Goal: Task Accomplishment & Management: Use online tool/utility

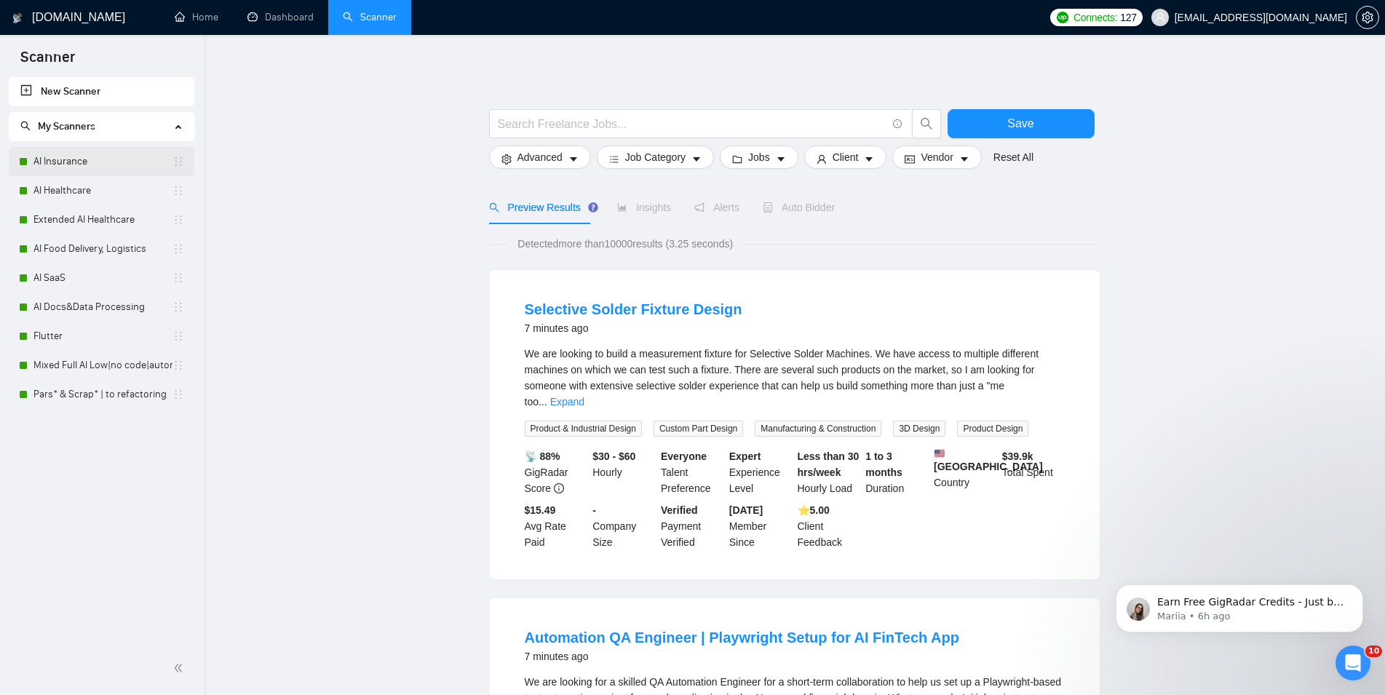
click at [60, 159] on link "AI Insurance" at bounding box center [102, 161] width 139 height 29
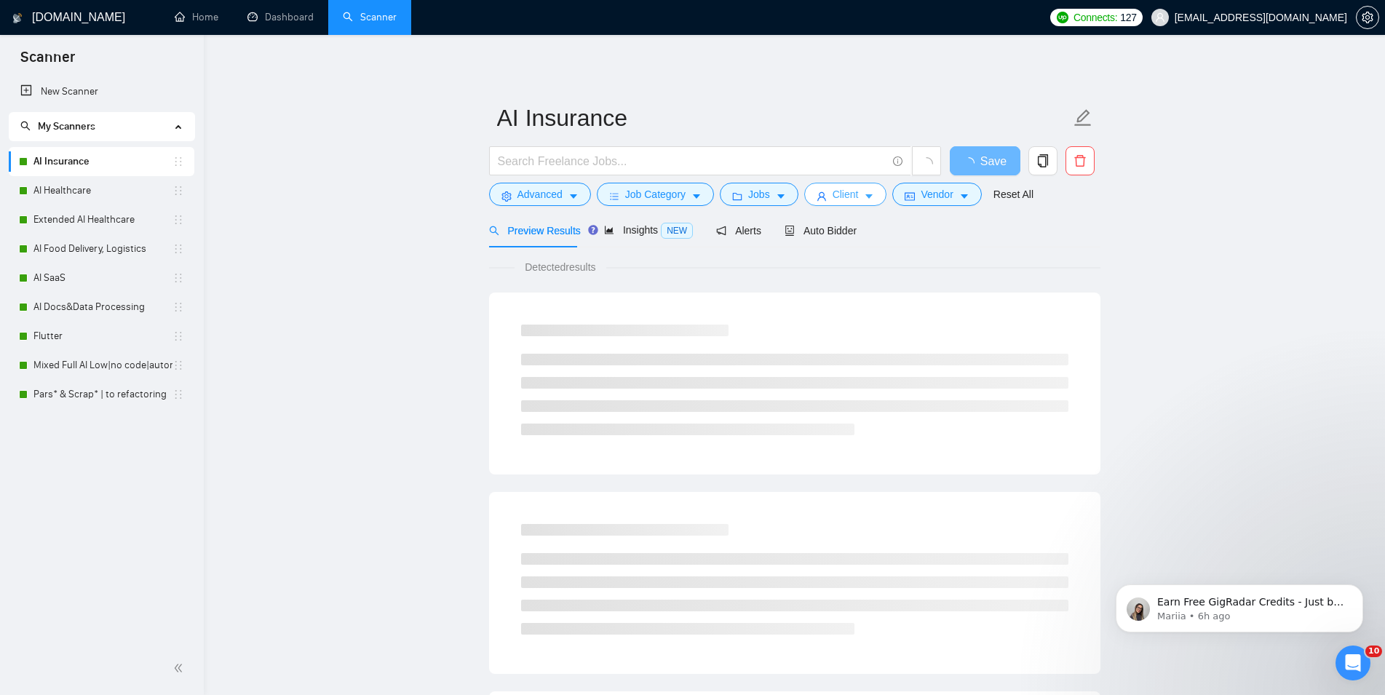
click at [833, 200] on span "Client" at bounding box center [846, 194] width 26 height 16
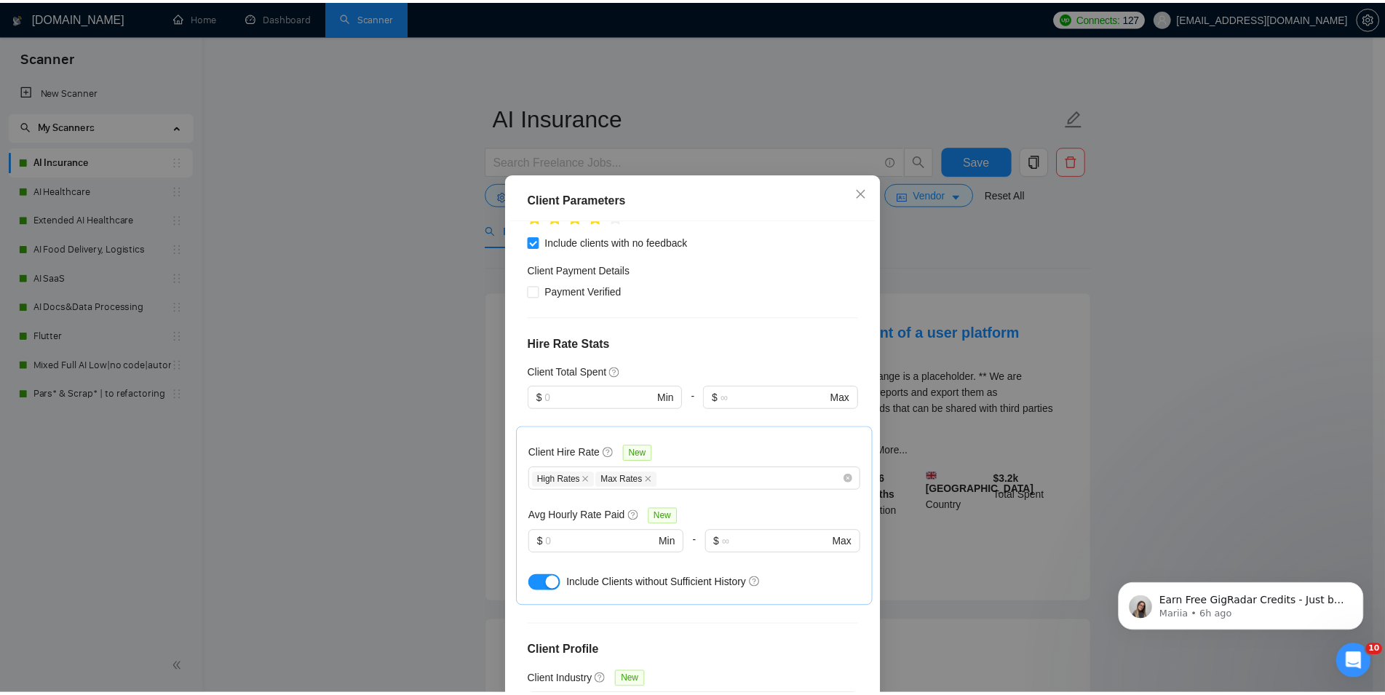
scroll to position [441, 0]
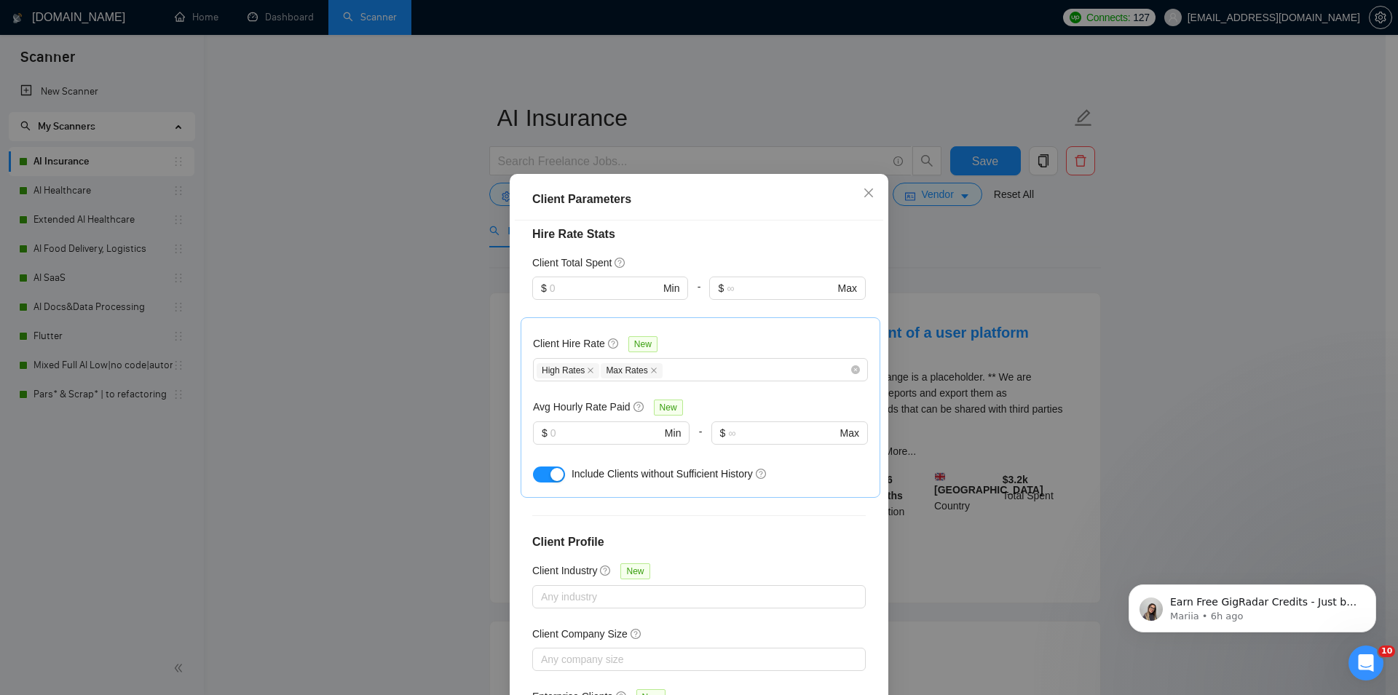
click at [1193, 247] on div "Client Parameters Client Location Include Client Countries [GEOGRAPHIC_DATA] [G…" at bounding box center [699, 347] width 1398 height 695
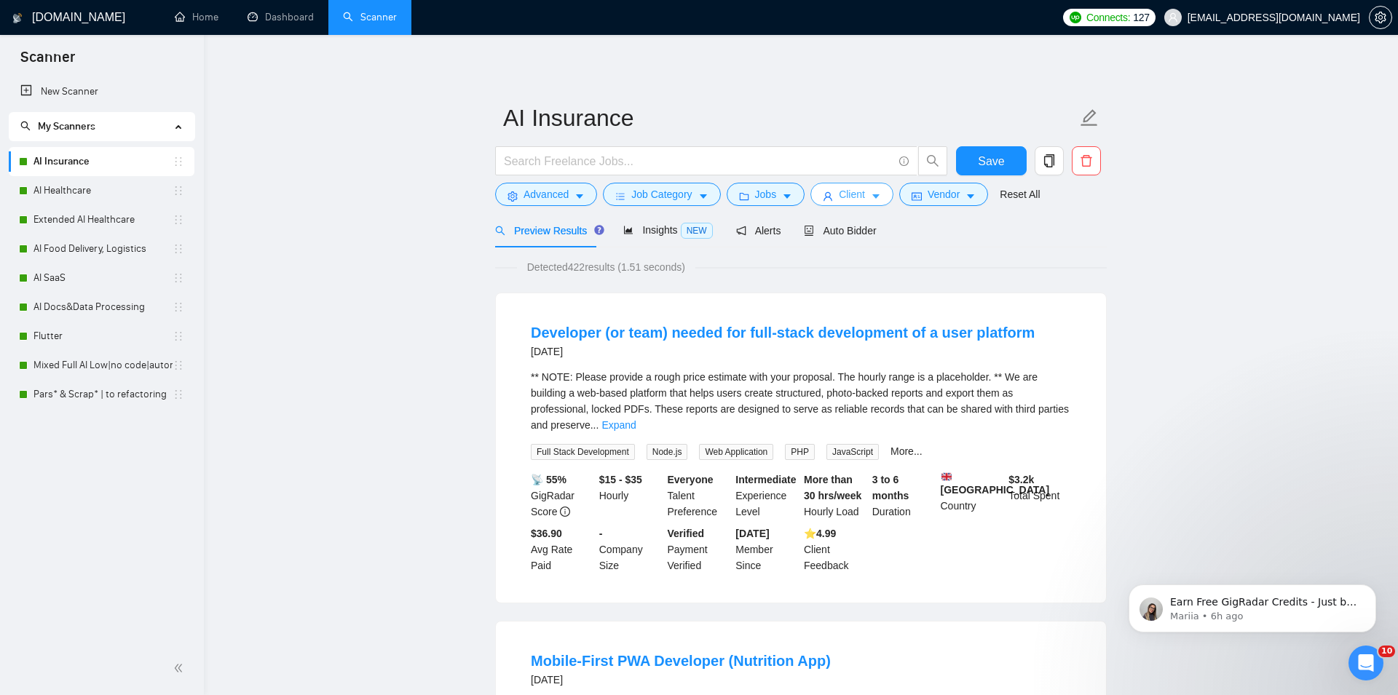
scroll to position [0, 0]
click at [766, 203] on button "Jobs" at bounding box center [759, 194] width 79 height 23
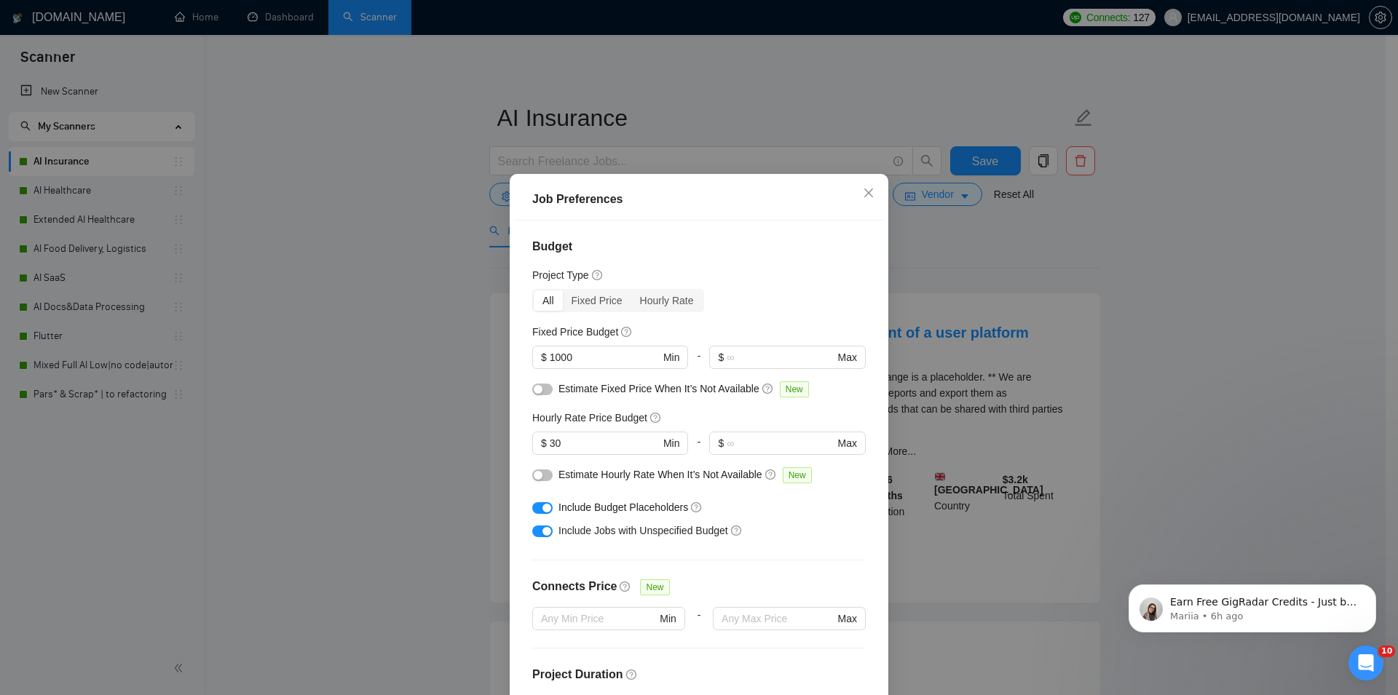
click at [1237, 272] on div "Job Preferences Budget Project Type All Fixed Price Hourly Rate Fixed Price Bud…" at bounding box center [699, 347] width 1398 height 695
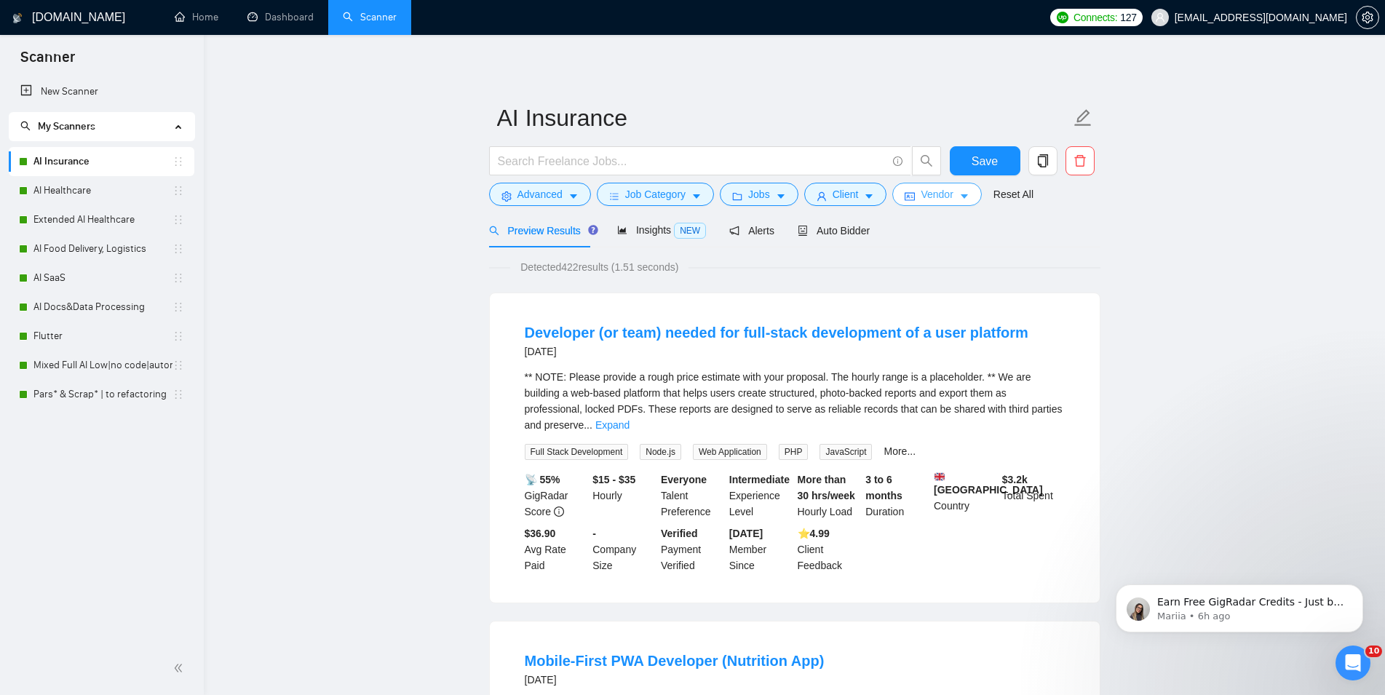
click at [921, 189] on span "Vendor" at bounding box center [937, 194] width 32 height 16
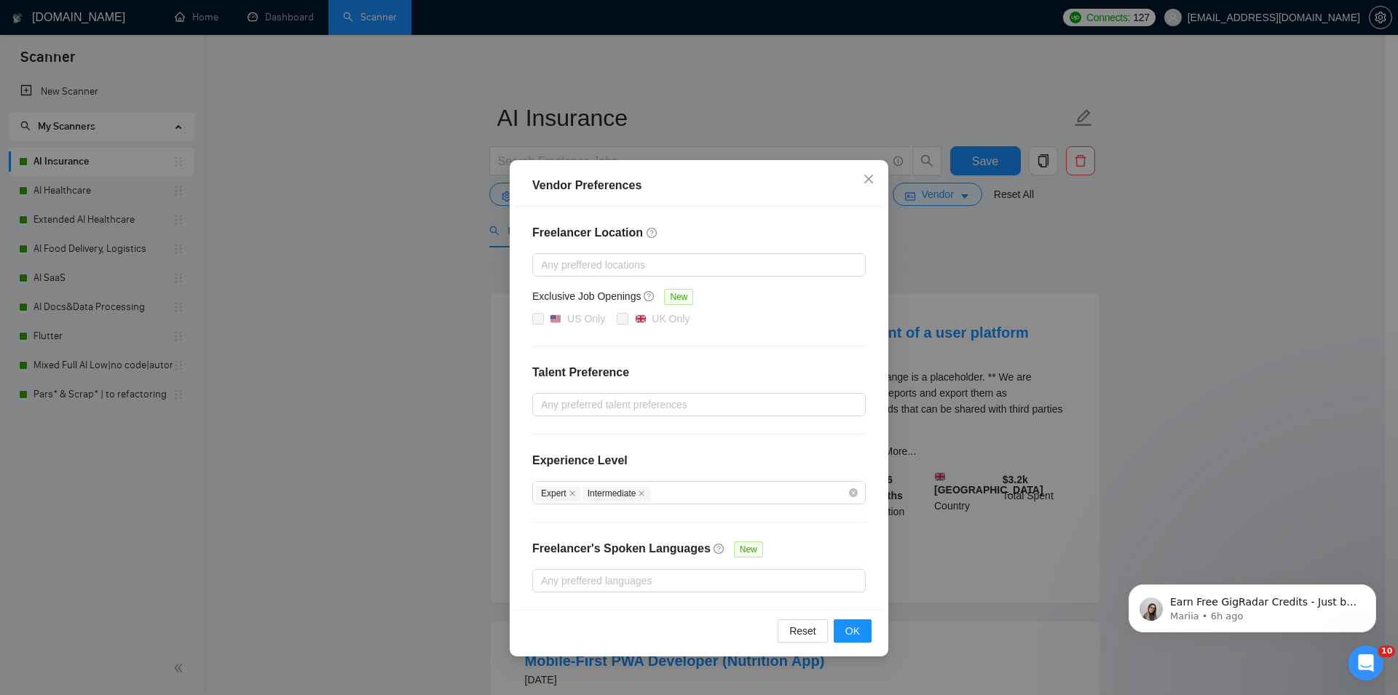
click at [1182, 263] on div "Vendor Preferences Freelancer Location Any preffered locations Exclusive Job Op…" at bounding box center [699, 347] width 1398 height 695
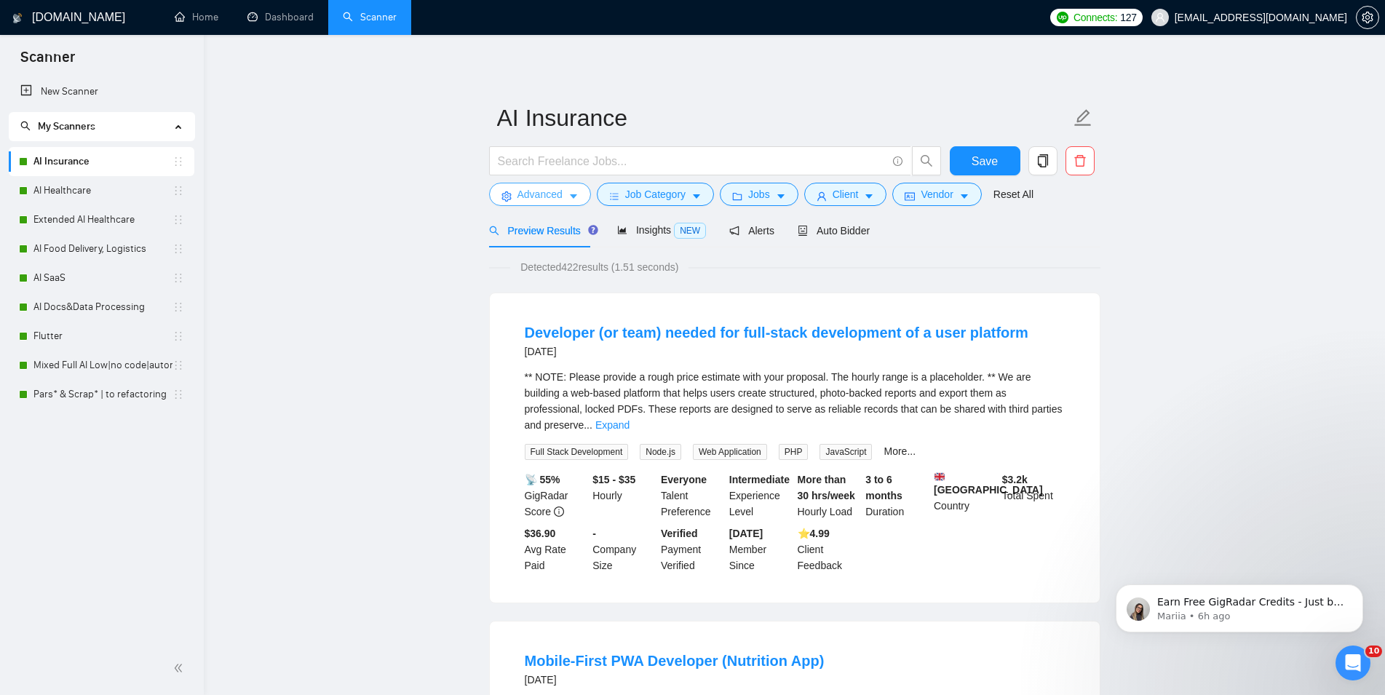
click at [561, 191] on span "Advanced" at bounding box center [540, 194] width 45 height 16
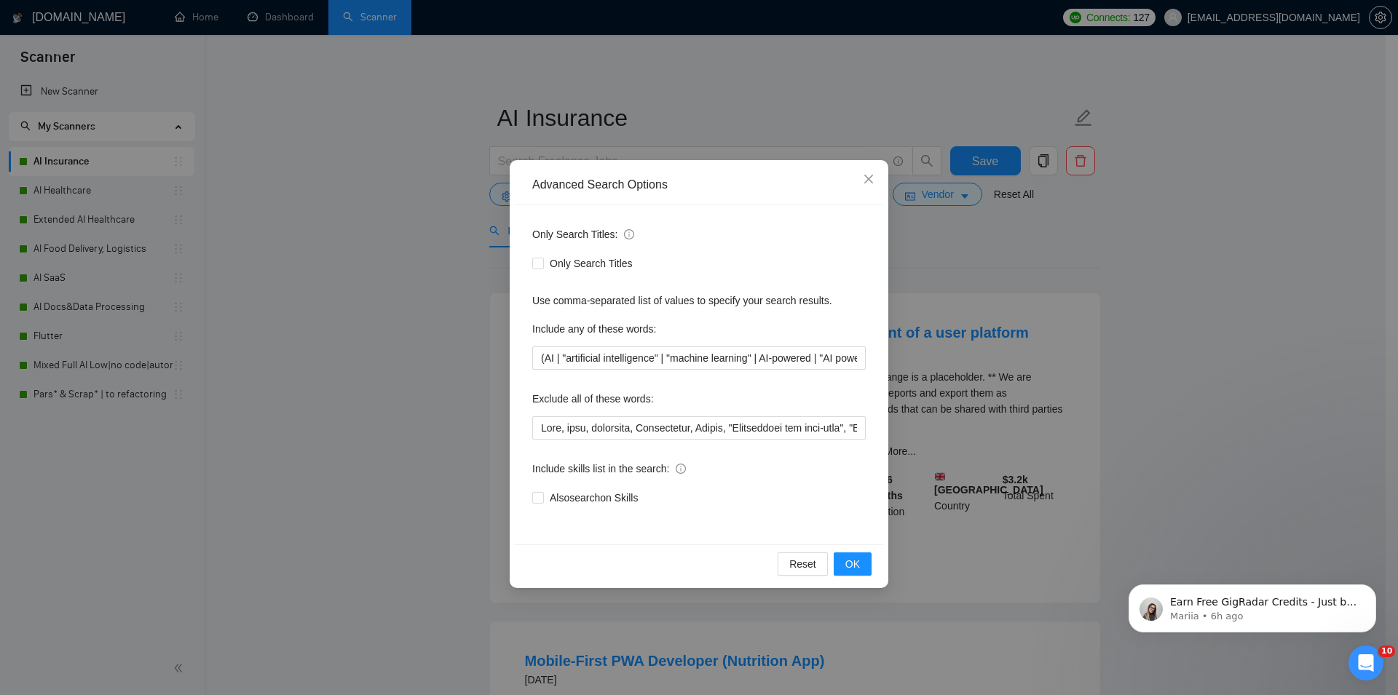
click at [1225, 299] on div "Advanced Search Options Only Search Titles: Only Search Titles Use comma-separa…" at bounding box center [699, 347] width 1398 height 695
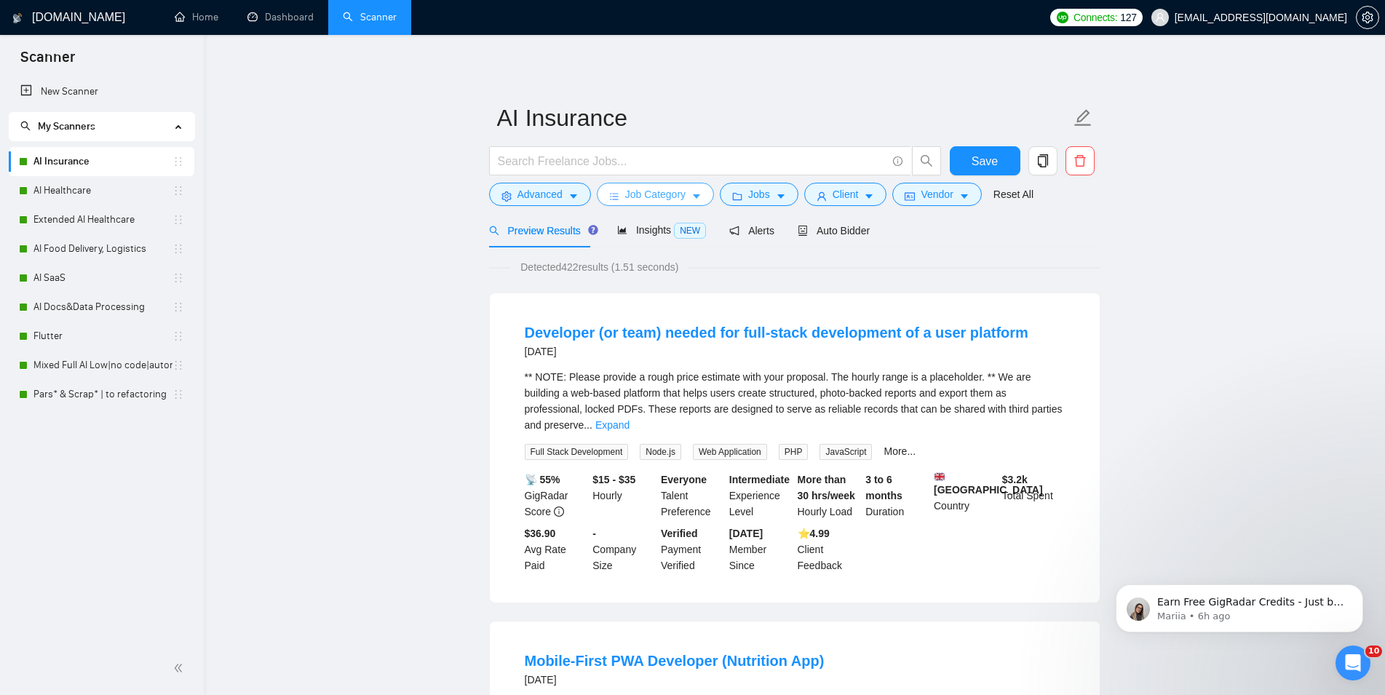
click at [693, 202] on icon "caret-down" at bounding box center [697, 196] width 10 height 10
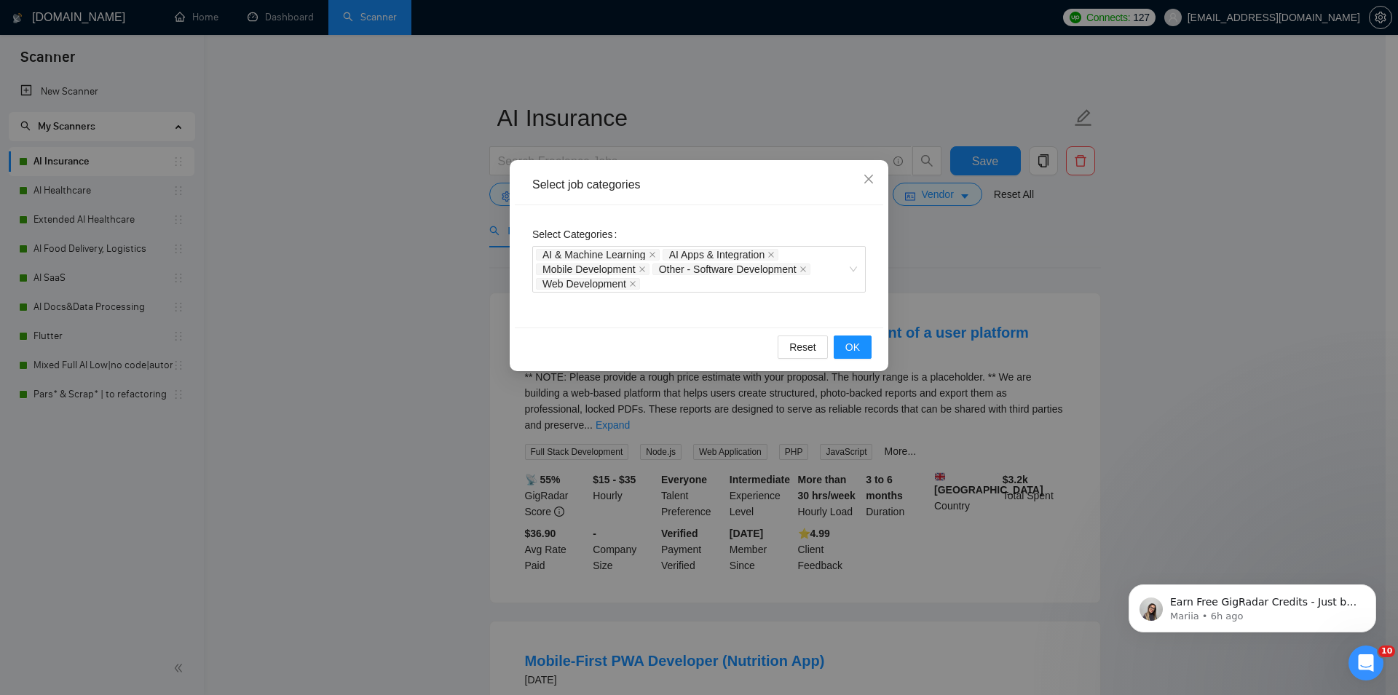
click at [1177, 298] on div "Select job categories Select Categories AI & Machine Learning AI Apps & Integra…" at bounding box center [699, 347] width 1398 height 695
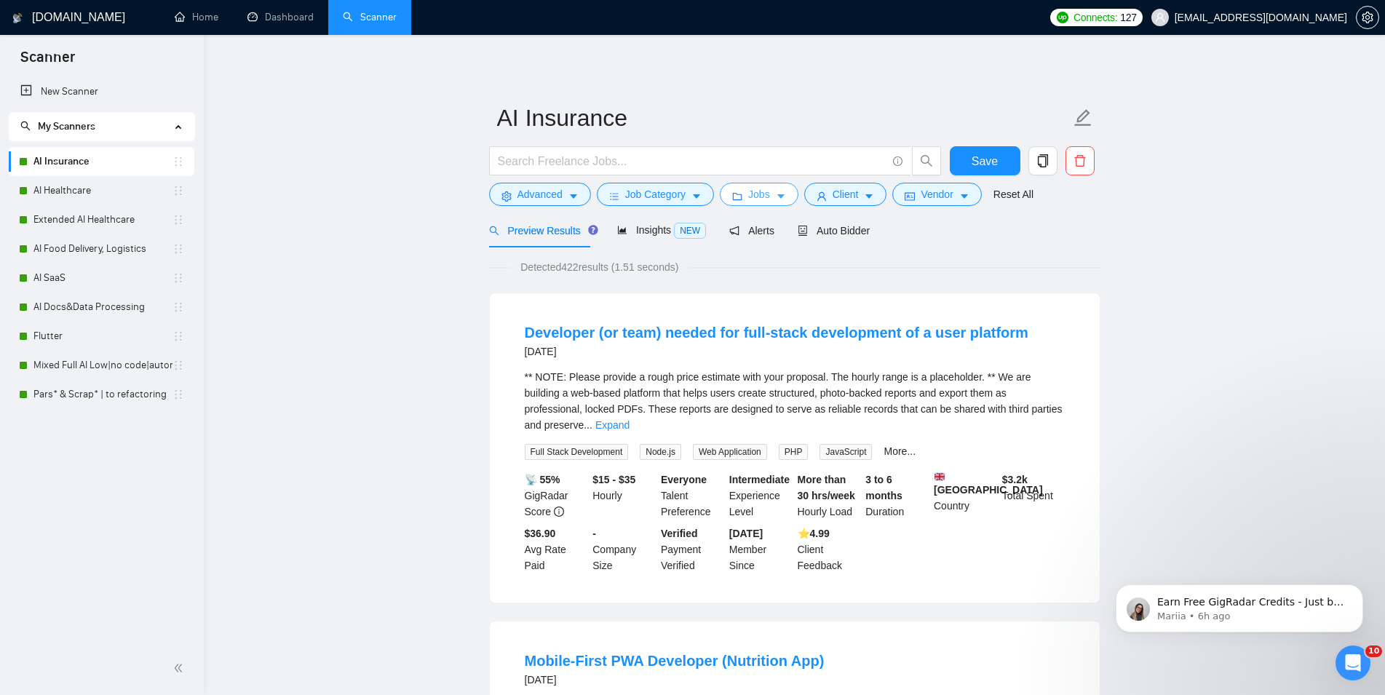
click at [720, 196] on button "Jobs" at bounding box center [759, 194] width 79 height 23
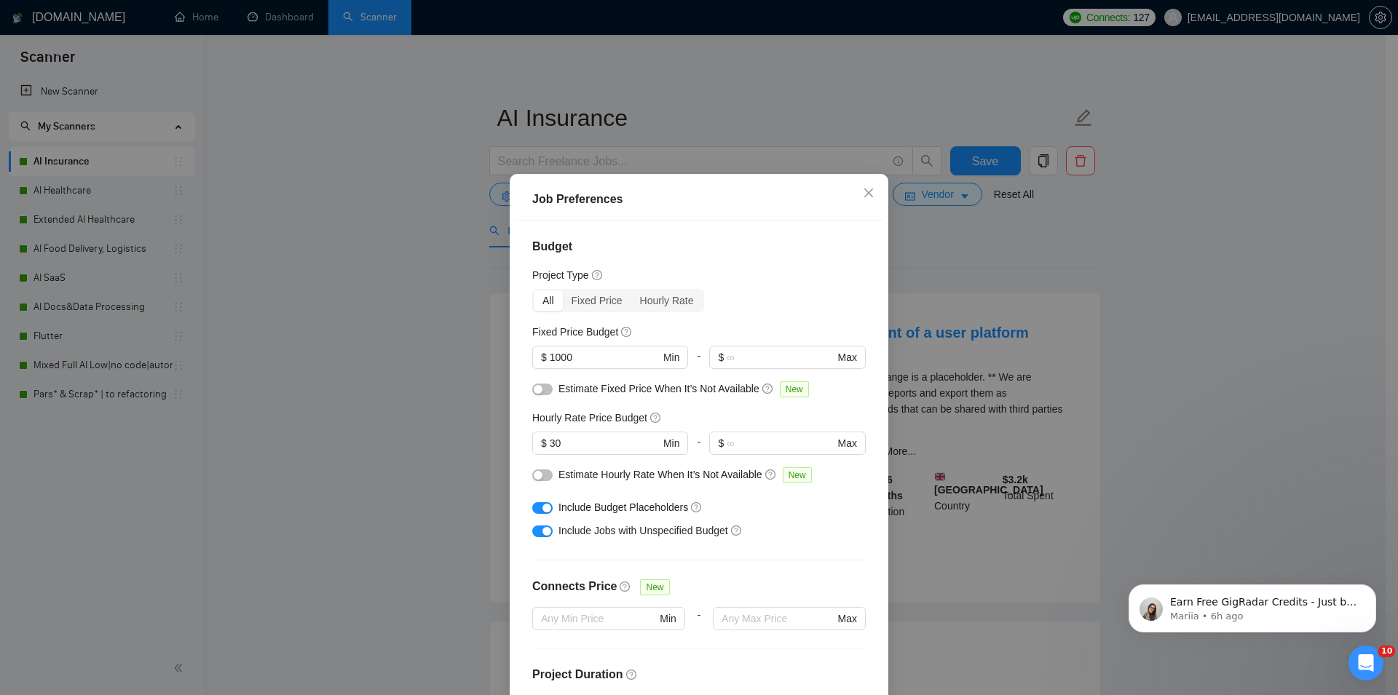
click at [1279, 313] on div "Job Preferences Budget Project Type All Fixed Price Hourly Rate Fixed Price Bud…" at bounding box center [699, 347] width 1398 height 695
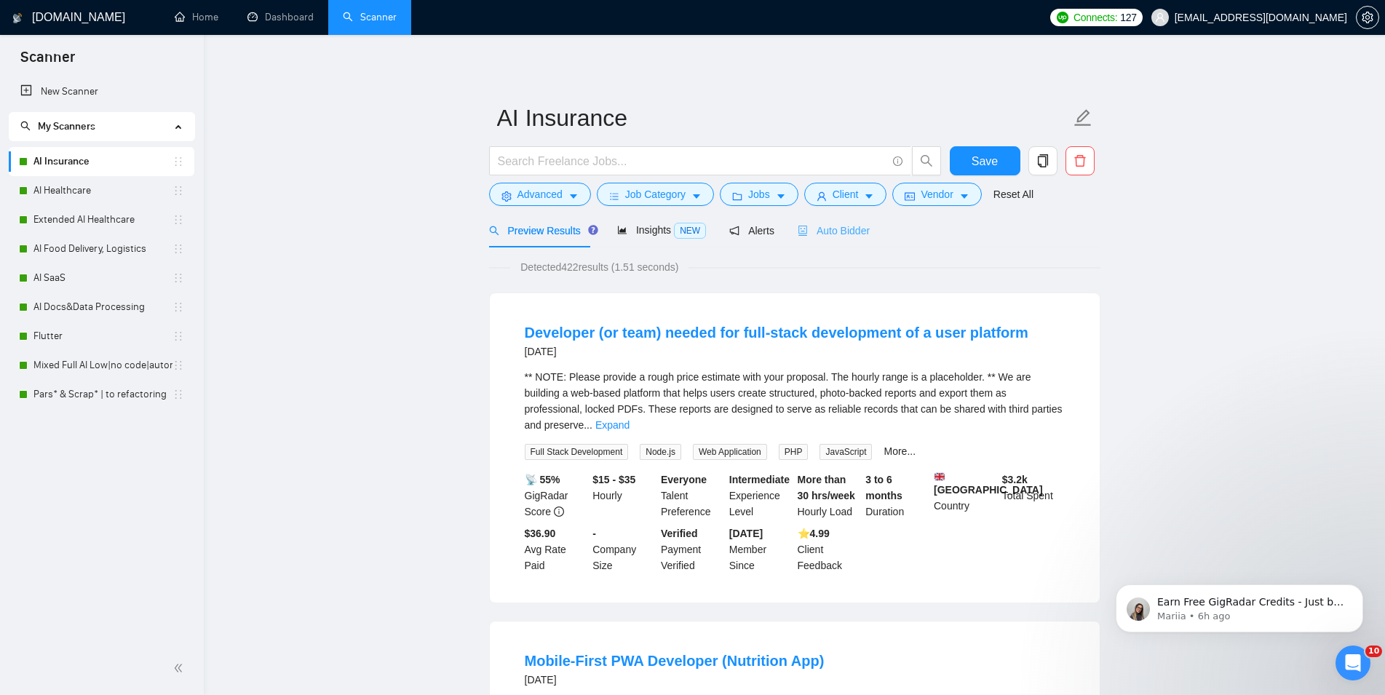
click at [834, 240] on div "Auto Bidder" at bounding box center [834, 230] width 72 height 34
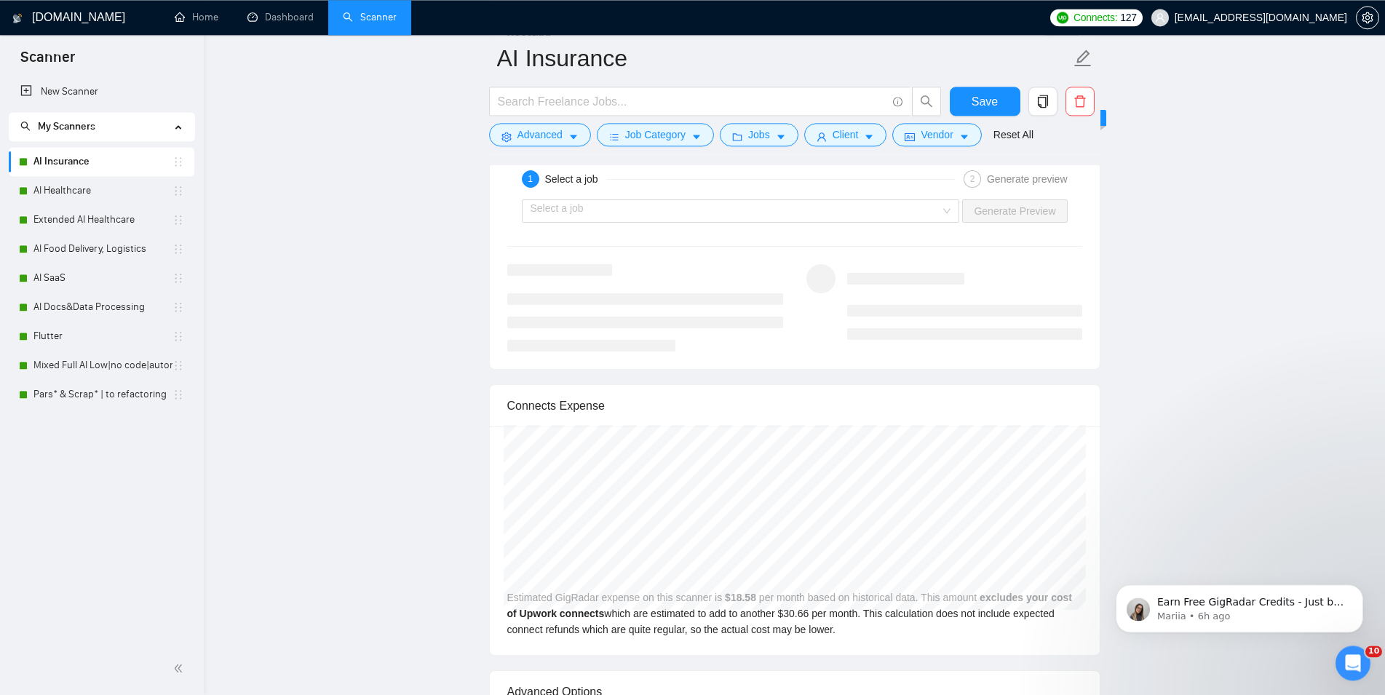
scroll to position [3193, 0]
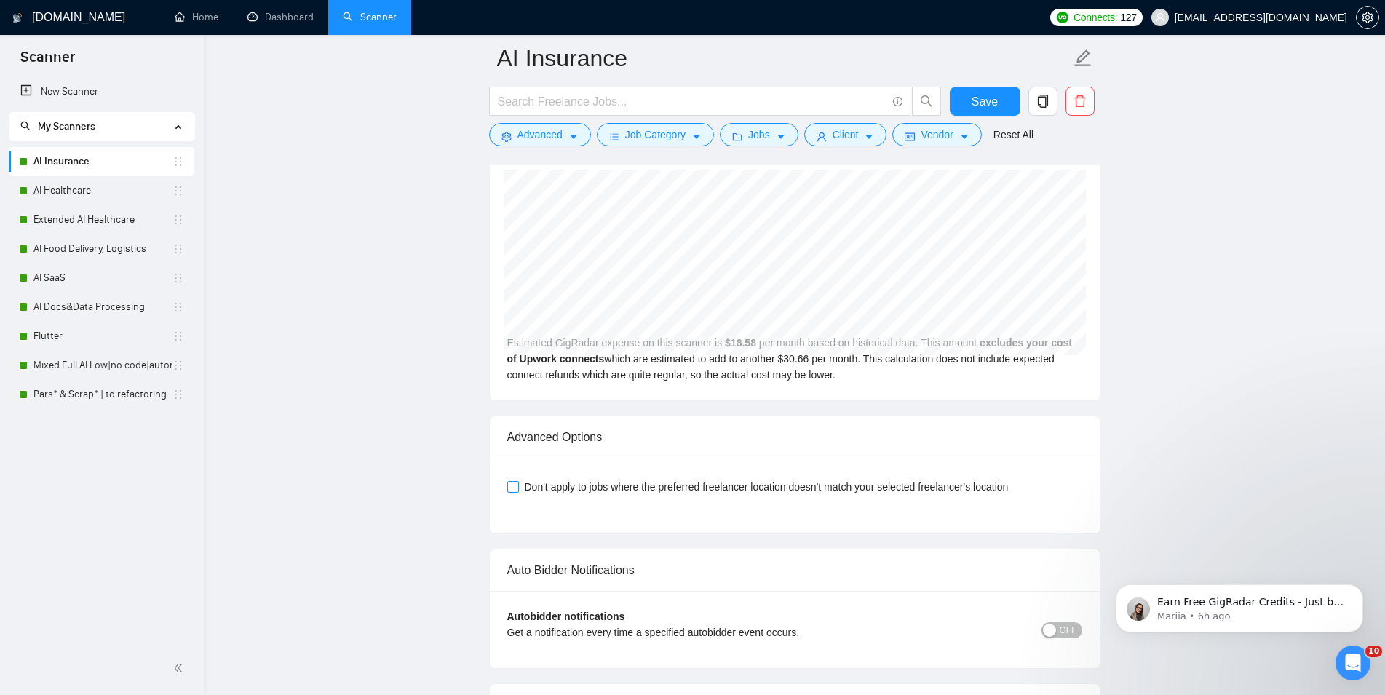
click at [772, 479] on span "Don't apply to jobs where the preferred freelancer location doesn't match your …" at bounding box center [767, 487] width 496 height 16
click at [518, 481] on input "Don't apply to jobs where the preferred freelancer location doesn't match your …" at bounding box center [512, 486] width 10 height 10
checkbox input "true"
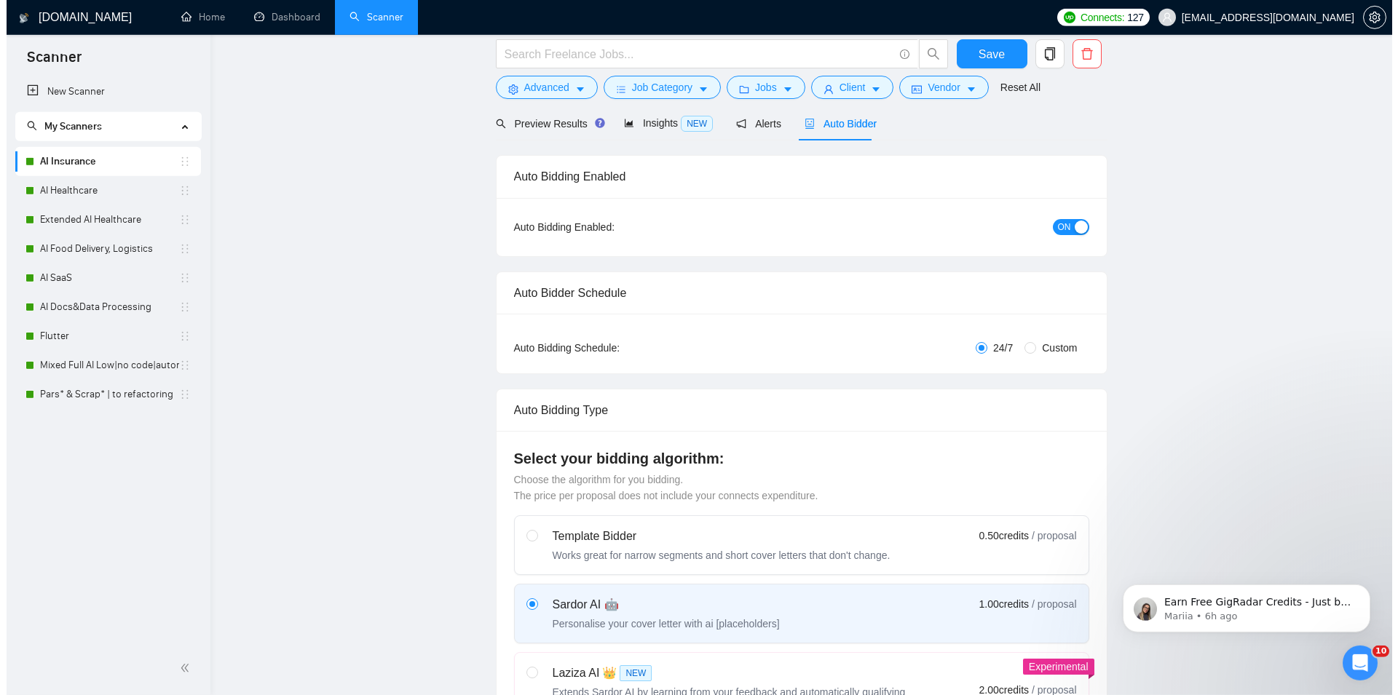
scroll to position [0, 0]
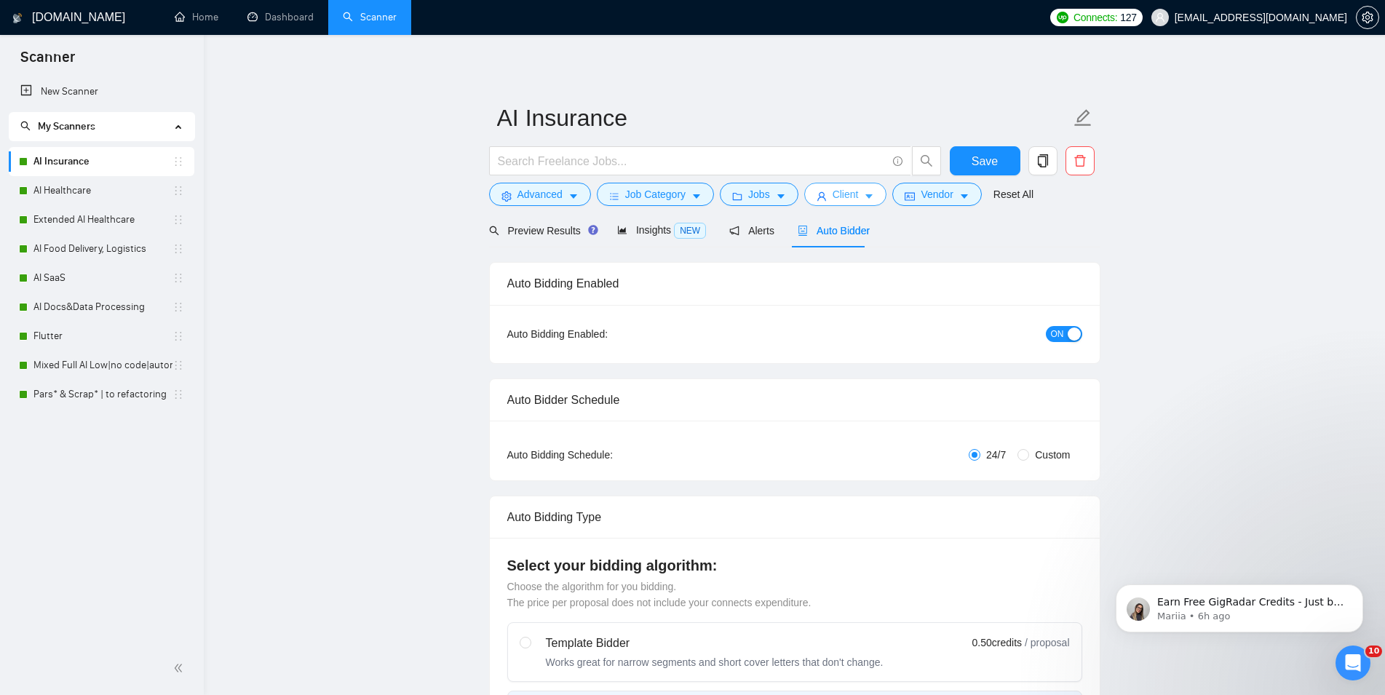
click at [824, 195] on button "Client" at bounding box center [845, 194] width 83 height 23
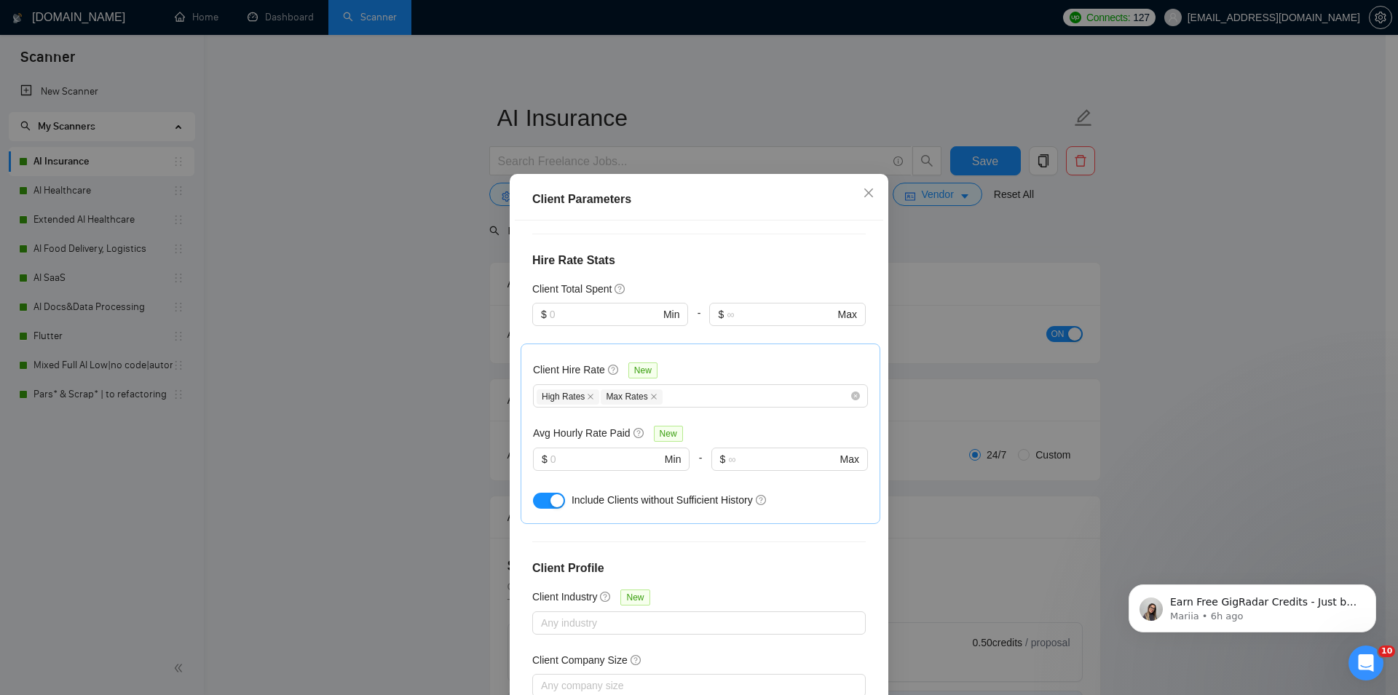
scroll to position [441, 0]
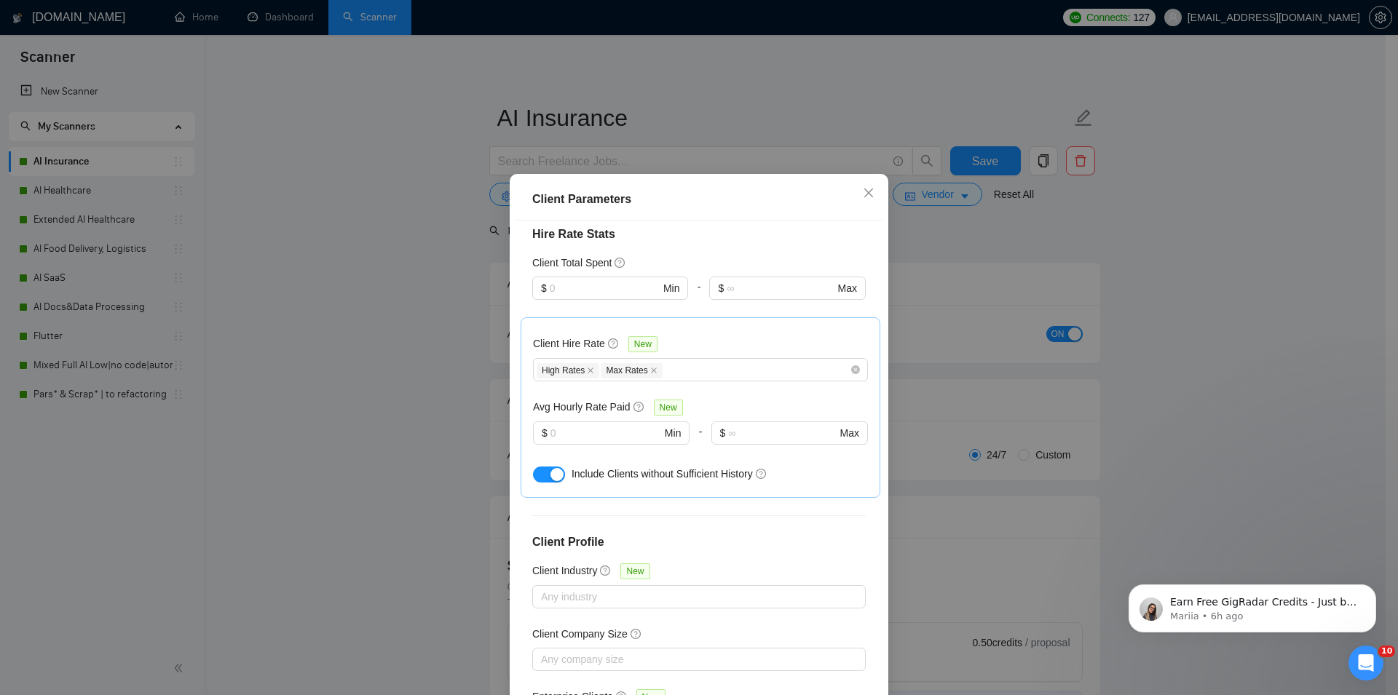
click at [1171, 257] on div "Client Parameters Client Location Include Client Countries [GEOGRAPHIC_DATA] [G…" at bounding box center [699, 347] width 1398 height 695
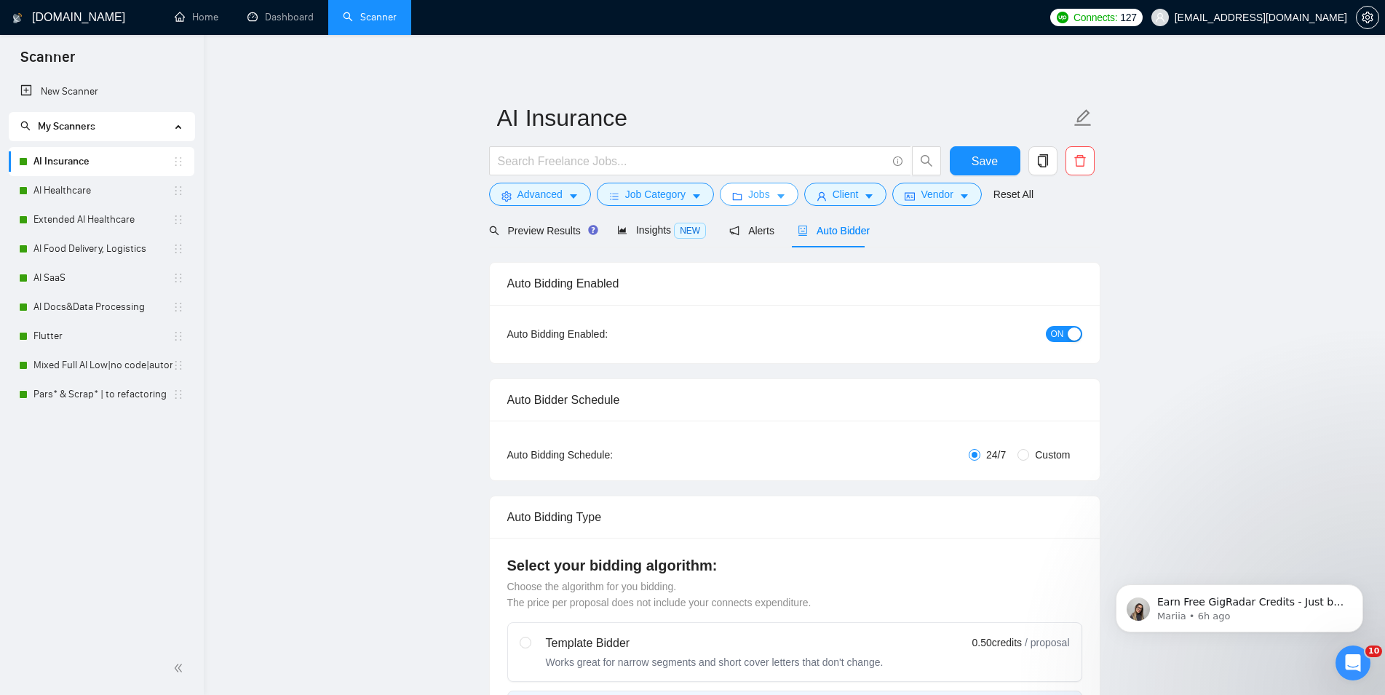
click at [740, 186] on button "Jobs" at bounding box center [759, 194] width 79 height 23
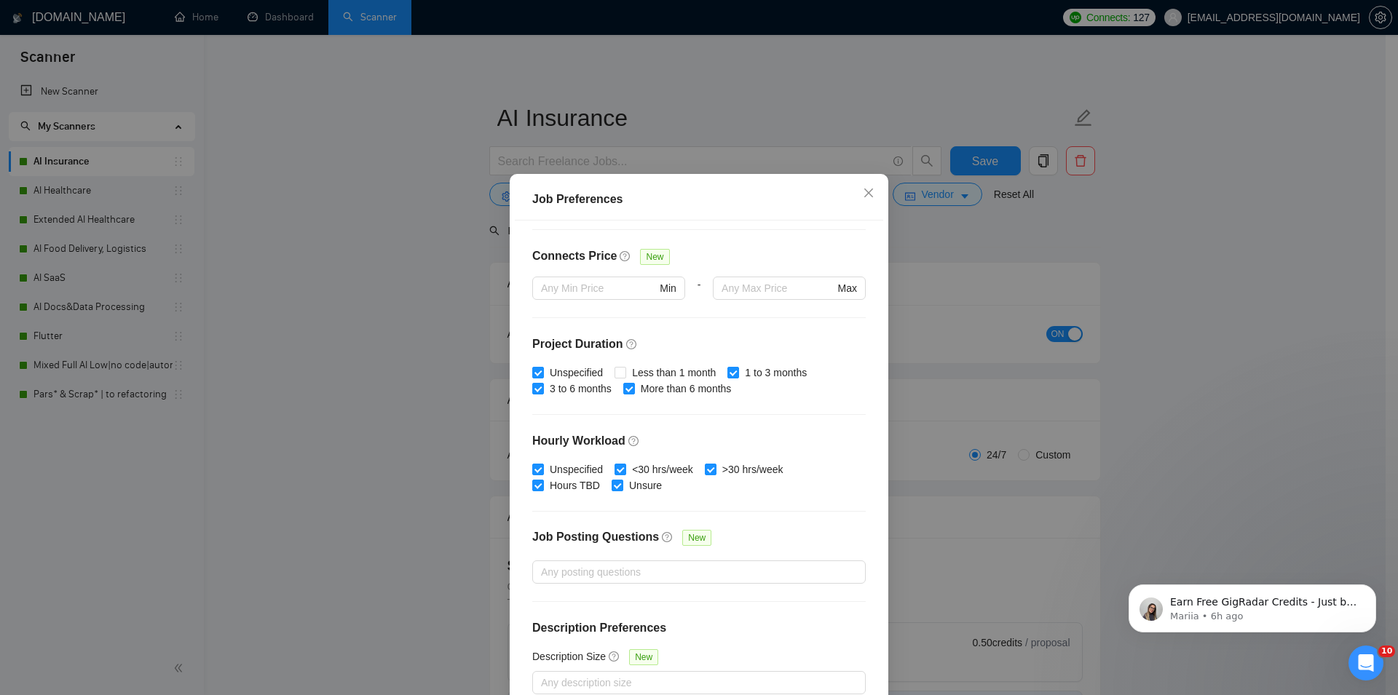
scroll to position [334, 0]
click at [1293, 280] on div "Job Preferences Budget Project Type All Fixed Price Hourly Rate Fixed Price Bud…" at bounding box center [699, 347] width 1398 height 695
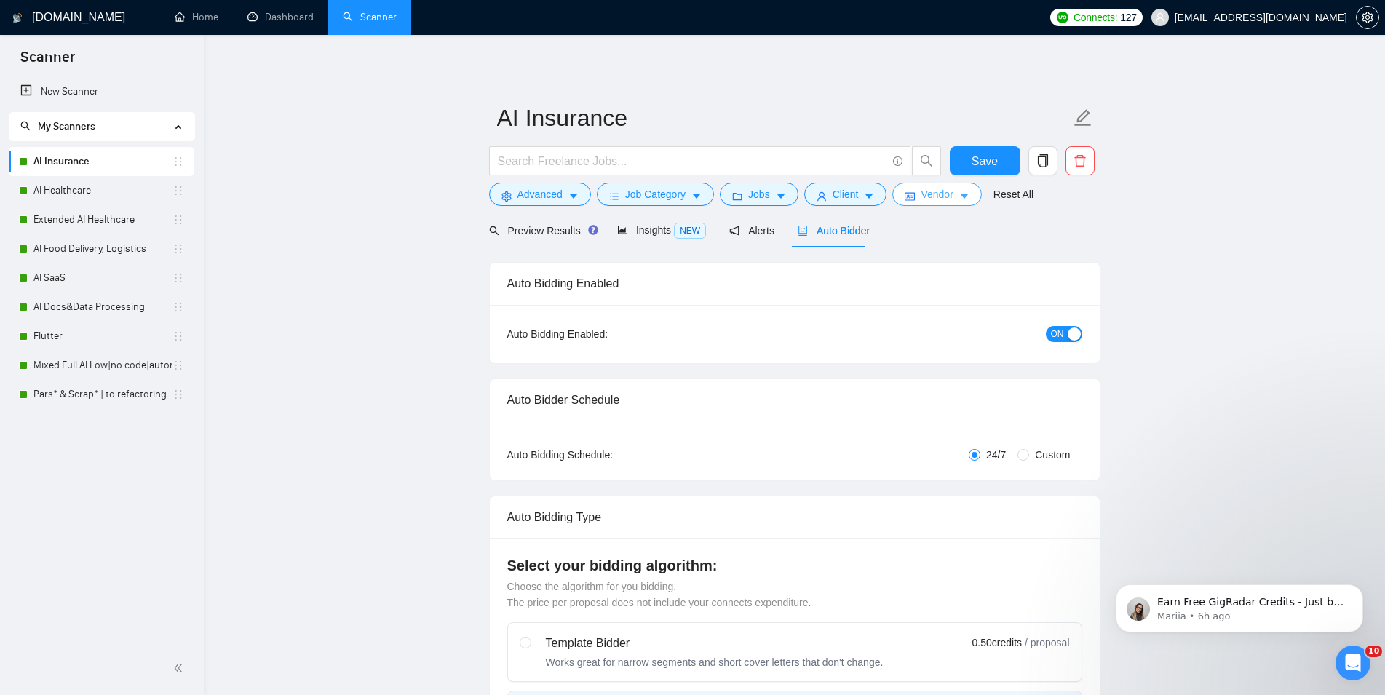
click at [921, 194] on span "Vendor" at bounding box center [937, 194] width 32 height 16
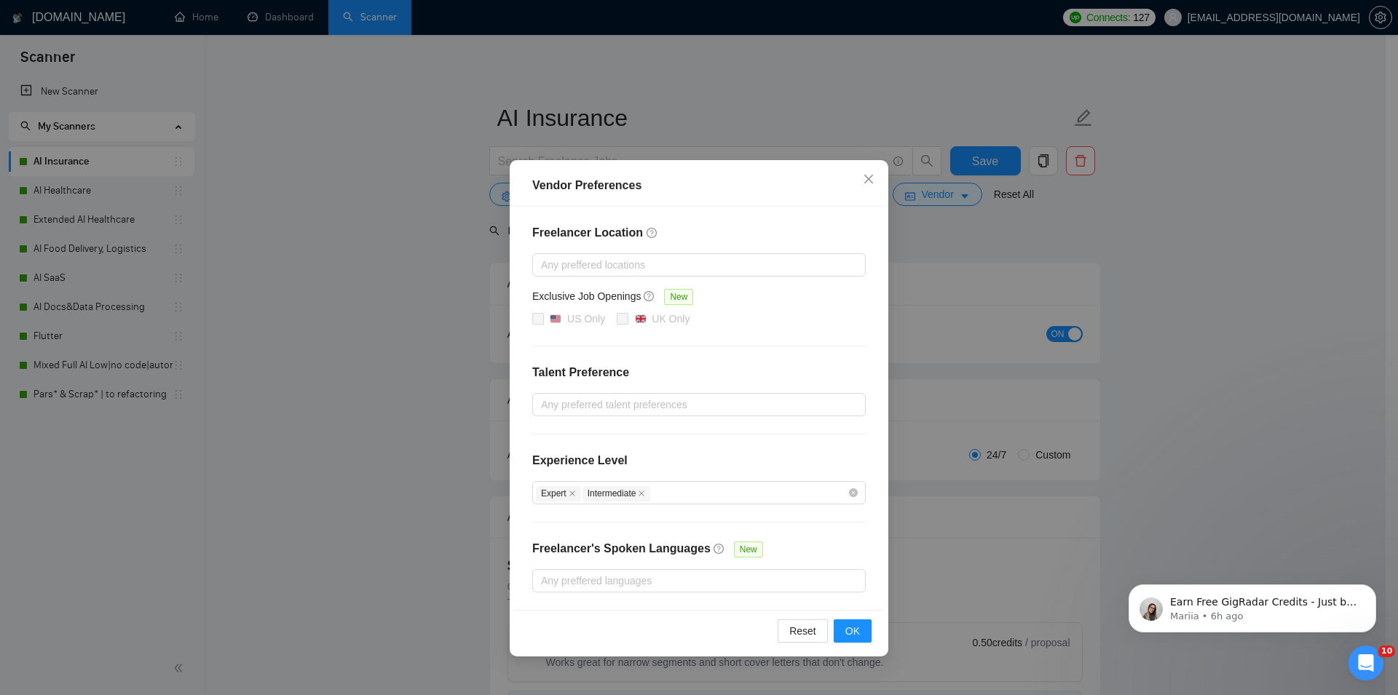
click at [1198, 271] on div "Vendor Preferences Freelancer Location Any preffered locations Exclusive Job Op…" at bounding box center [699, 347] width 1398 height 695
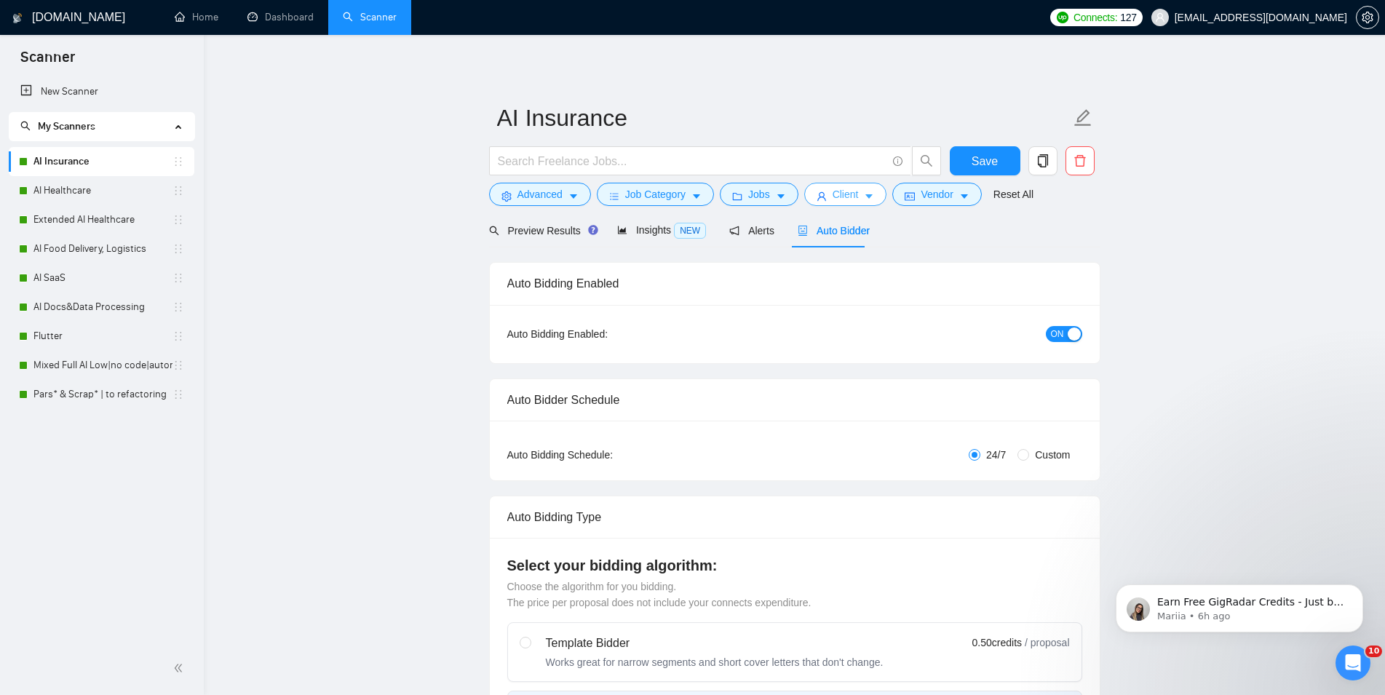
click at [817, 192] on span "user" at bounding box center [822, 196] width 10 height 11
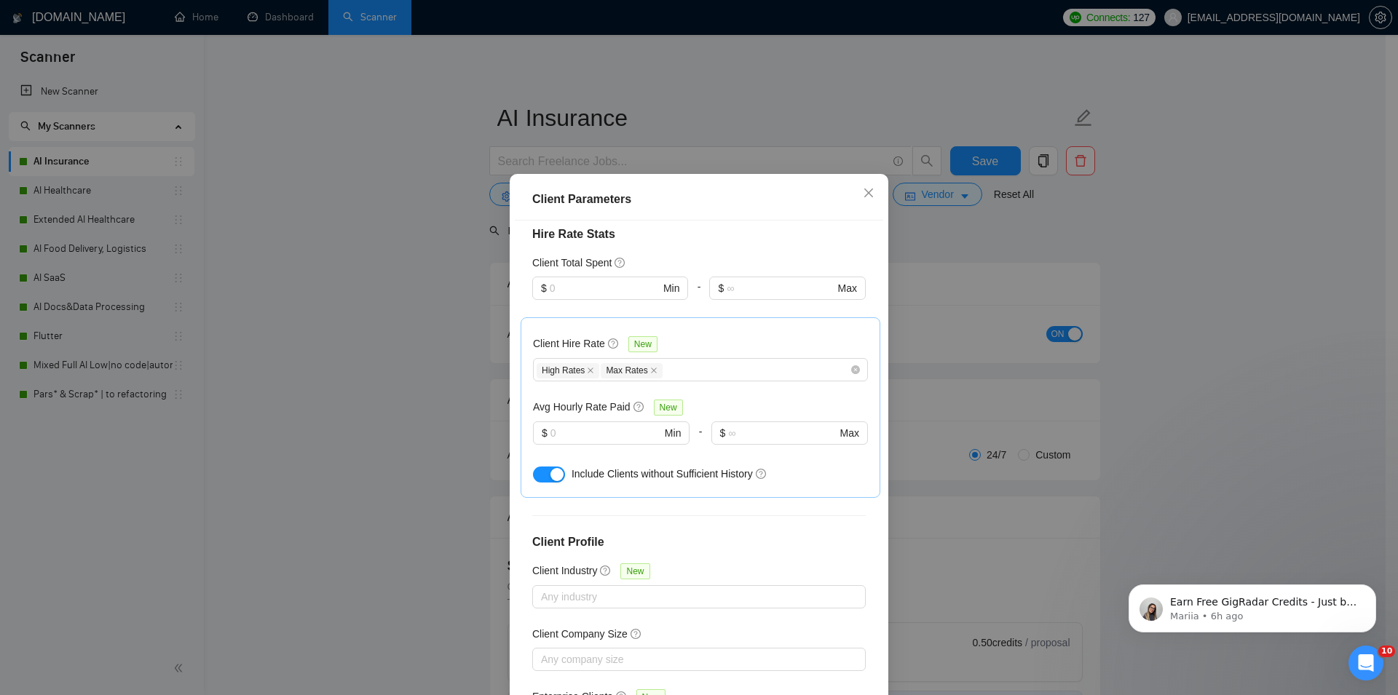
scroll to position [0, 0]
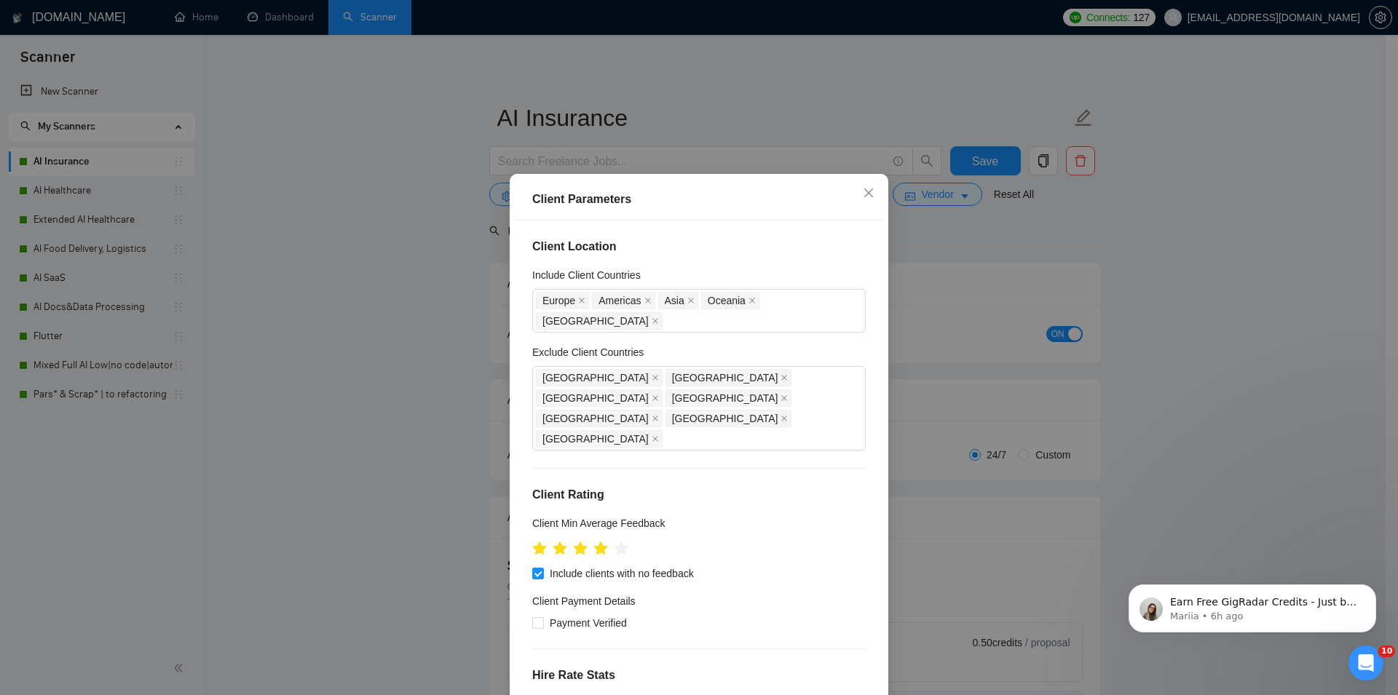
click at [1212, 261] on div "Client Parameters Client Location Include Client Countries [GEOGRAPHIC_DATA] [G…" at bounding box center [699, 347] width 1398 height 695
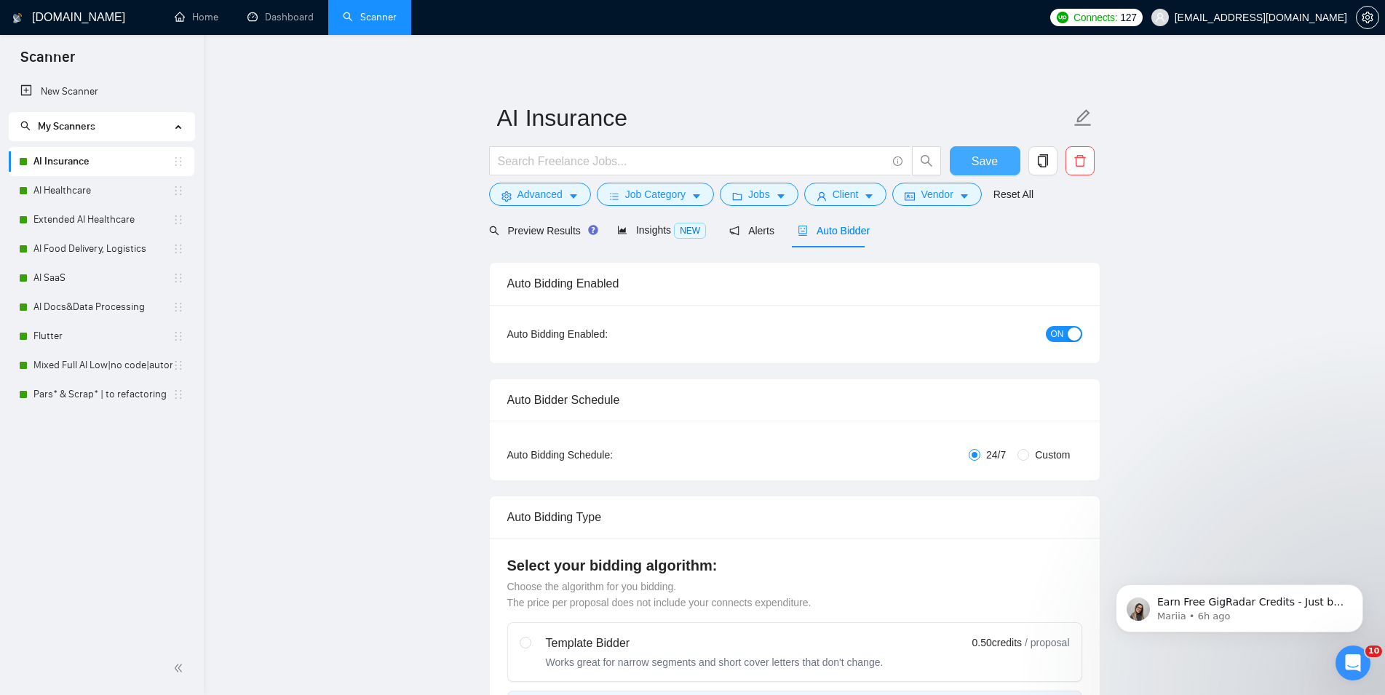
click at [1001, 170] on button "Save" at bounding box center [985, 160] width 71 height 29
click at [84, 187] on link "AI Healthcare" at bounding box center [102, 190] width 139 height 29
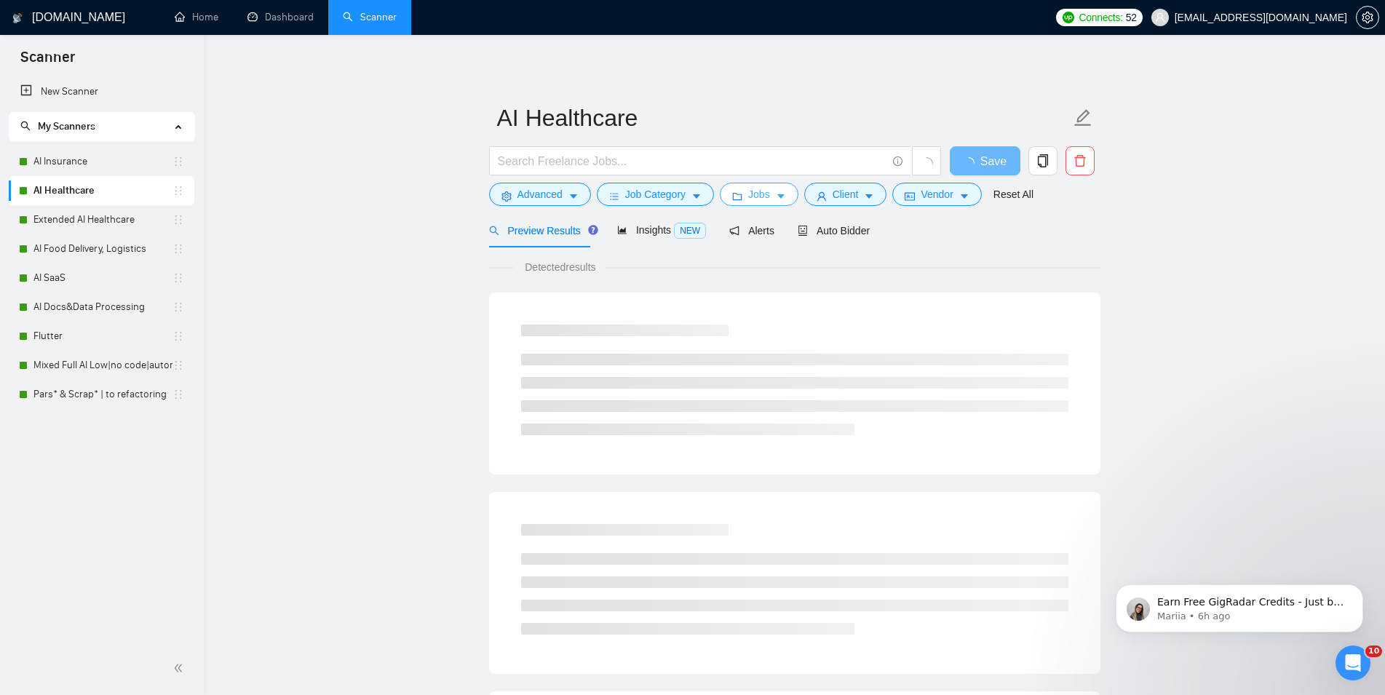
click at [764, 194] on span "Jobs" at bounding box center [759, 194] width 22 height 16
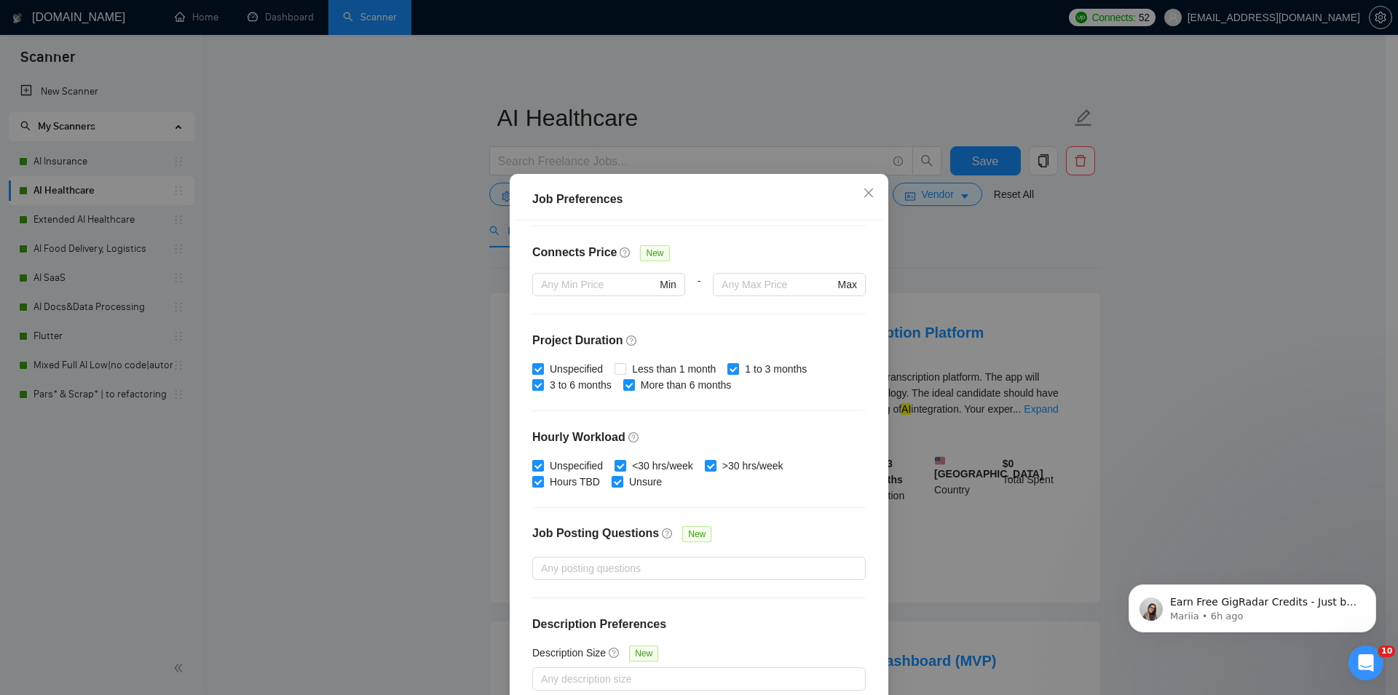
click at [1024, 273] on div "Job Preferences Budget Project Type All Fixed Price Hourly Rate Fixed Price Bud…" at bounding box center [699, 347] width 1398 height 695
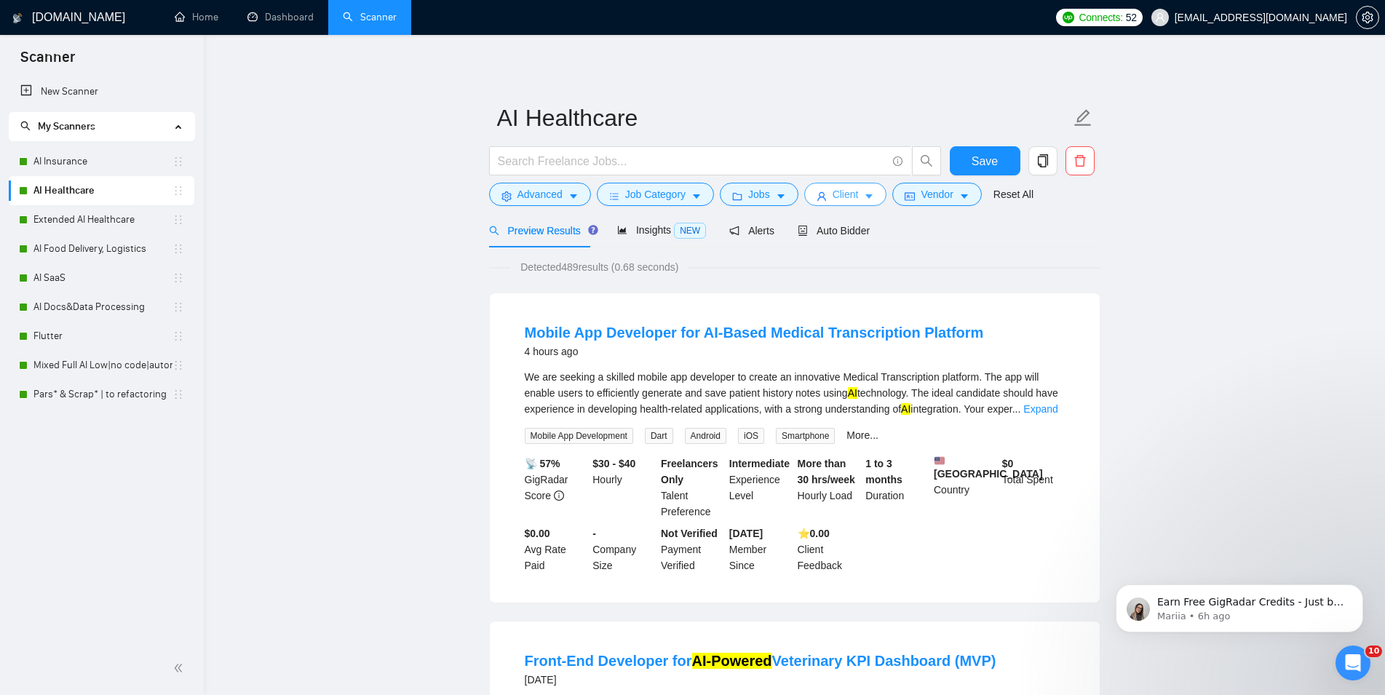
click at [818, 201] on icon "user" at bounding box center [822, 196] width 10 height 10
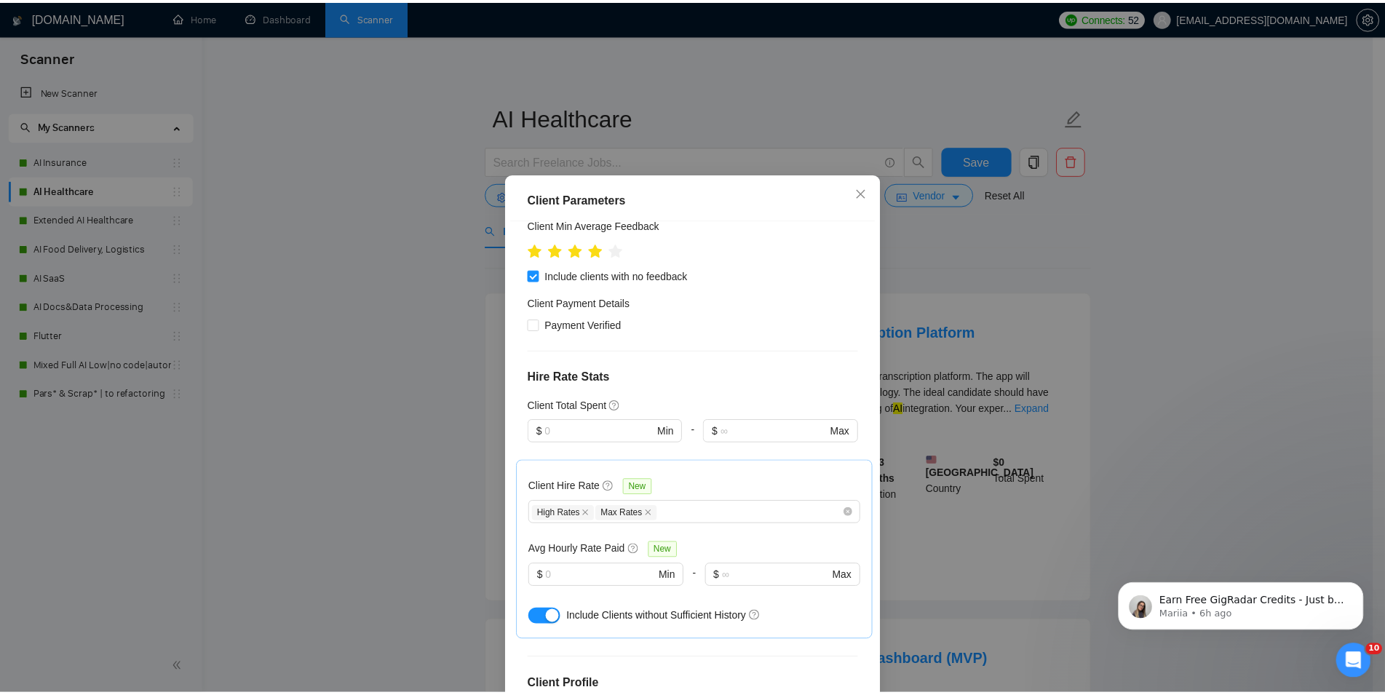
scroll to position [249, 0]
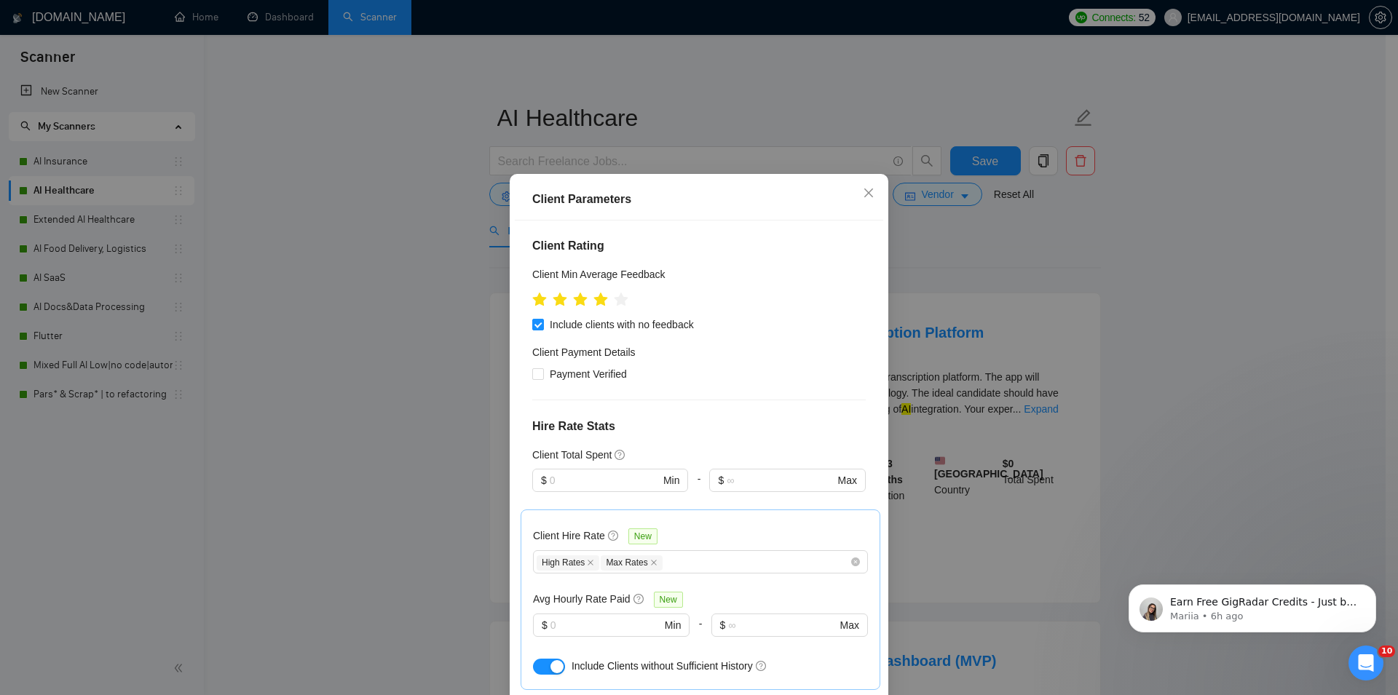
click at [1271, 317] on div "Client Parameters Client Location Include Client Countries [GEOGRAPHIC_DATA] [G…" at bounding box center [699, 347] width 1398 height 695
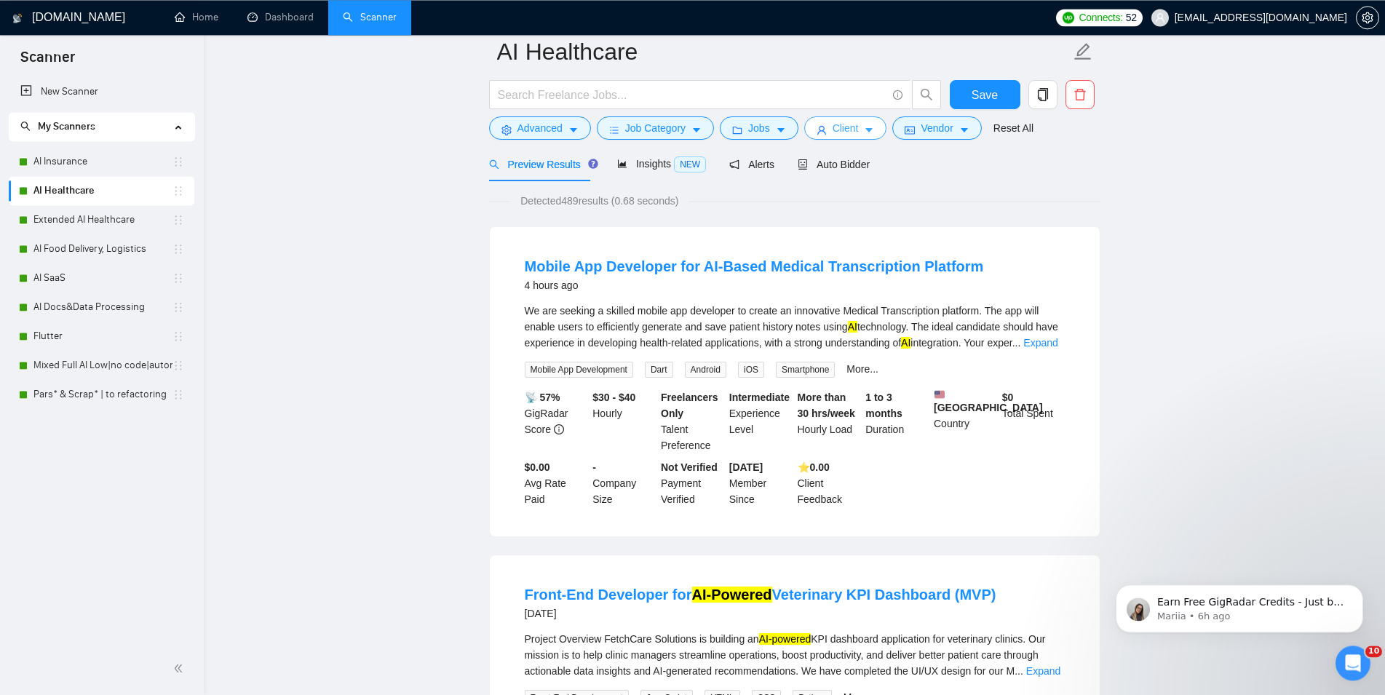
scroll to position [0, 0]
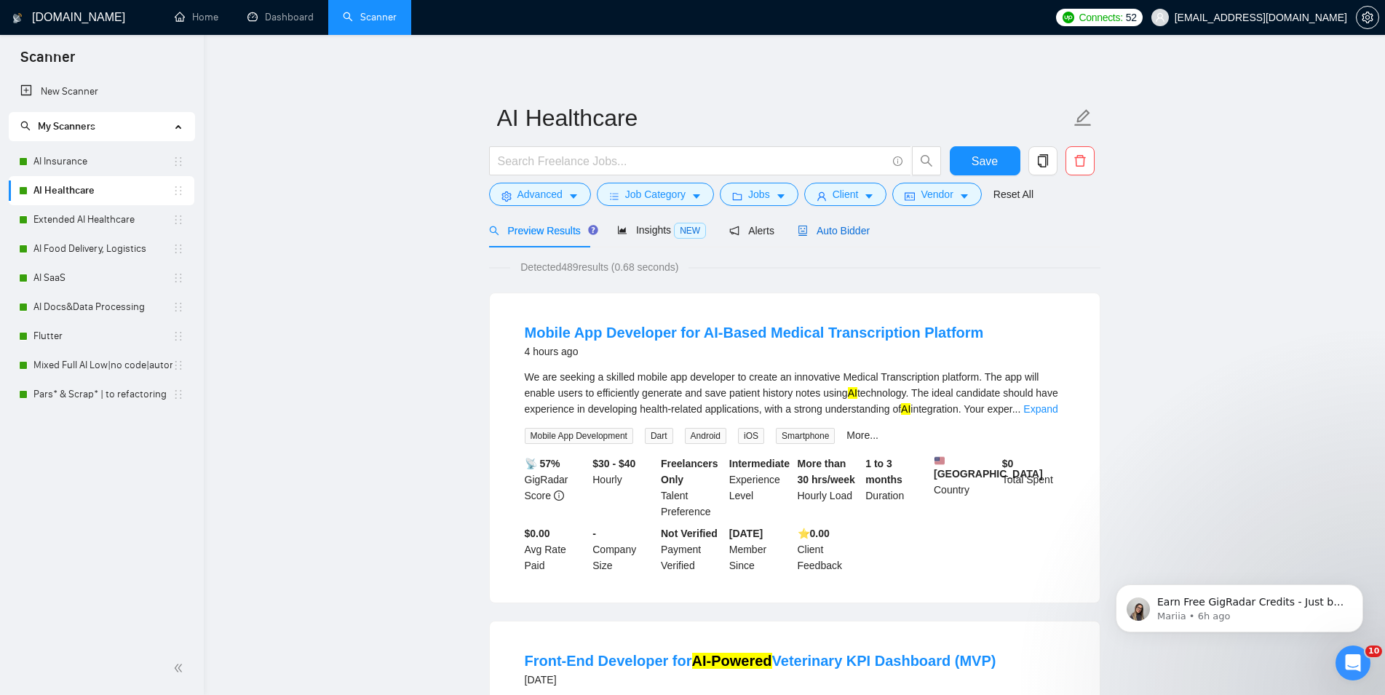
click at [860, 229] on span "Auto Bidder" at bounding box center [834, 231] width 72 height 12
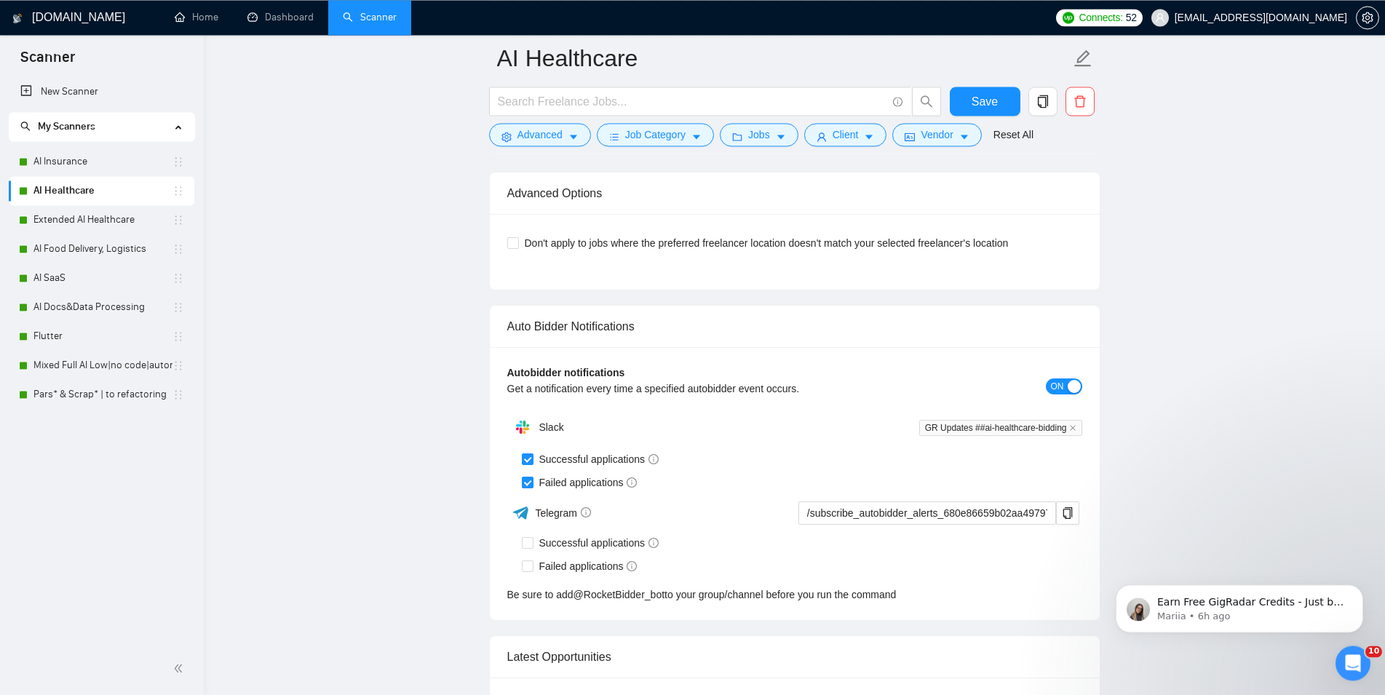
scroll to position [3416, 0]
click at [708, 242] on span "Don't apply to jobs where the preferred freelancer location doesn't match your …" at bounding box center [767, 241] width 496 height 16
click at [518, 242] on input "Don't apply to jobs where the preferred freelancer location doesn't match your …" at bounding box center [512, 240] width 10 height 10
checkbox input "true"
click at [973, 92] on button "Save" at bounding box center [985, 101] width 71 height 29
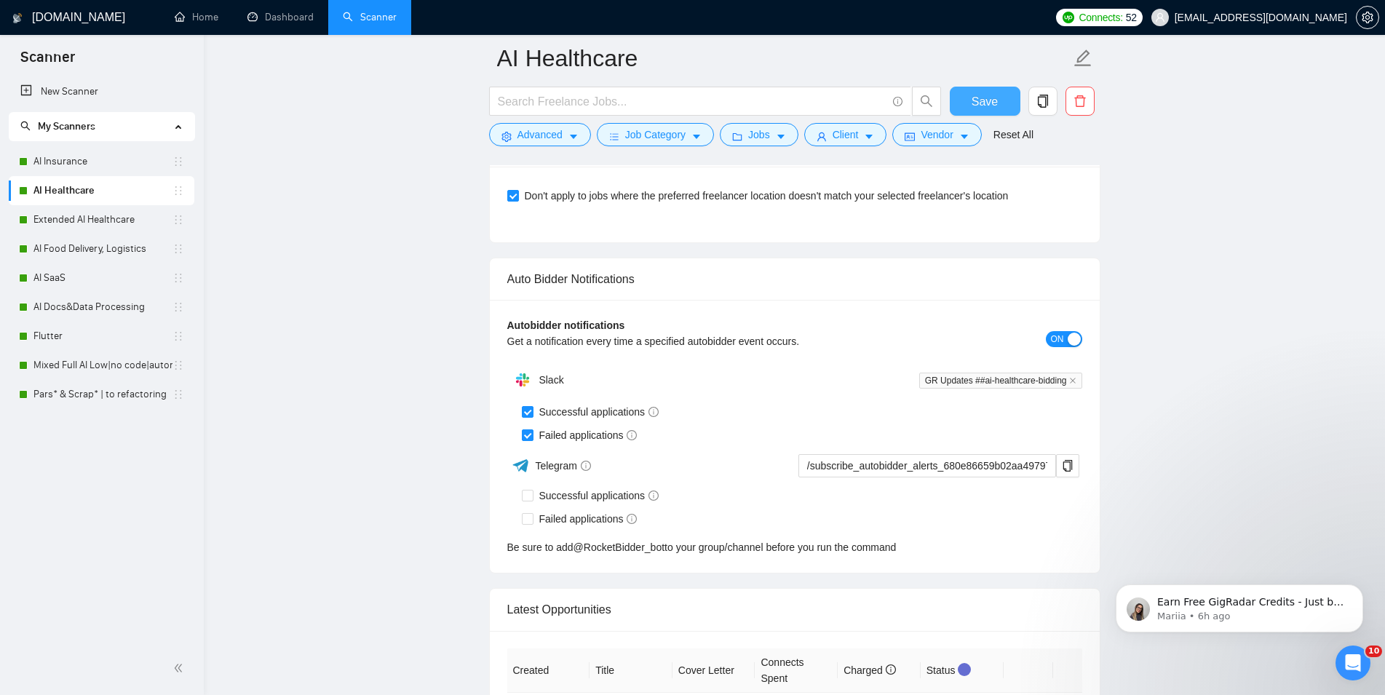
scroll to position [3119, 0]
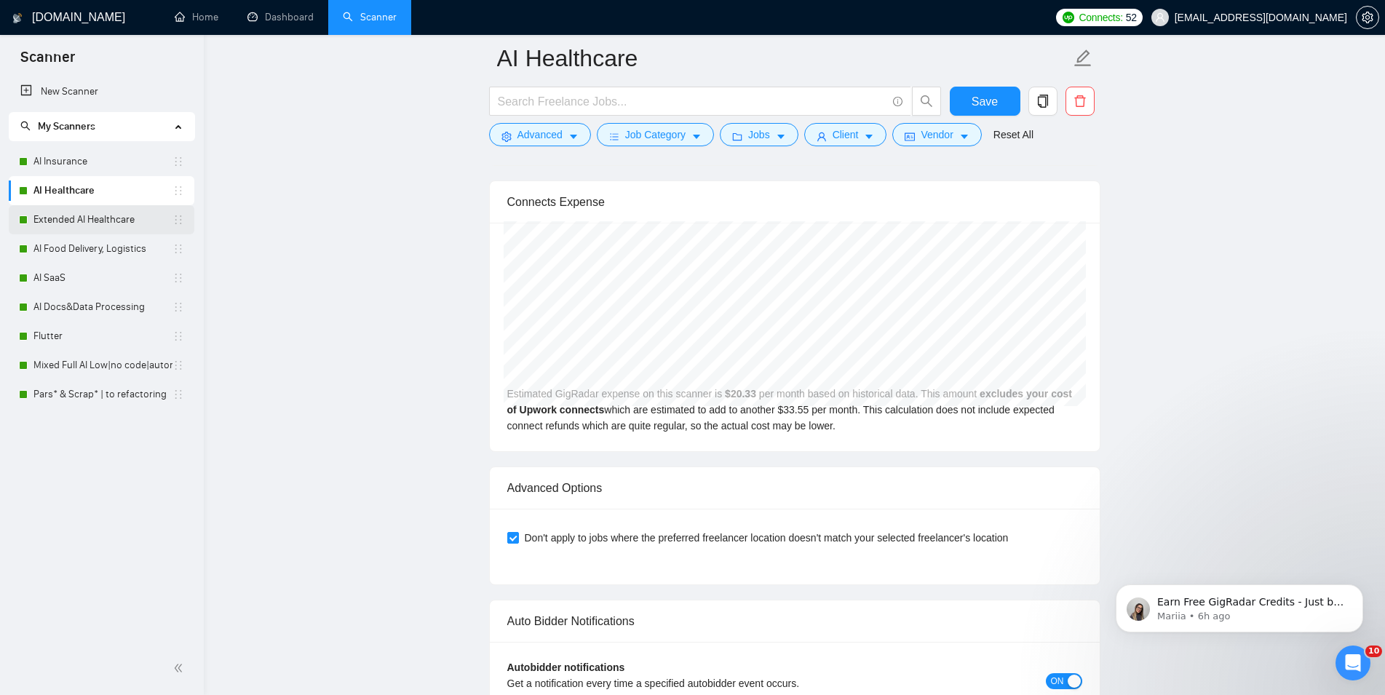
click at [76, 223] on link "Extended AI Healthcare" at bounding box center [102, 219] width 139 height 29
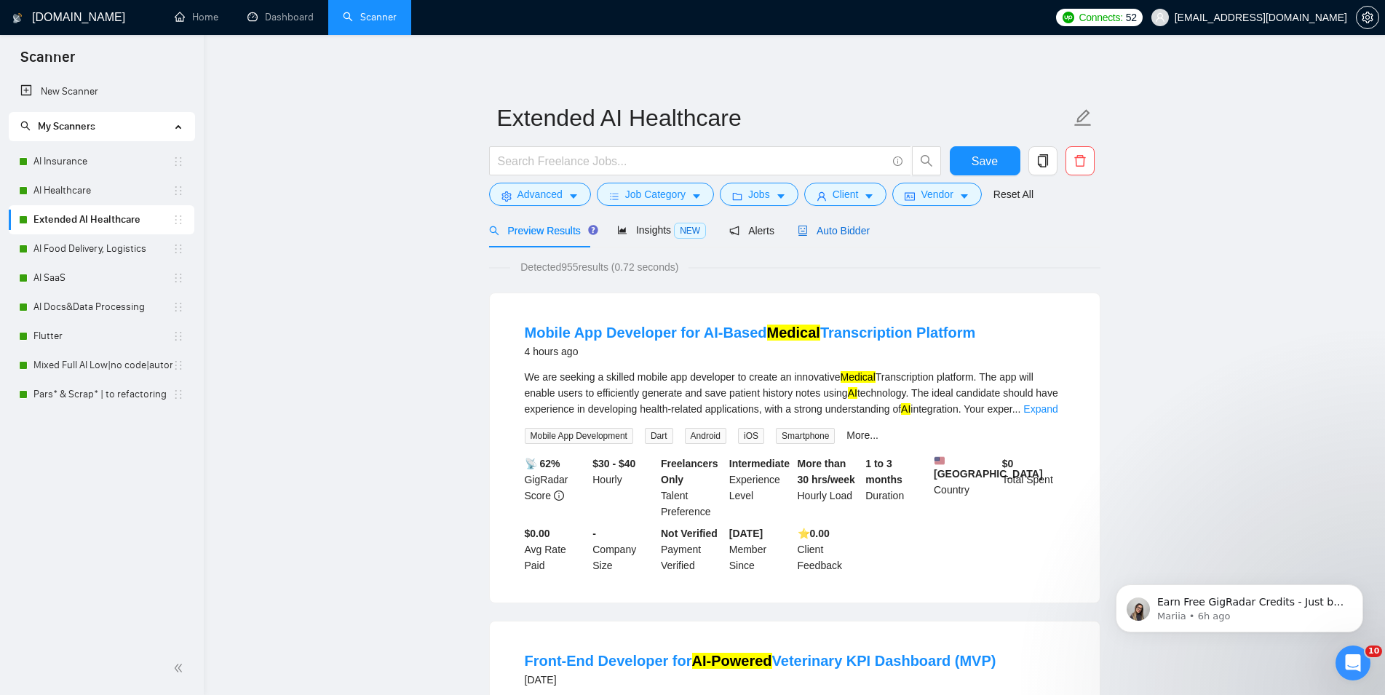
click at [818, 229] on span "Auto Bidder" at bounding box center [834, 231] width 72 height 12
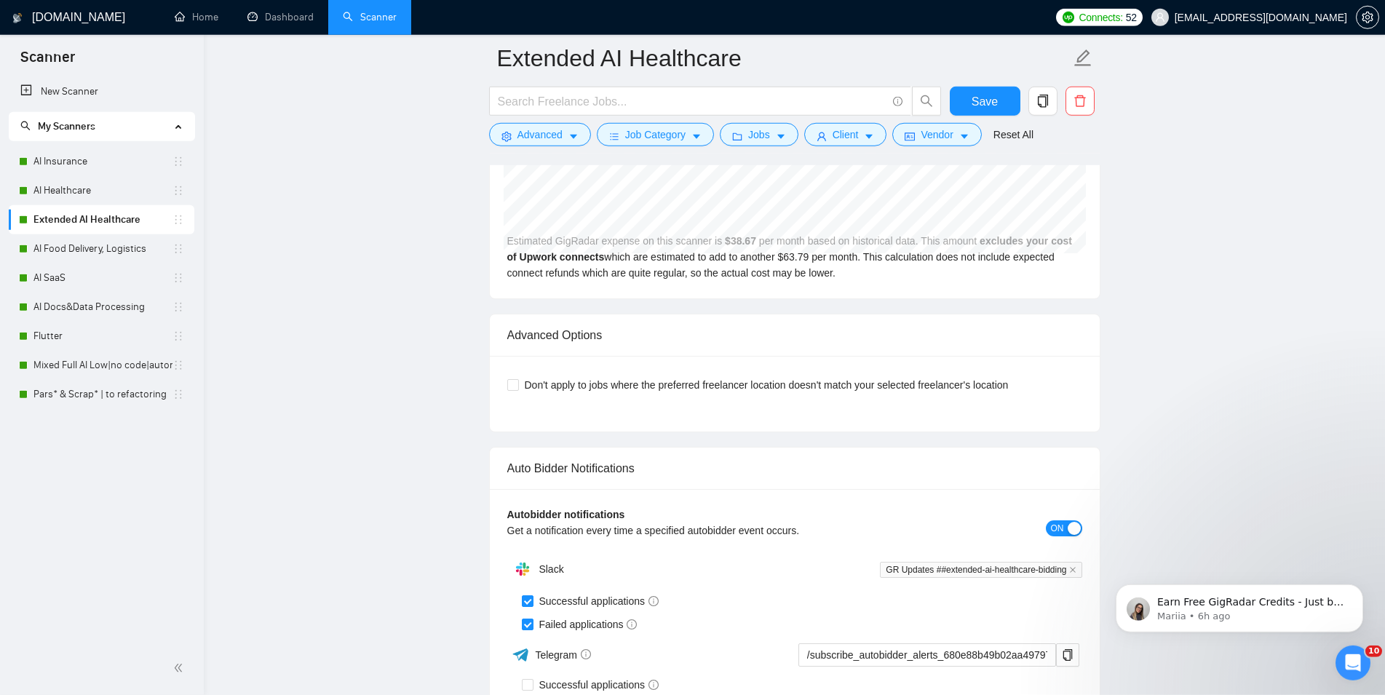
scroll to position [3416, 0]
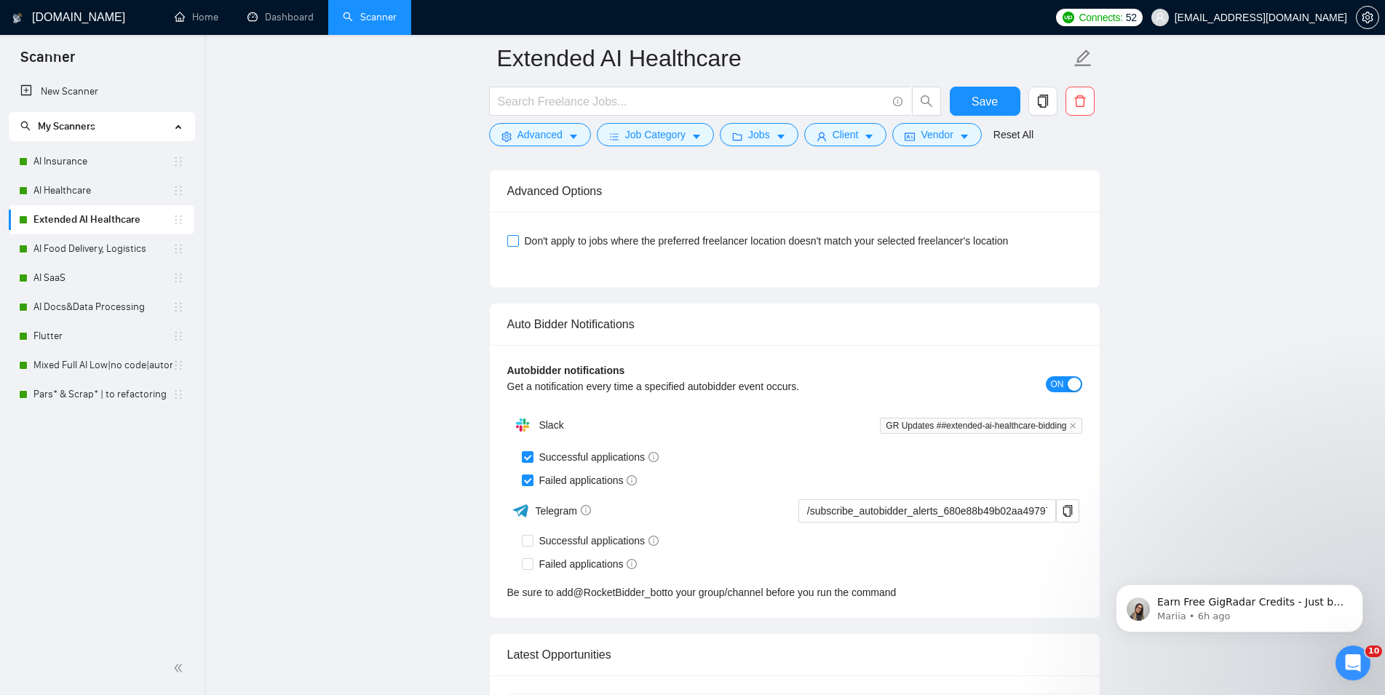
click at [936, 246] on span "Don't apply to jobs where the preferred freelancer location doesn't match your …" at bounding box center [767, 241] width 496 height 16
click at [518, 245] on input "Don't apply to jobs where the preferred freelancer location doesn't match your …" at bounding box center [512, 240] width 10 height 10
checkbox input "true"
click at [976, 95] on span "Save" at bounding box center [985, 101] width 26 height 18
click at [93, 253] on link "AI Food Delivery, Logistics" at bounding box center [102, 248] width 139 height 29
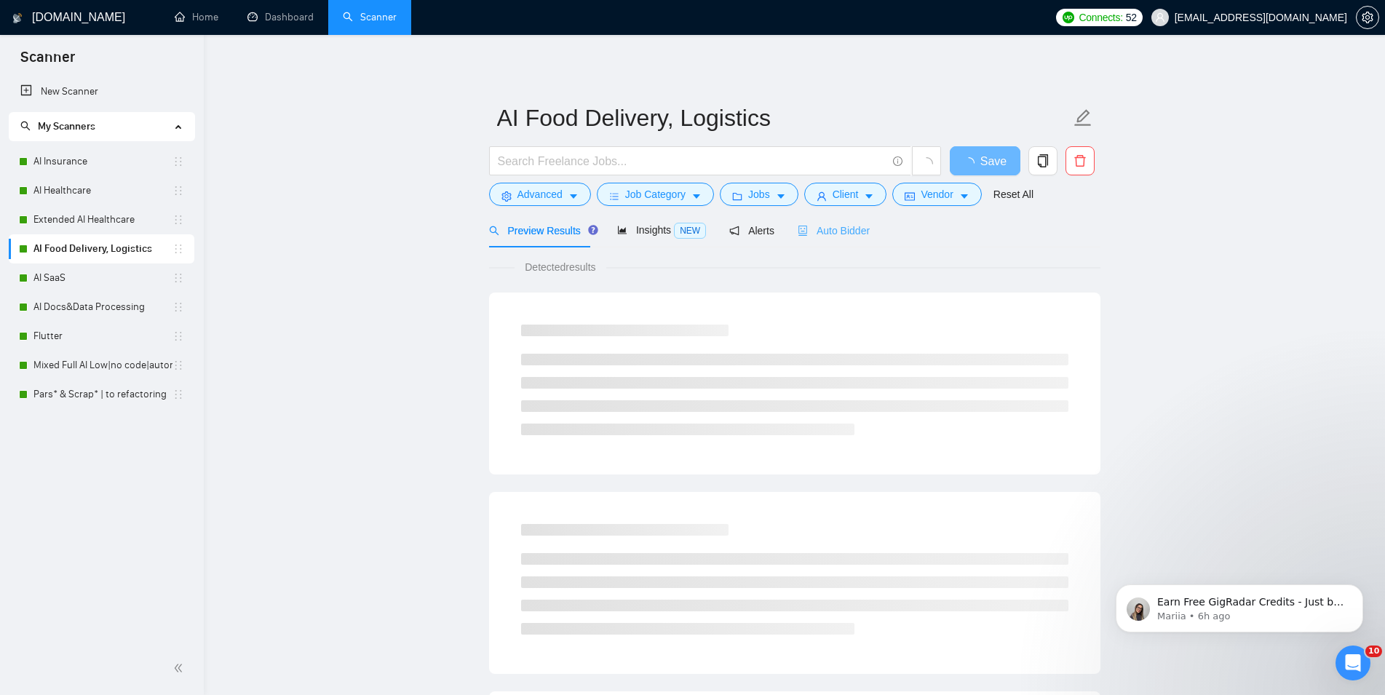
click at [823, 219] on div "Auto Bidder" at bounding box center [834, 230] width 72 height 34
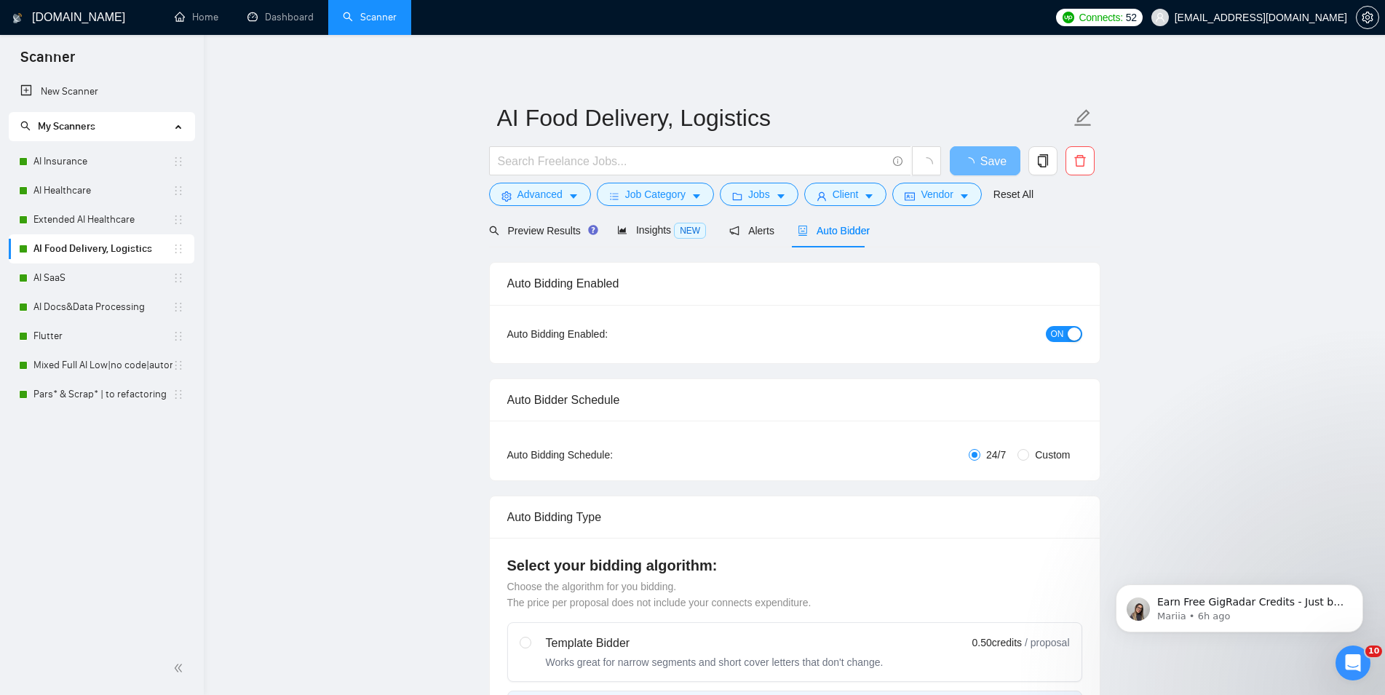
checkbox input "true"
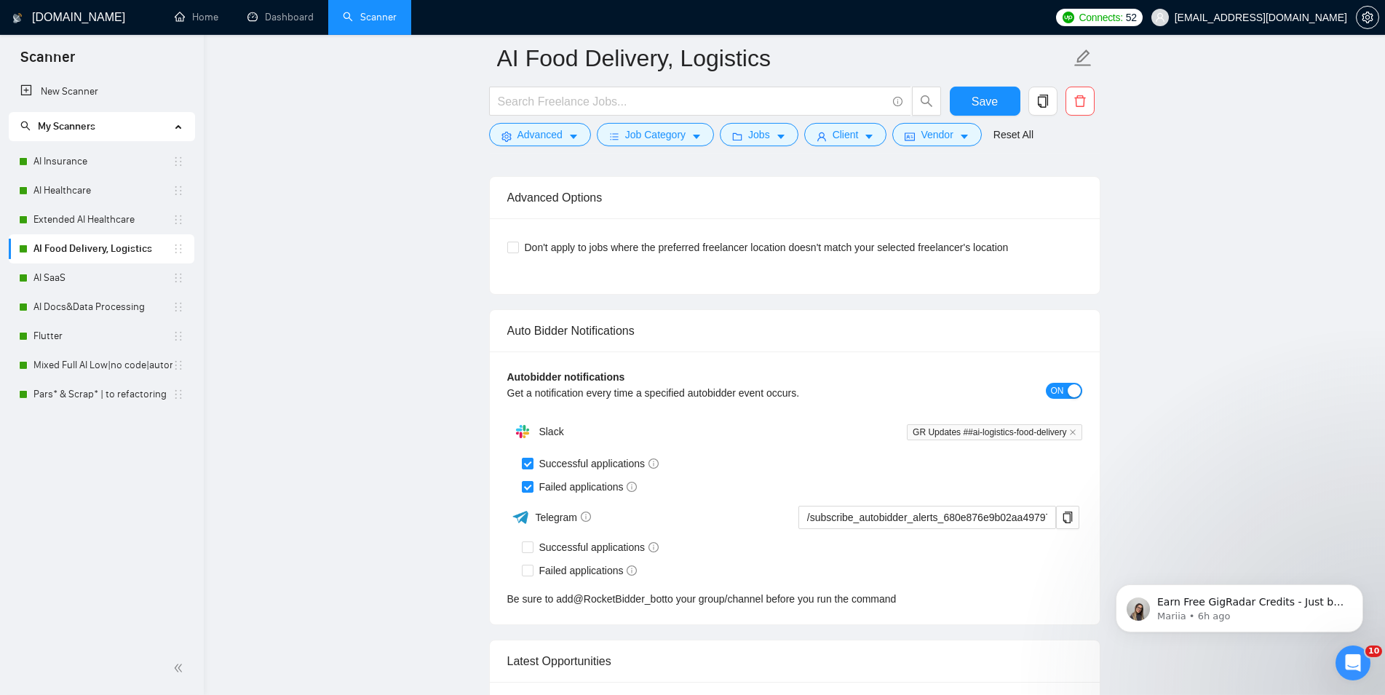
scroll to position [3416, 0]
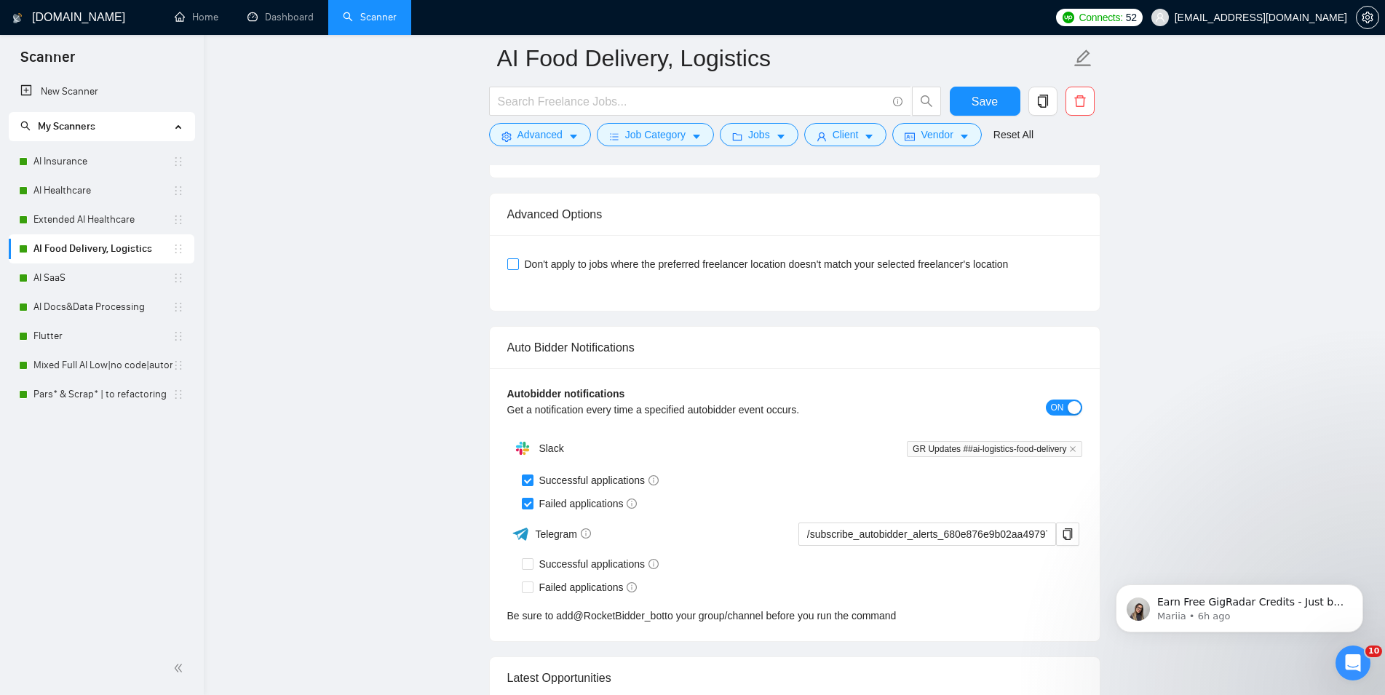
click at [531, 272] on span "Don't apply to jobs where the preferred freelancer location doesn't match your …" at bounding box center [767, 264] width 496 height 16
click at [518, 269] on input "Don't apply to jobs where the preferred freelancer location doesn't match your …" at bounding box center [512, 263] width 10 height 10
checkbox input "true"
click at [1010, 108] on button "Save" at bounding box center [985, 101] width 71 height 29
click at [984, 103] on span "Save" at bounding box center [985, 101] width 26 height 18
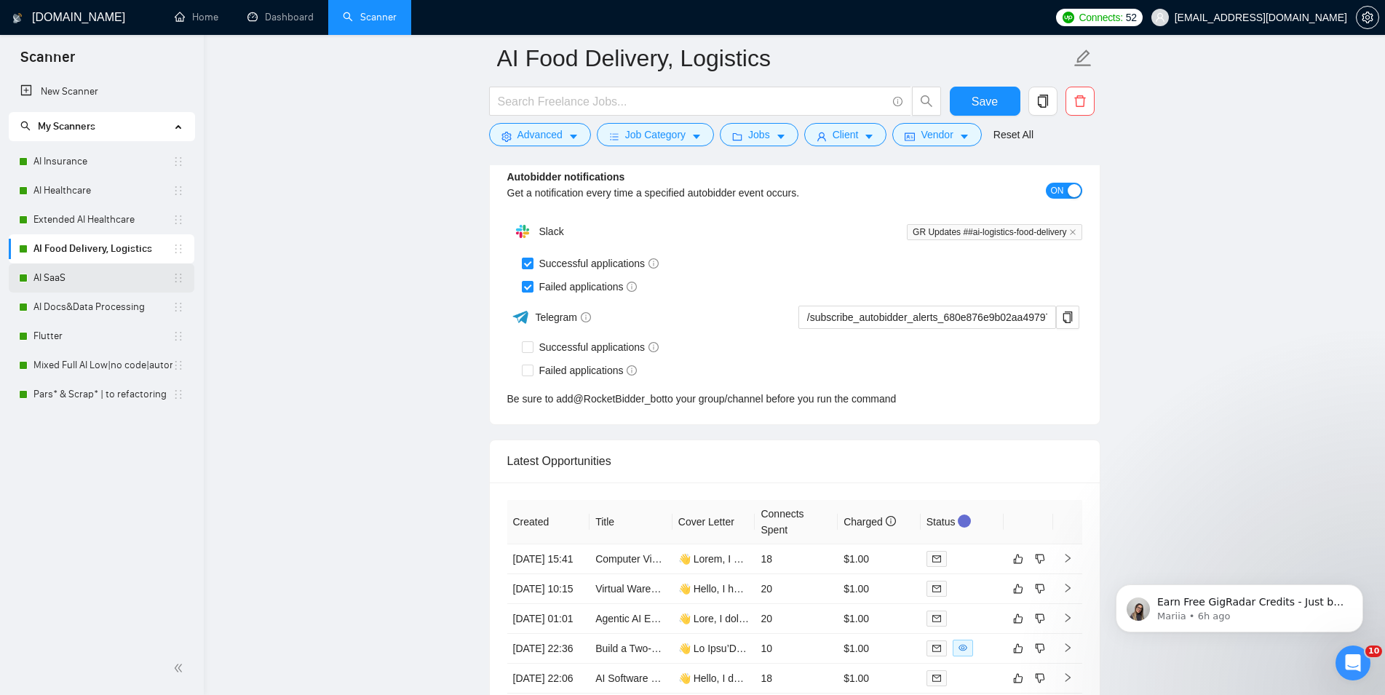
click at [84, 284] on link "AI SaaS" at bounding box center [102, 278] width 139 height 29
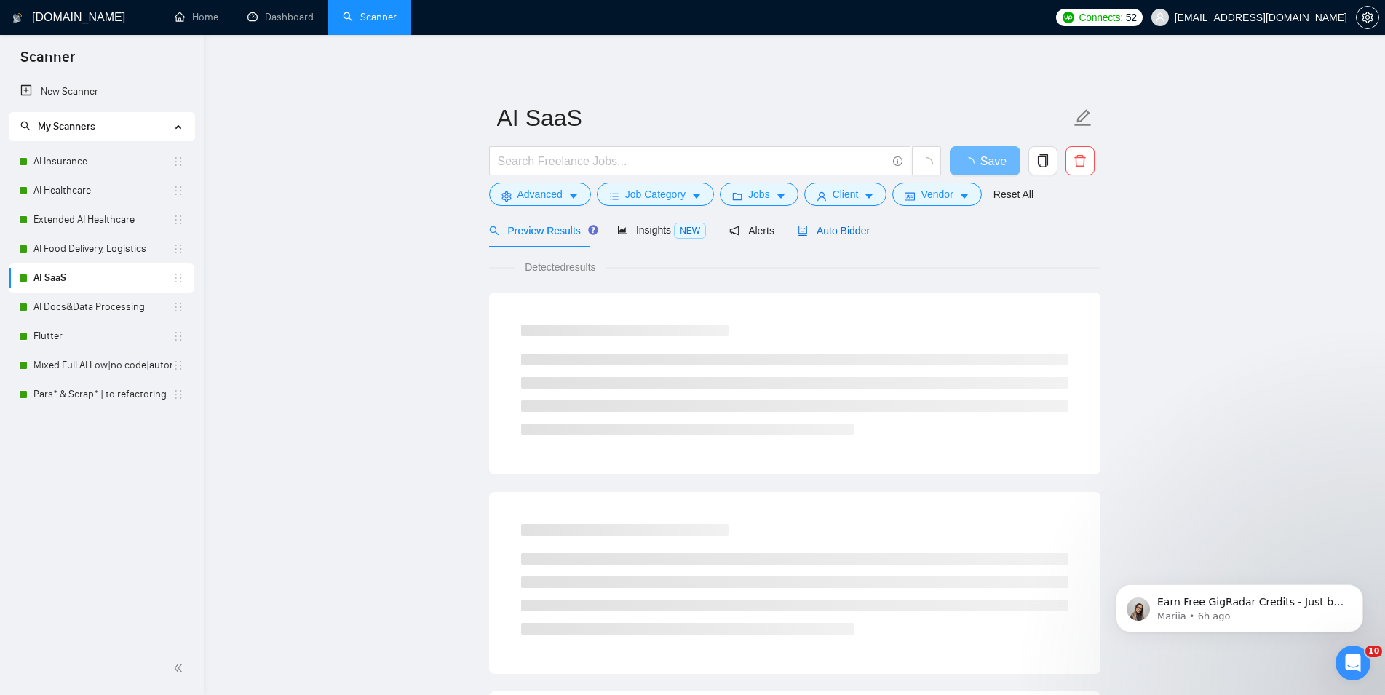
click at [815, 237] on div "Auto Bidder" at bounding box center [834, 231] width 72 height 16
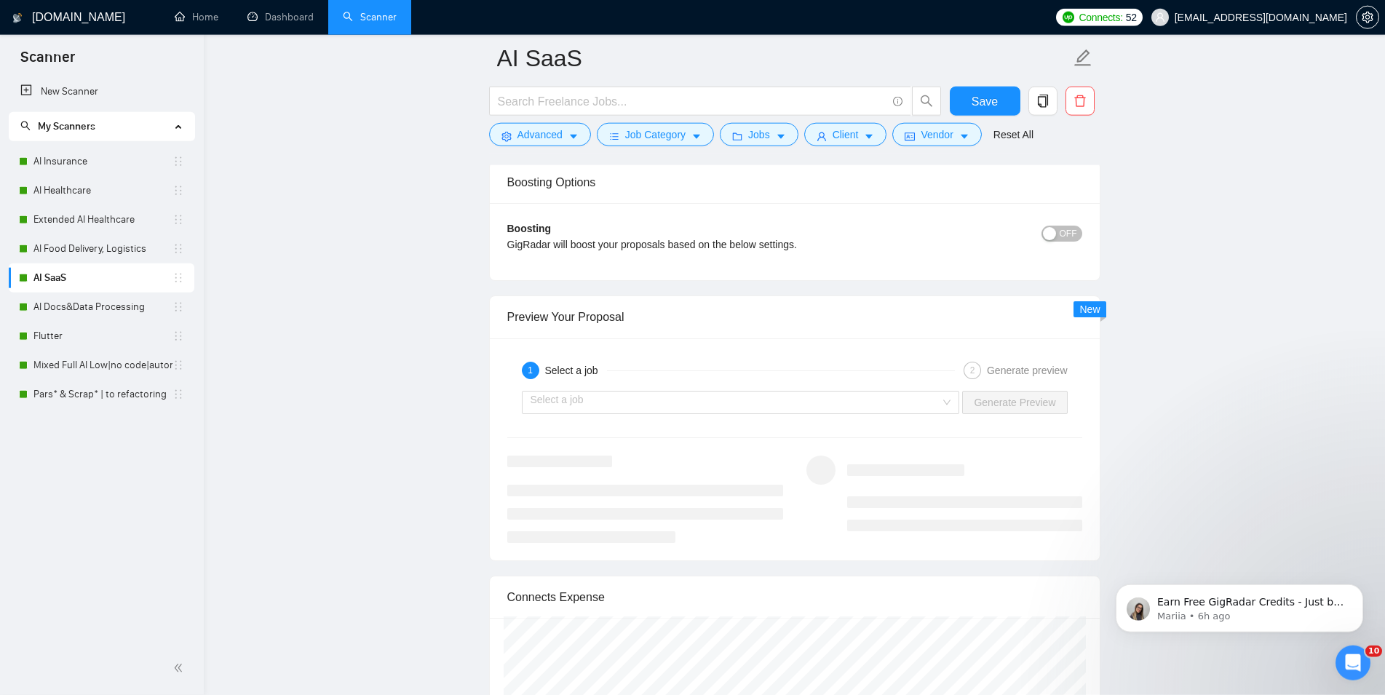
scroll to position [2748, 0]
click at [1055, 241] on button "OFF" at bounding box center [1062, 233] width 41 height 16
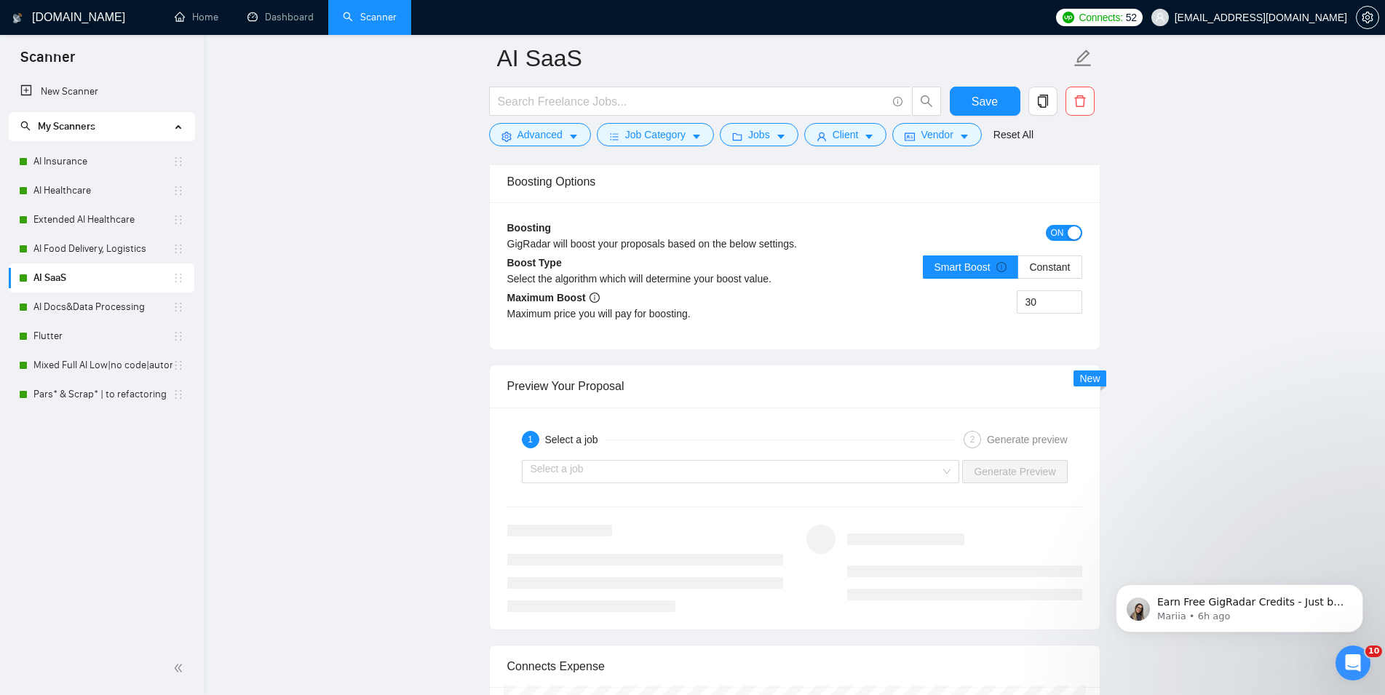
click at [1056, 241] on span "ON" at bounding box center [1057, 233] width 13 height 16
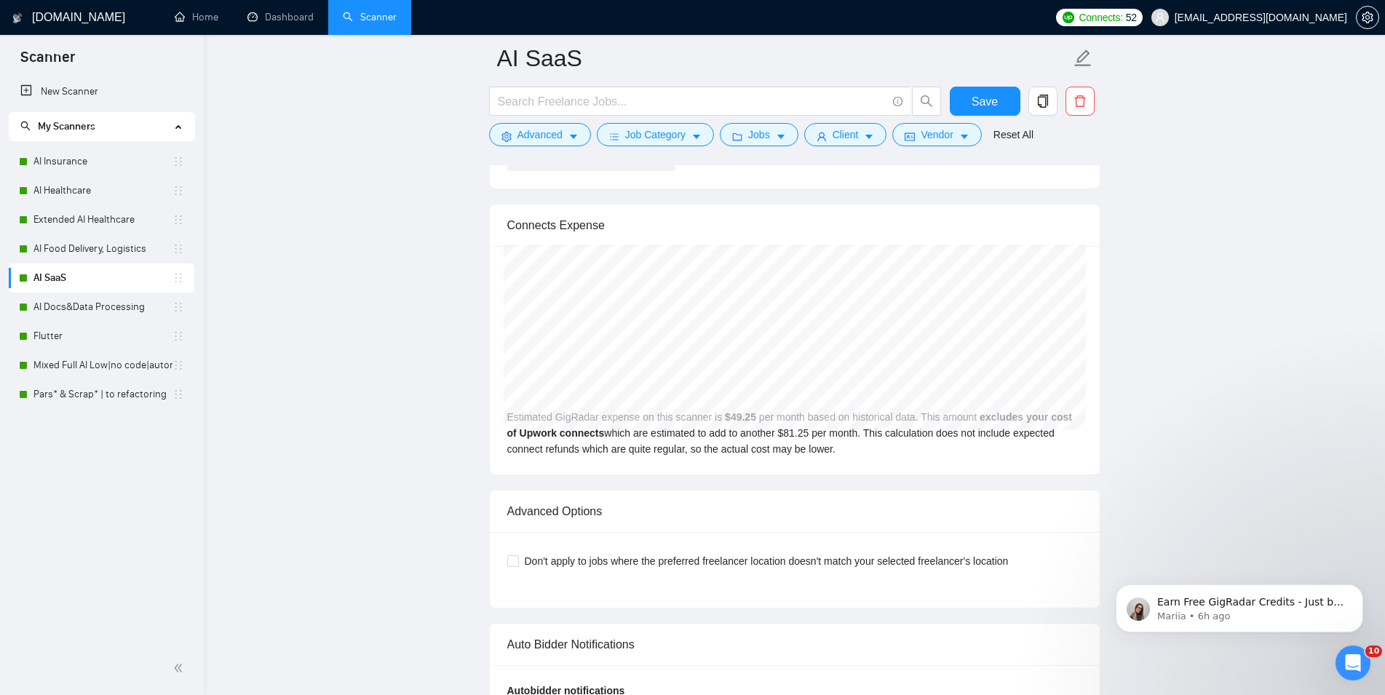
scroll to position [3416, 0]
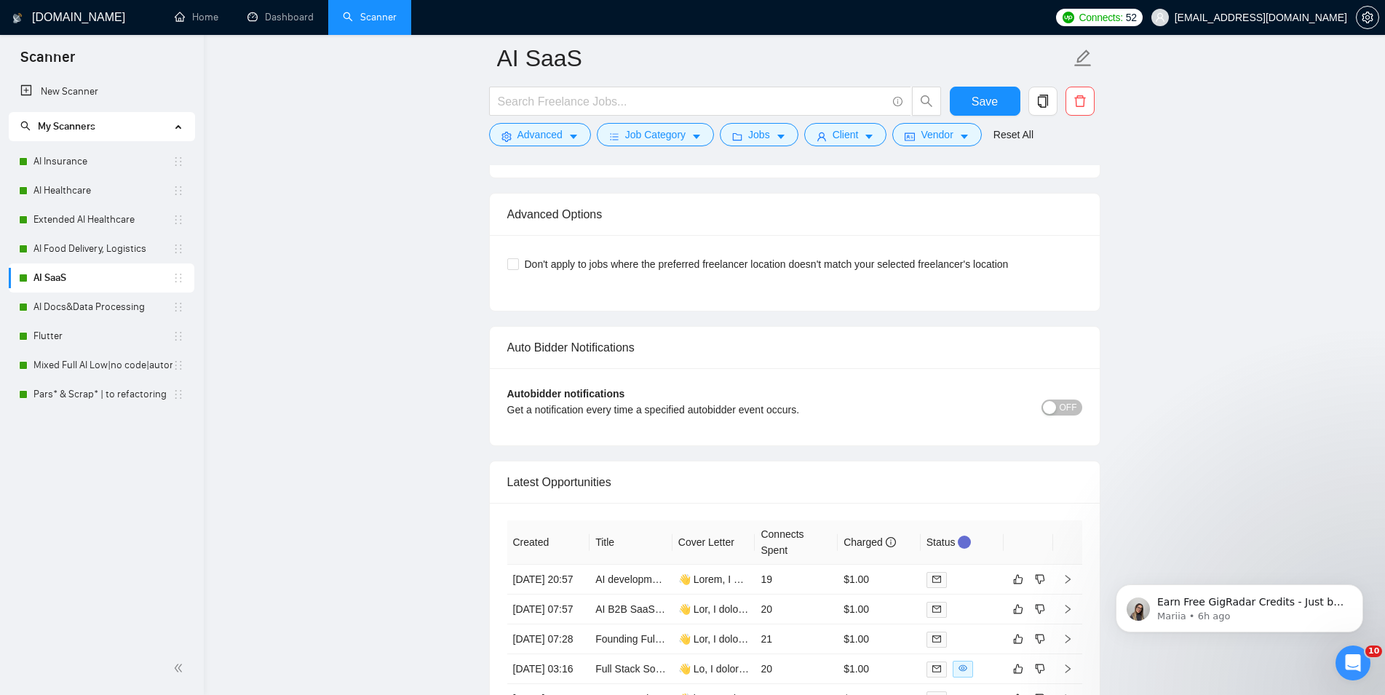
click at [1056, 414] on div "button" at bounding box center [1049, 407] width 13 height 13
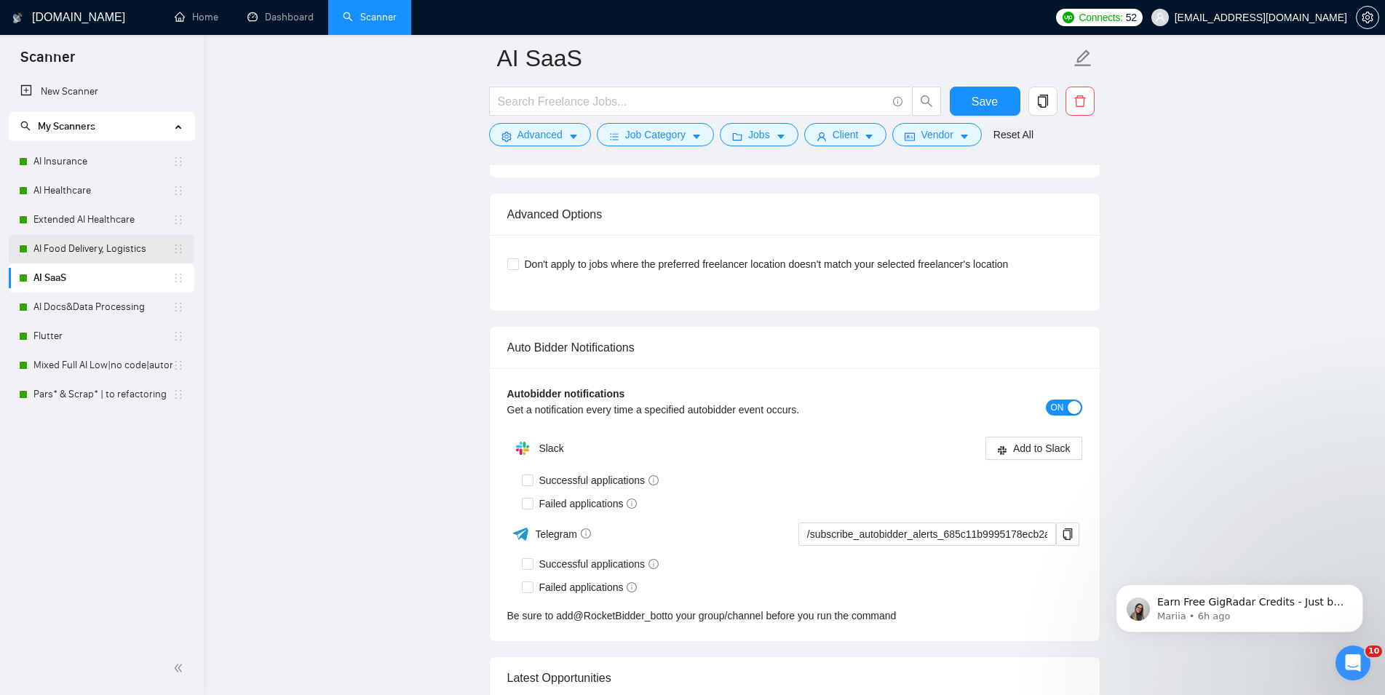
click at [99, 250] on link "AI Food Delivery, Logistics" at bounding box center [102, 248] width 139 height 29
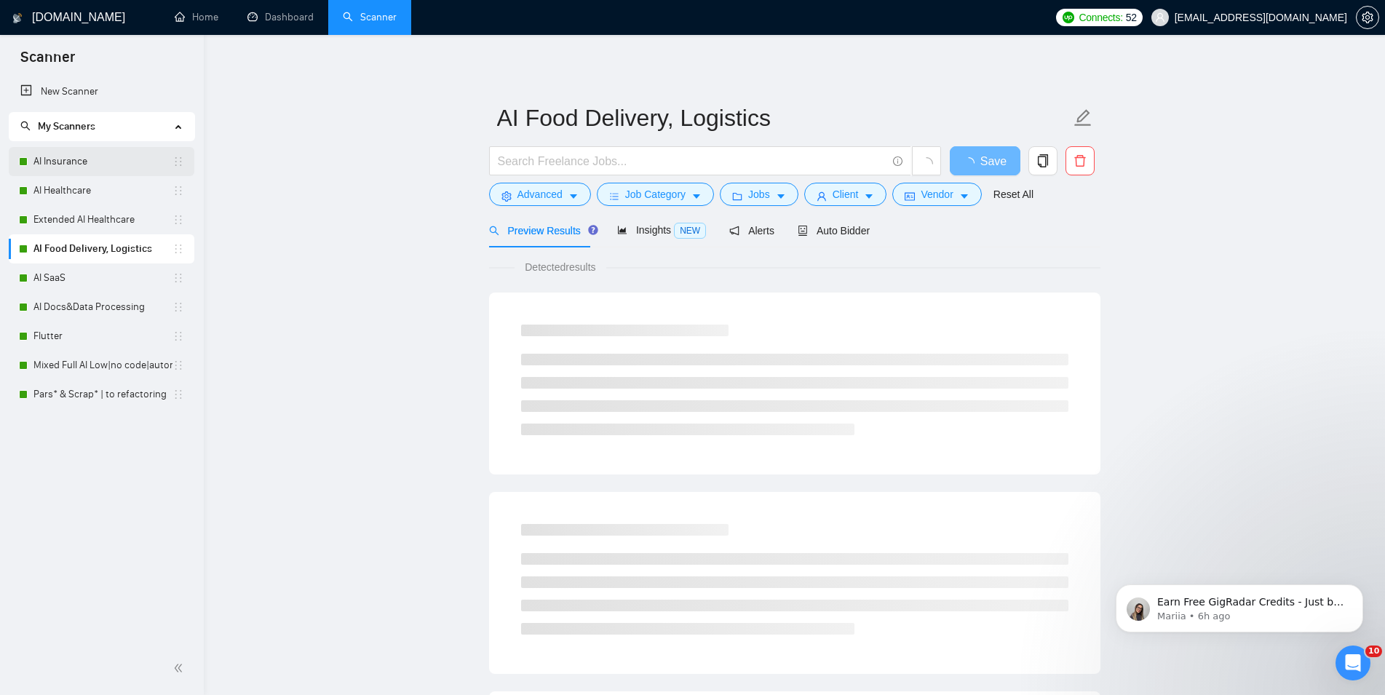
click at [76, 160] on link "AI Insurance" at bounding box center [102, 161] width 139 height 29
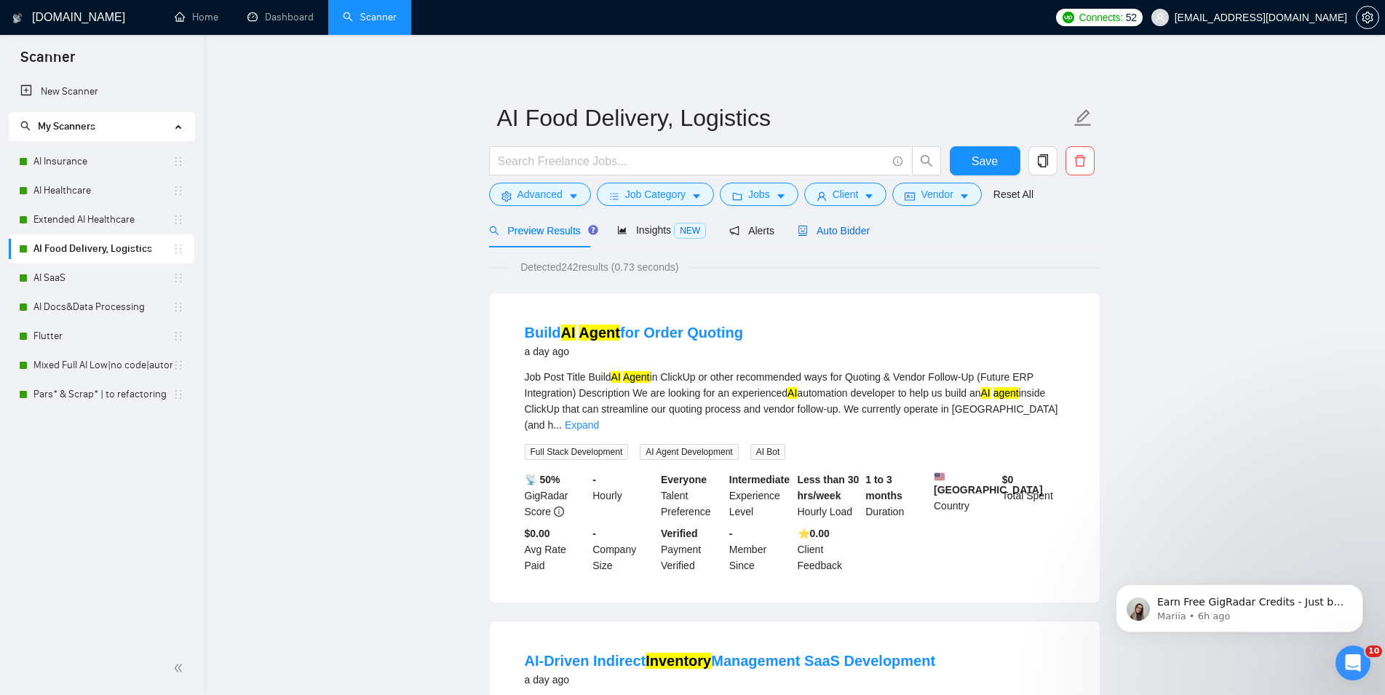
click at [836, 231] on span "Auto Bidder" at bounding box center [834, 231] width 72 height 12
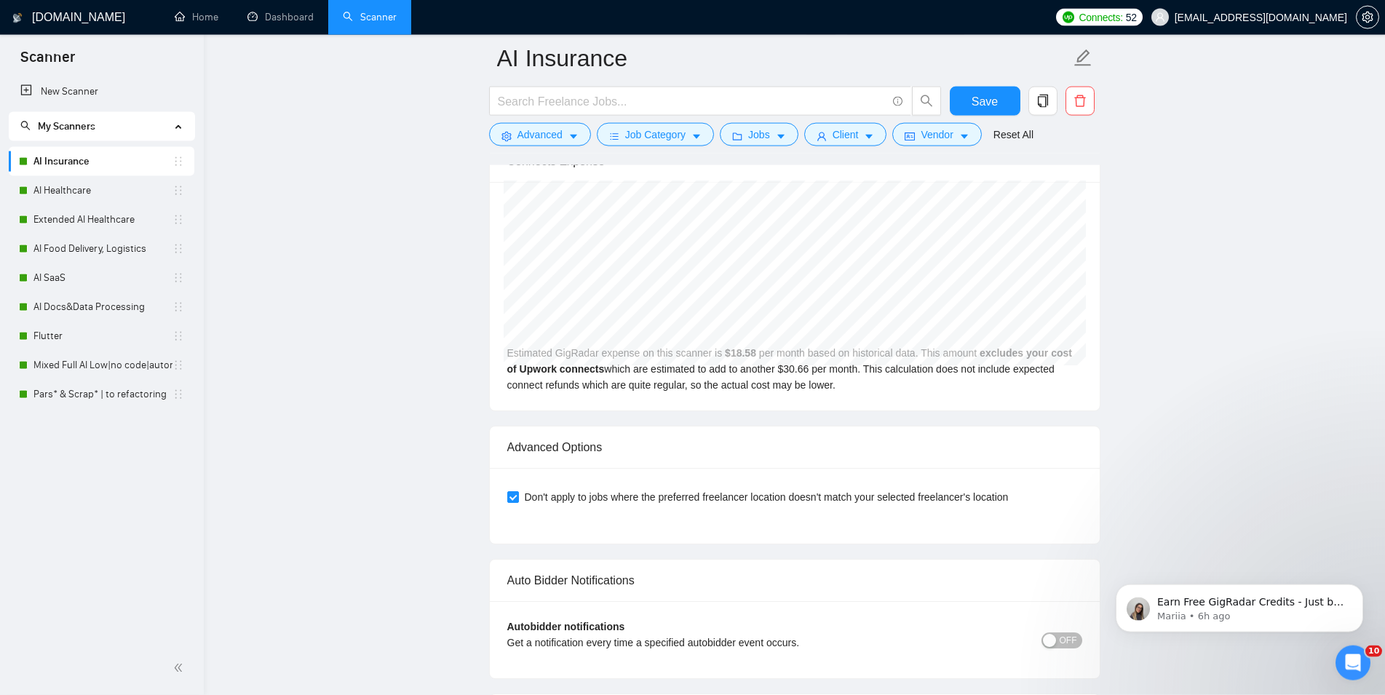
scroll to position [3268, 0]
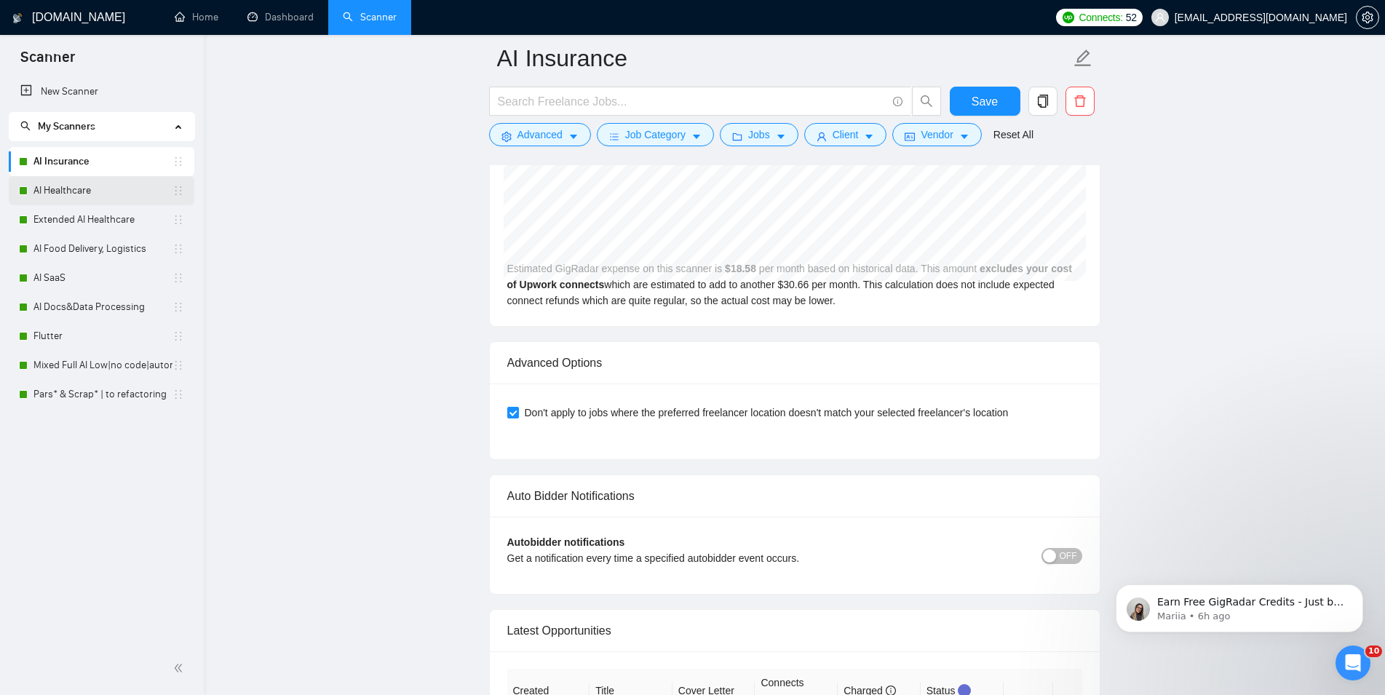
click at [66, 183] on link "AI Healthcare" at bounding box center [102, 190] width 139 height 29
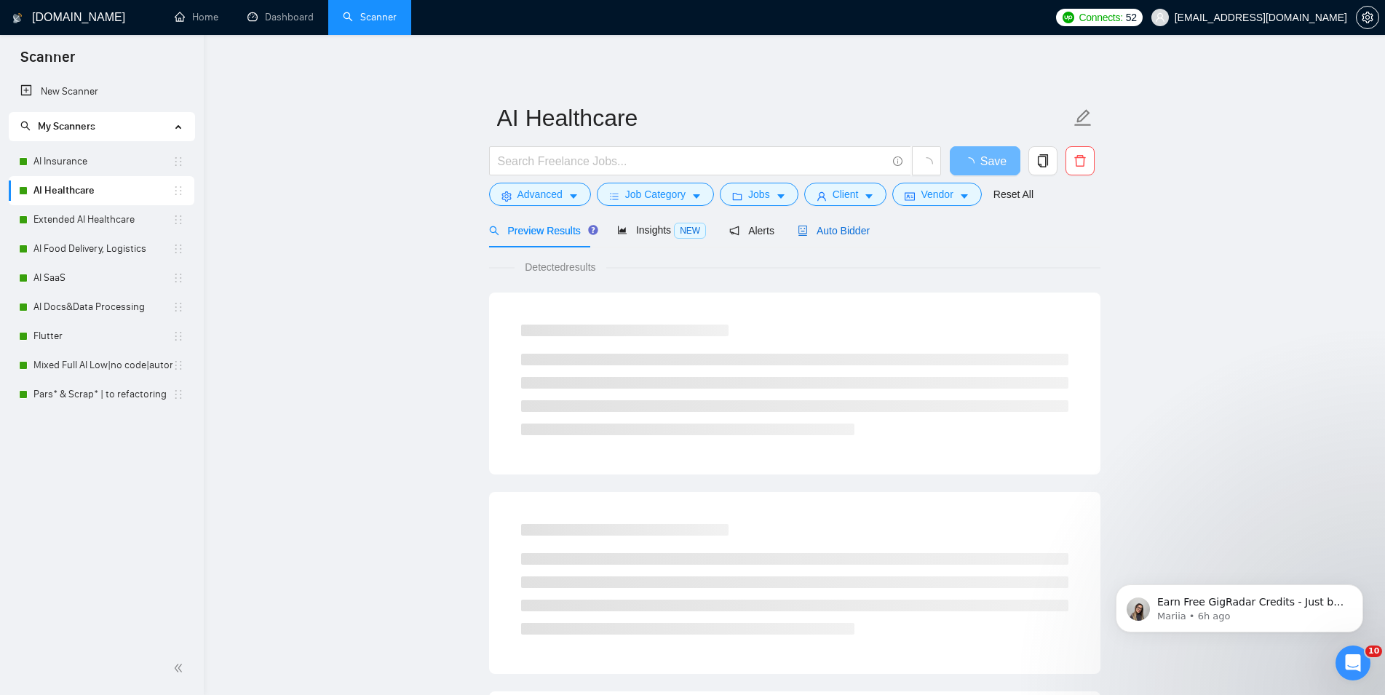
click at [837, 226] on span "Auto Bidder" at bounding box center [834, 231] width 72 height 12
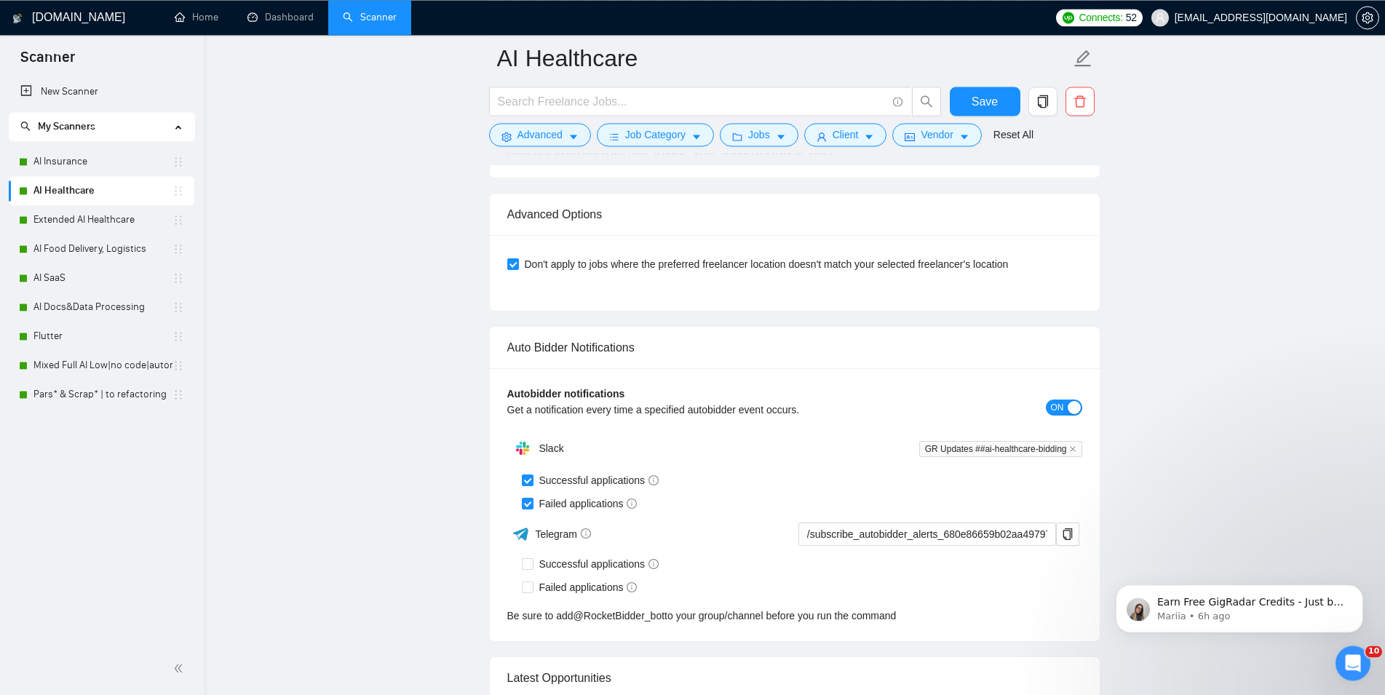
scroll to position [3342, 0]
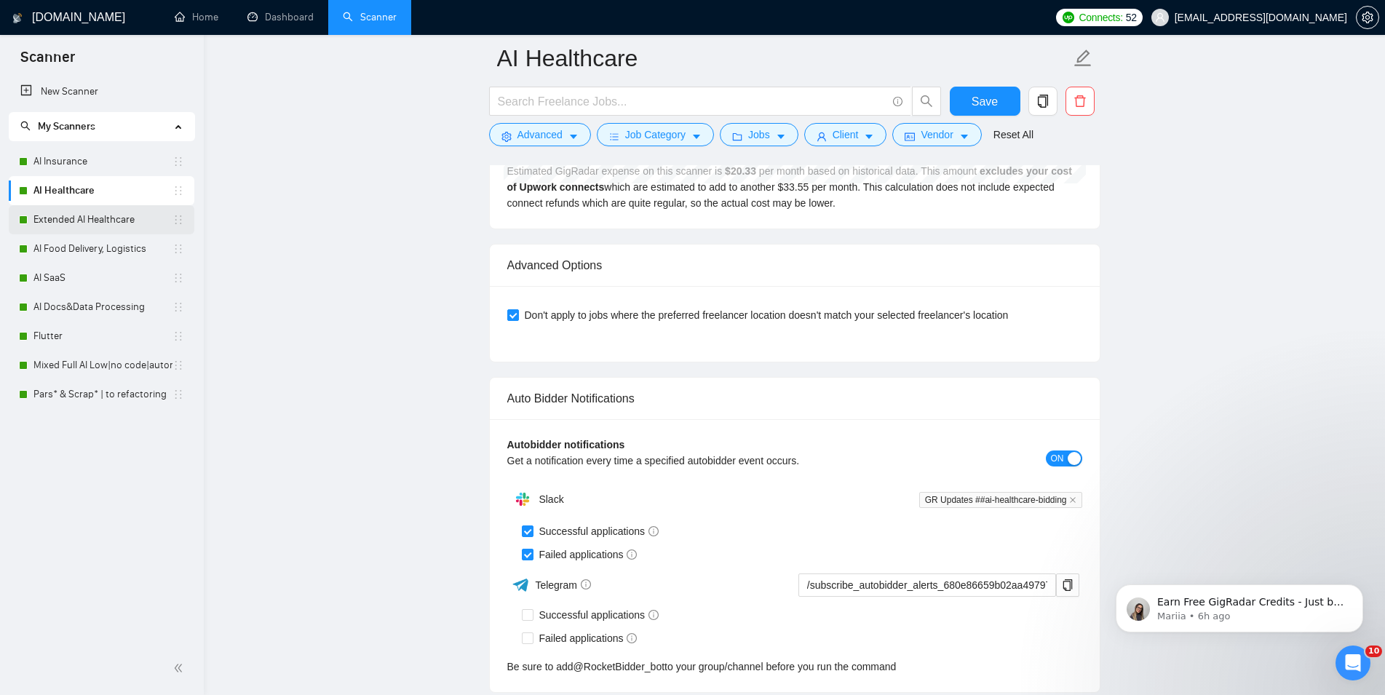
click at [107, 211] on link "Extended AI Healthcare" at bounding box center [102, 219] width 139 height 29
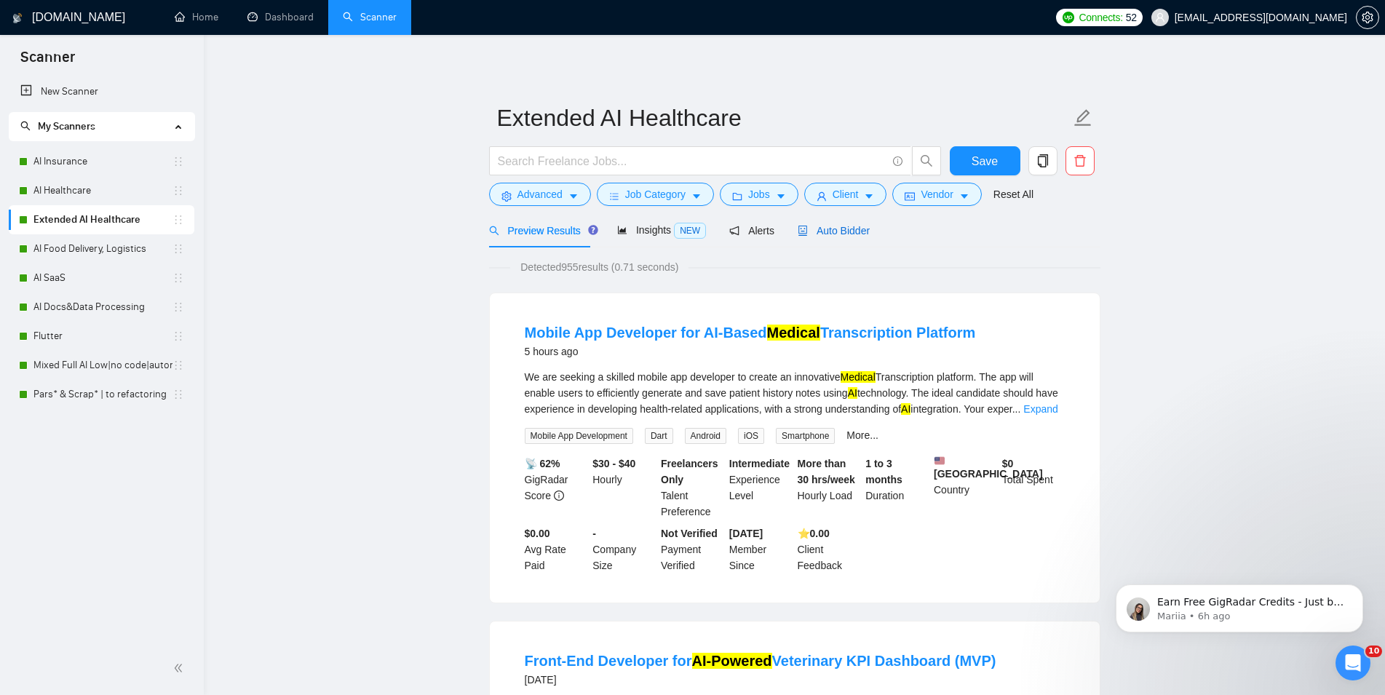
click at [838, 225] on span "Auto Bidder" at bounding box center [834, 231] width 72 height 12
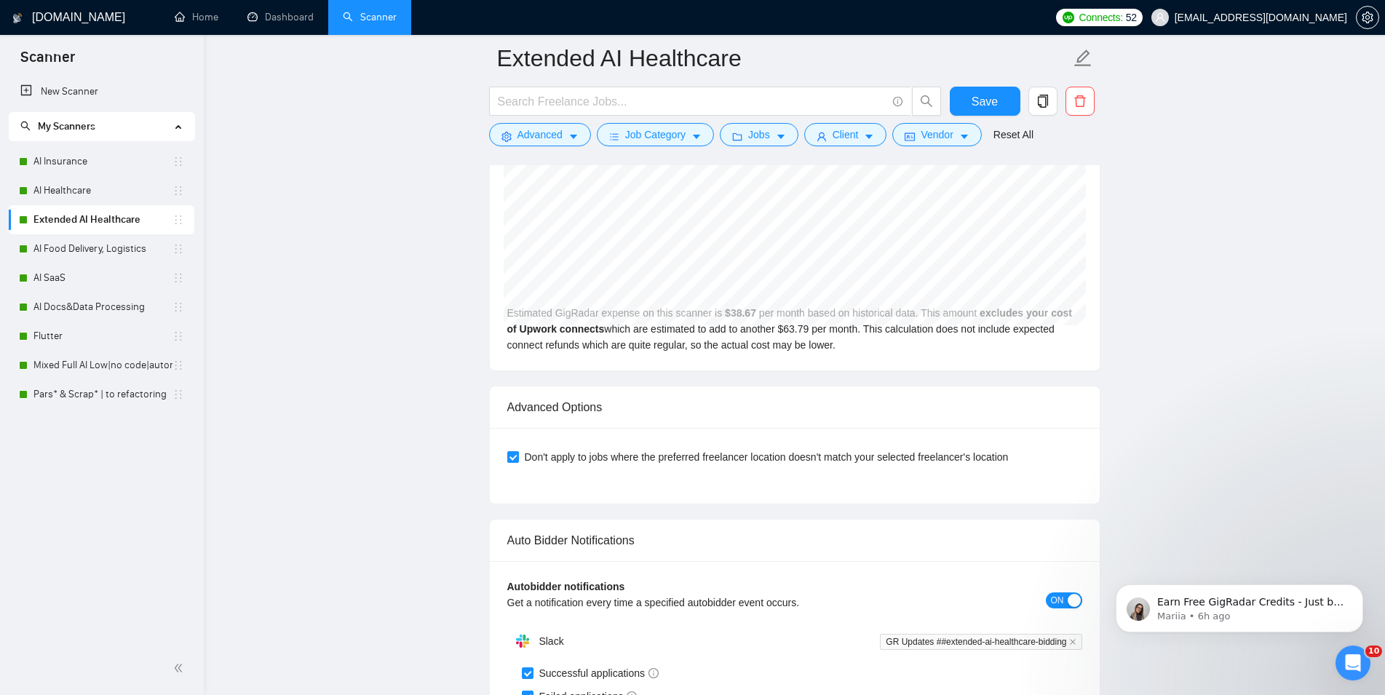
scroll to position [3342, 0]
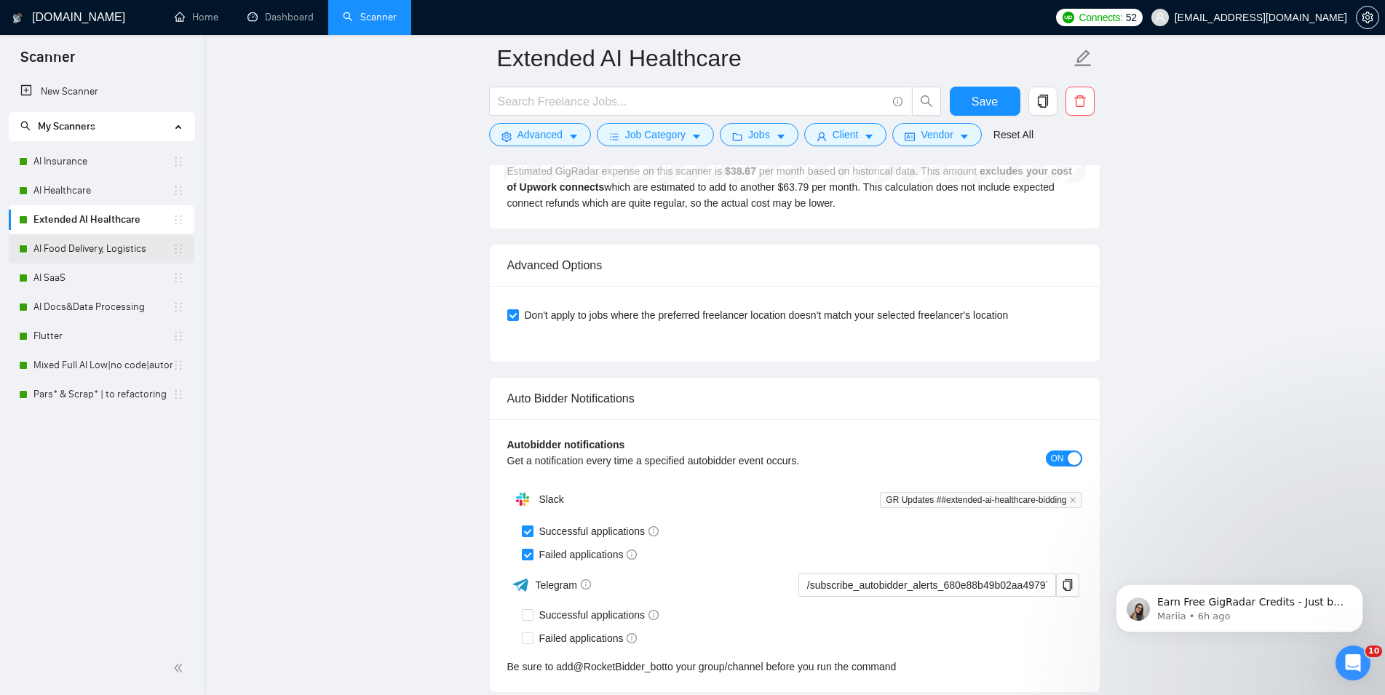
click at [127, 240] on link "AI Food Delivery, Logistics" at bounding box center [102, 248] width 139 height 29
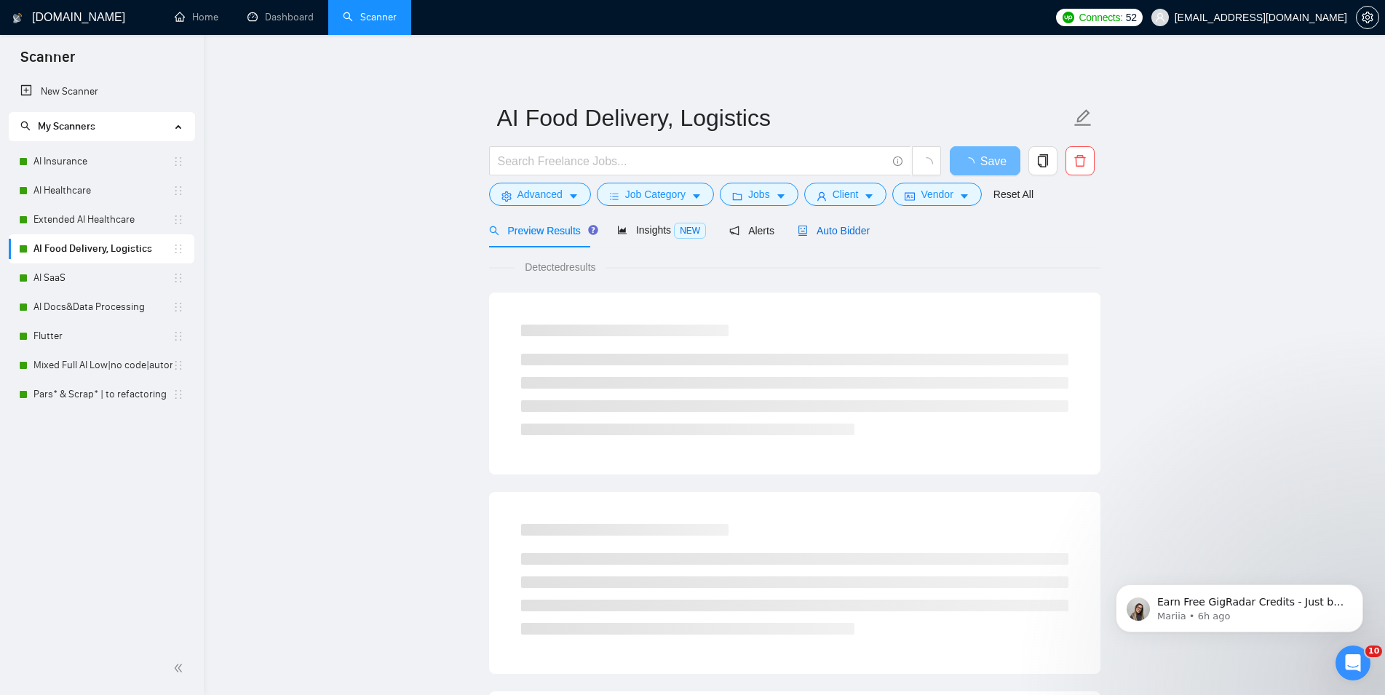
click at [854, 226] on span "Auto Bidder" at bounding box center [834, 231] width 72 height 12
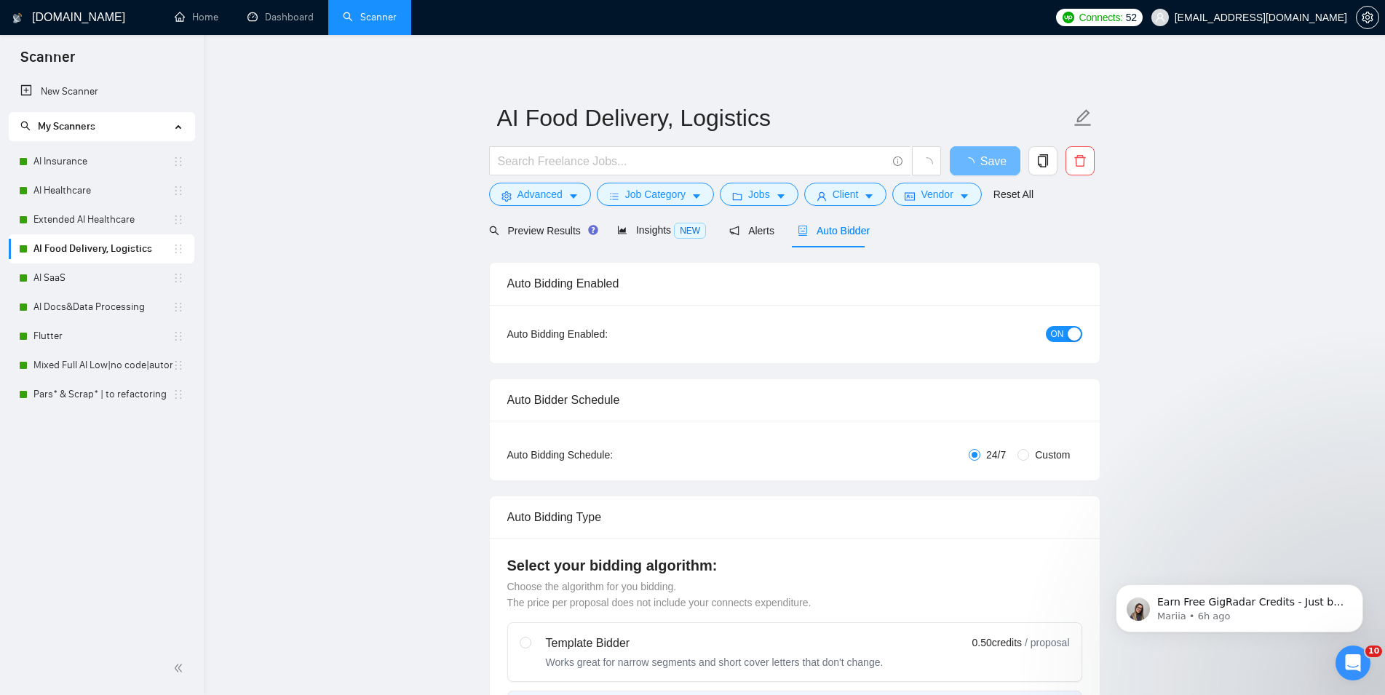
checkbox input "true"
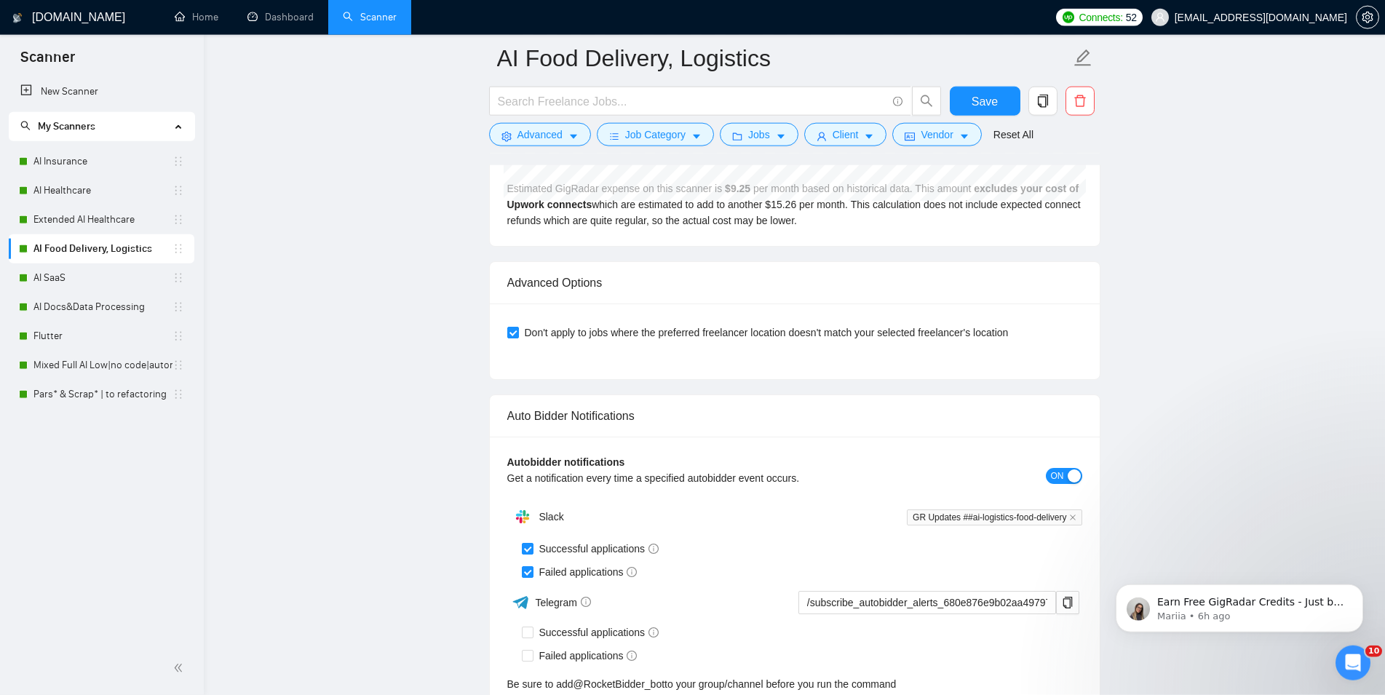
scroll to position [3342, 0]
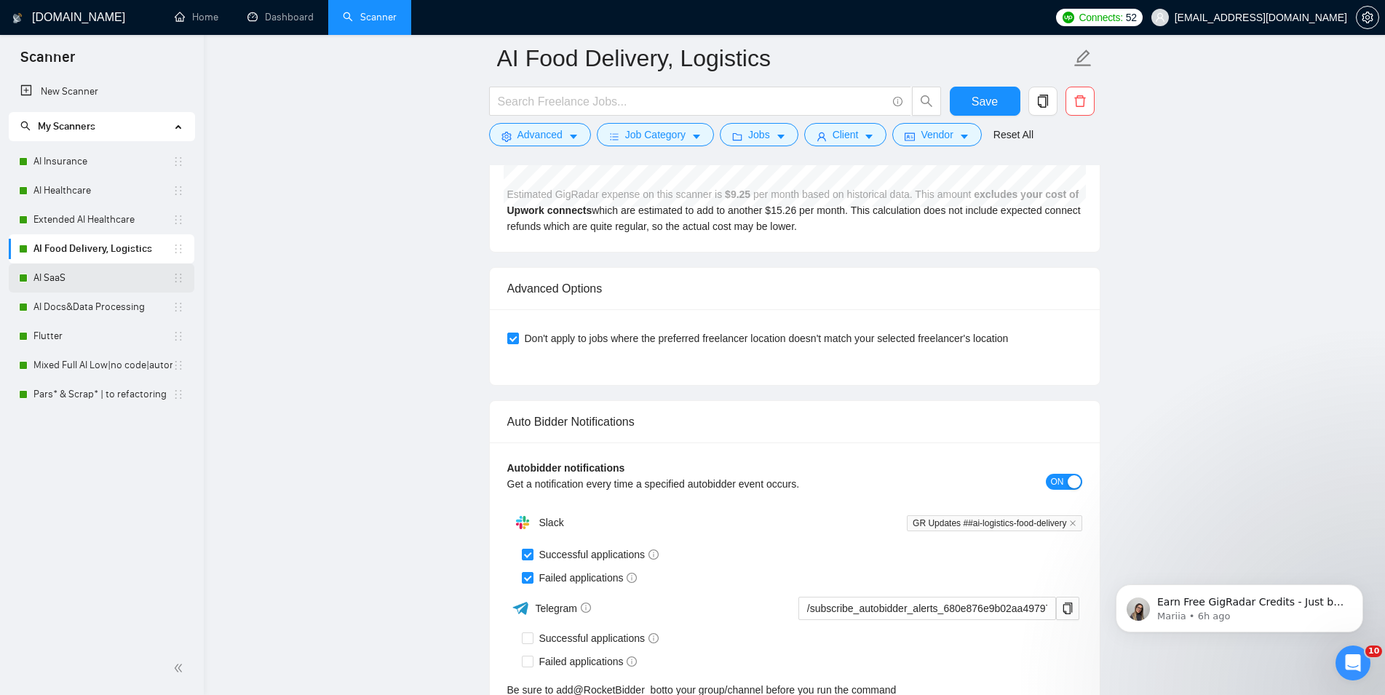
click at [118, 281] on link "AI SaaS" at bounding box center [102, 278] width 139 height 29
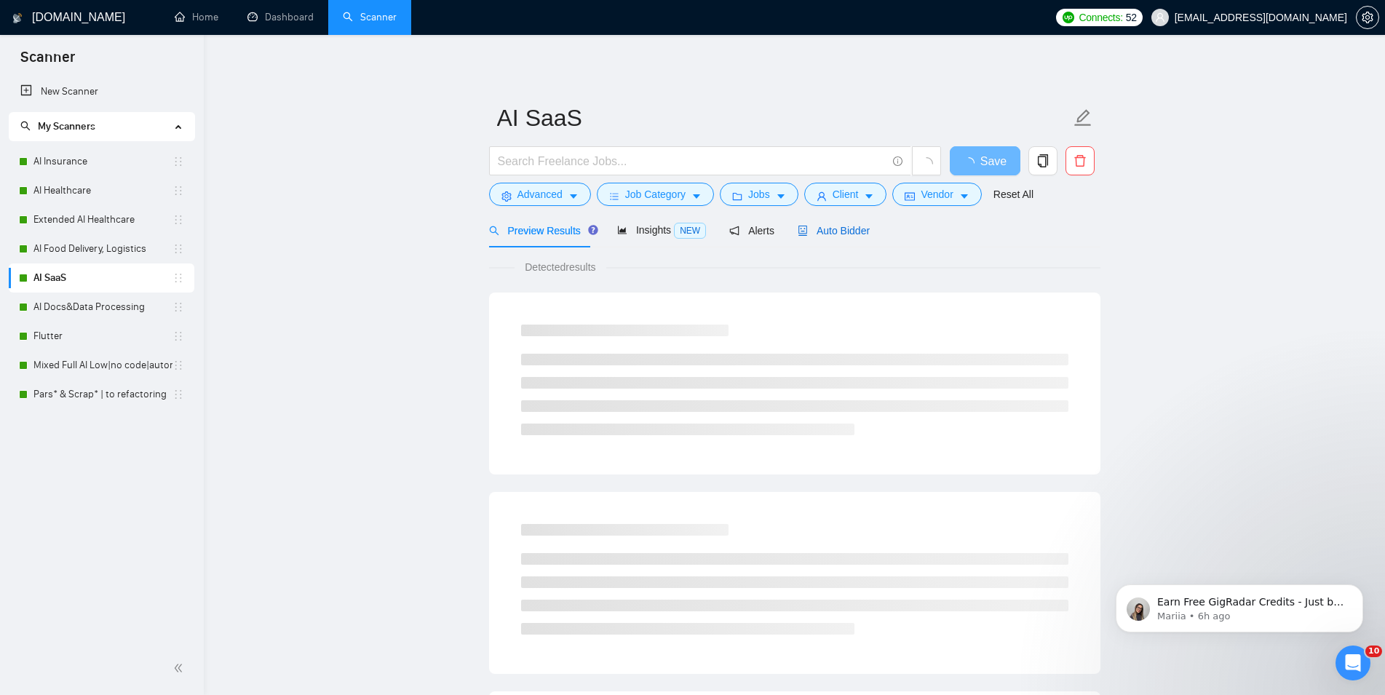
click at [832, 226] on span "Auto Bidder" at bounding box center [834, 231] width 72 height 12
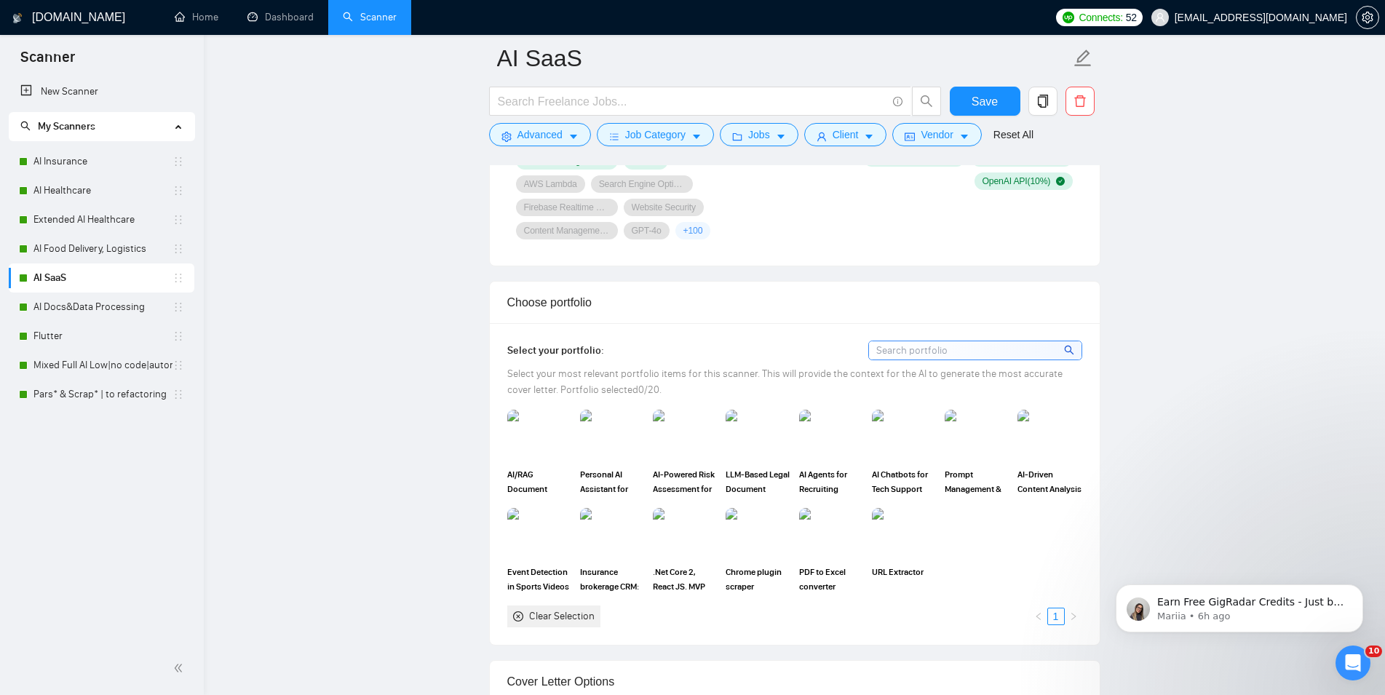
scroll to position [891, 0]
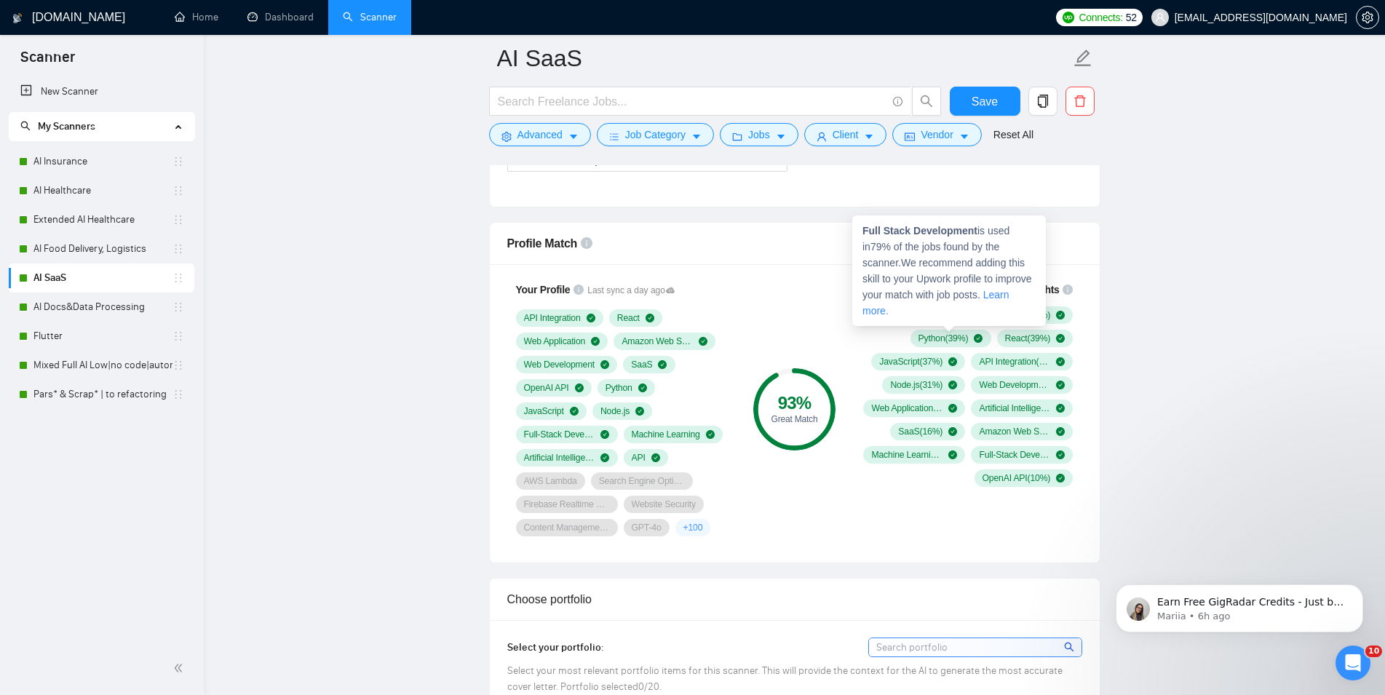
click at [987, 317] on icon "plus-circle" at bounding box center [987, 315] width 9 height 9
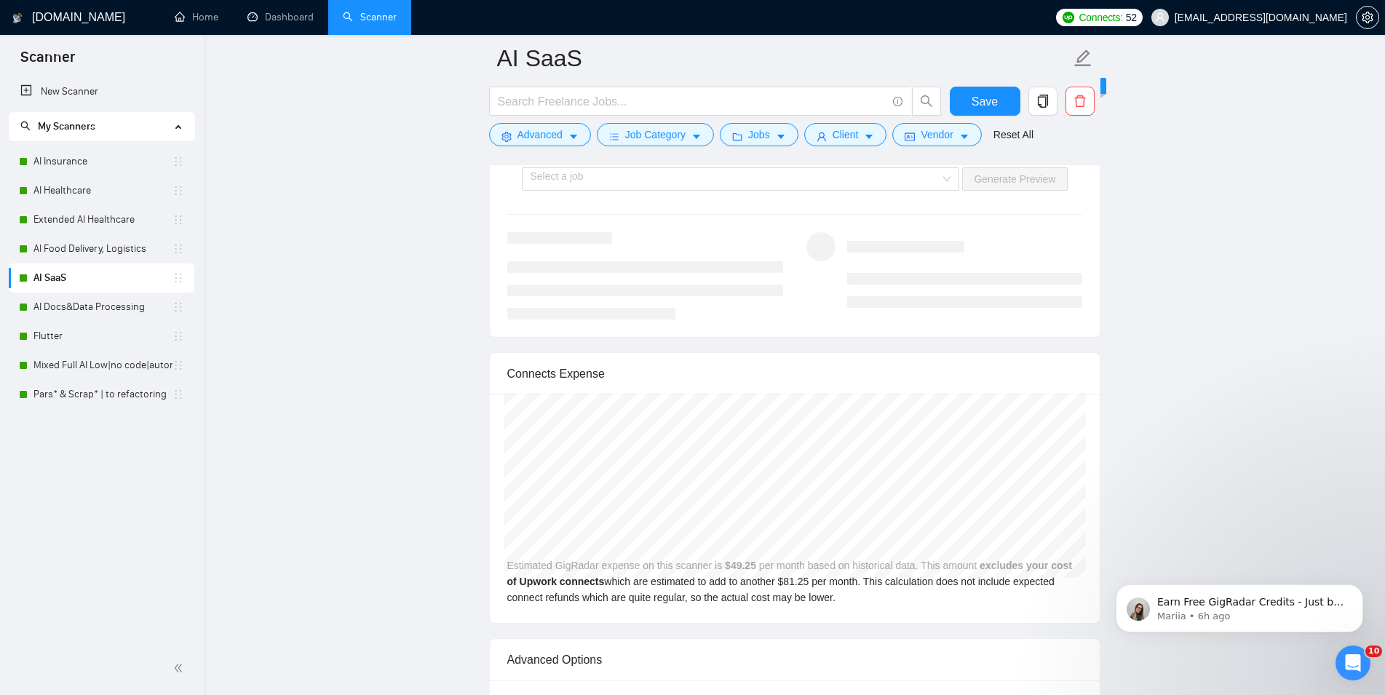
scroll to position [3268, 0]
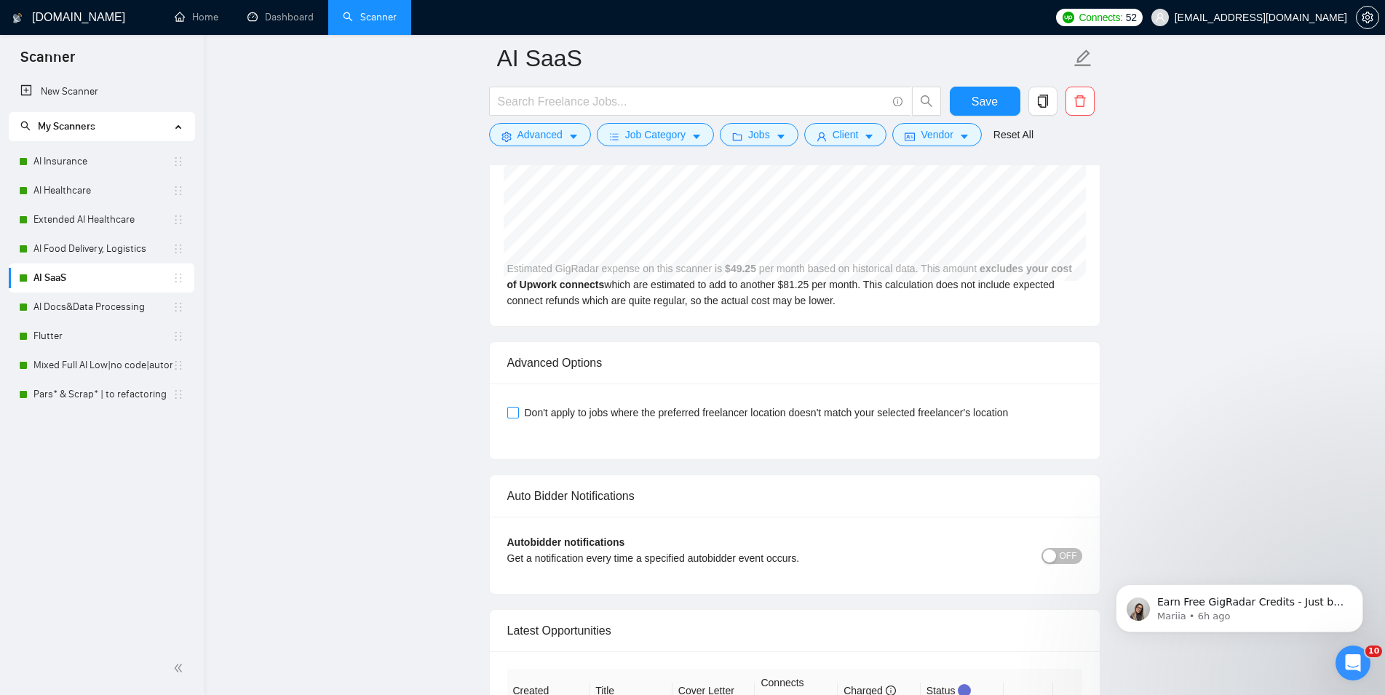
click at [847, 419] on span "Don't apply to jobs where the preferred freelancer location doesn't match your …" at bounding box center [767, 413] width 496 height 16
click at [518, 417] on input "Don't apply to jobs where the preferred freelancer location doesn't match your …" at bounding box center [512, 412] width 10 height 10
checkbox input "true"
click at [992, 108] on span "Save" at bounding box center [985, 101] width 26 height 18
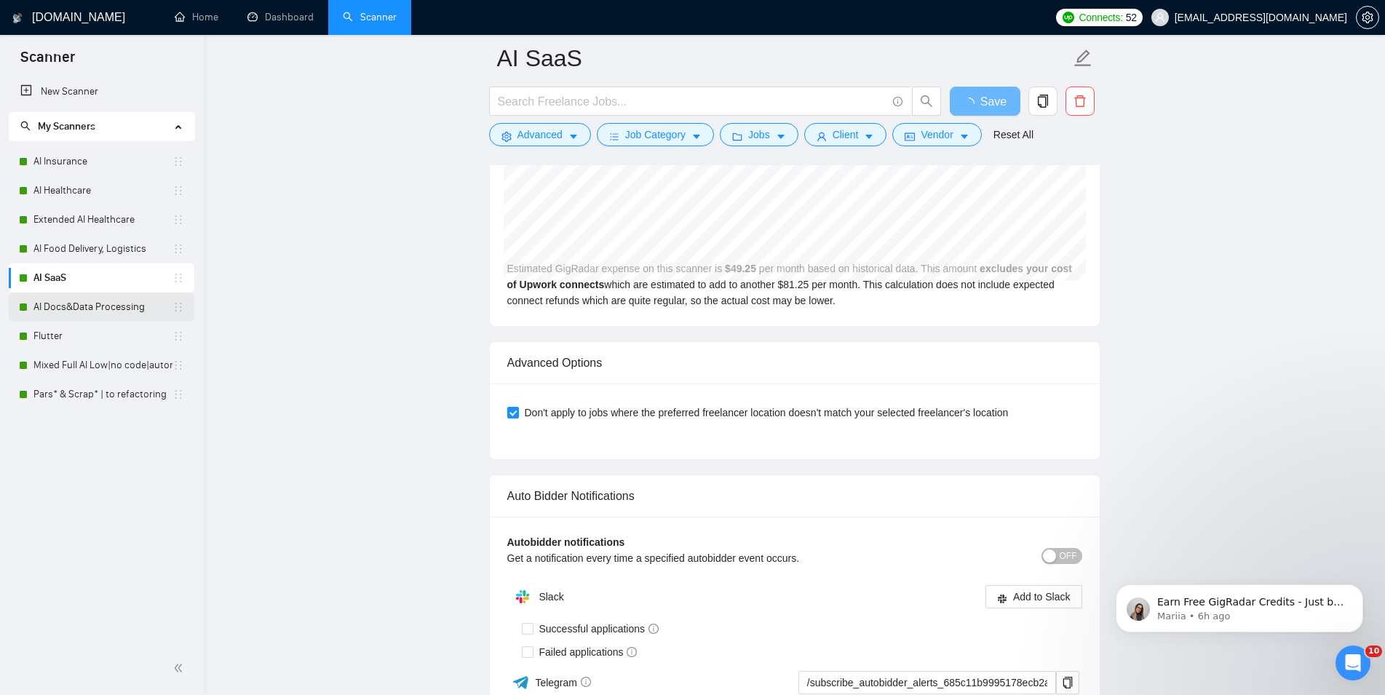
click at [96, 315] on link "AI Docs&Data Processing" at bounding box center [102, 307] width 139 height 29
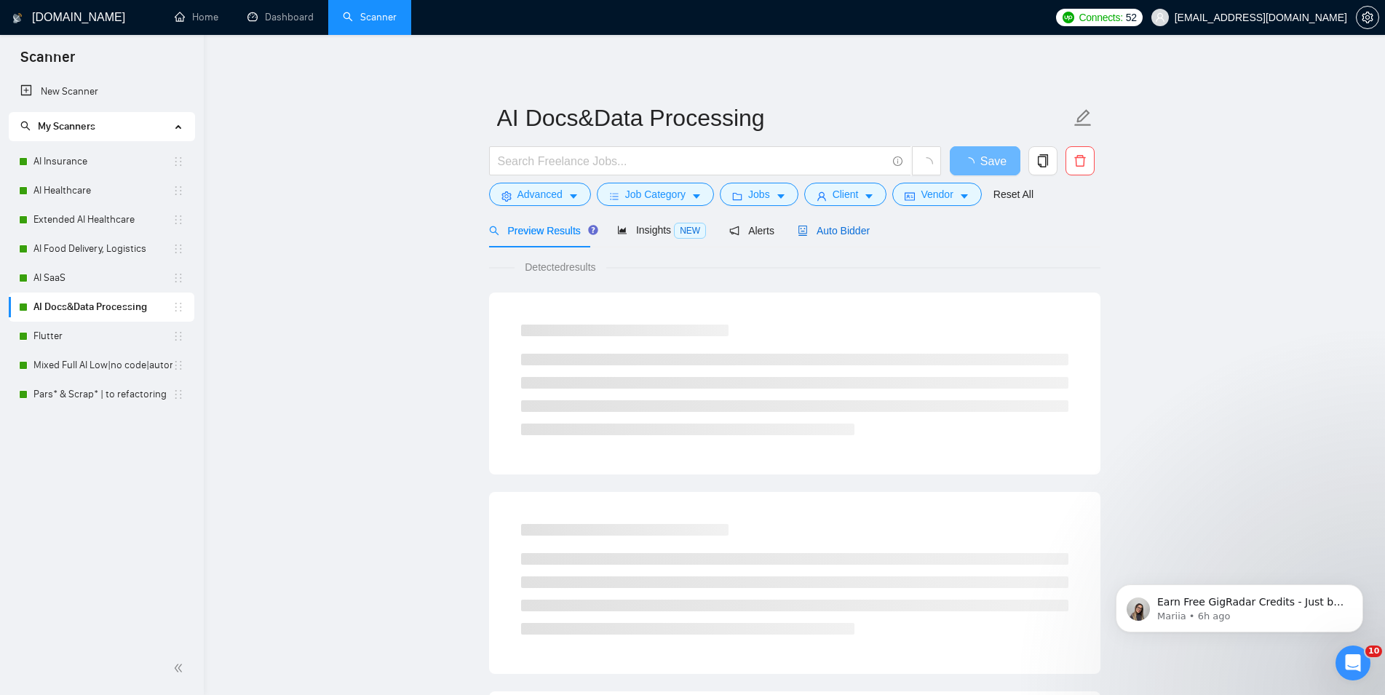
click at [862, 237] on div "Auto Bidder" at bounding box center [834, 231] width 72 height 16
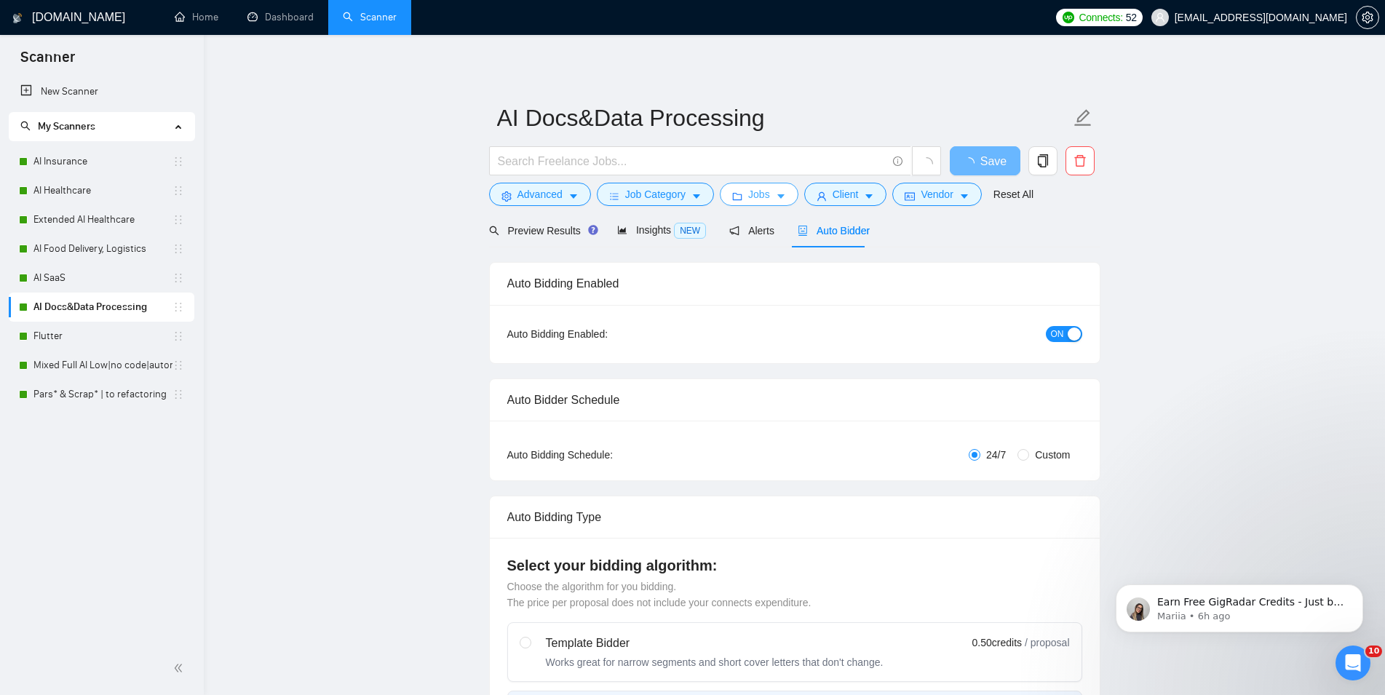
click at [767, 199] on button "Jobs" at bounding box center [759, 194] width 79 height 23
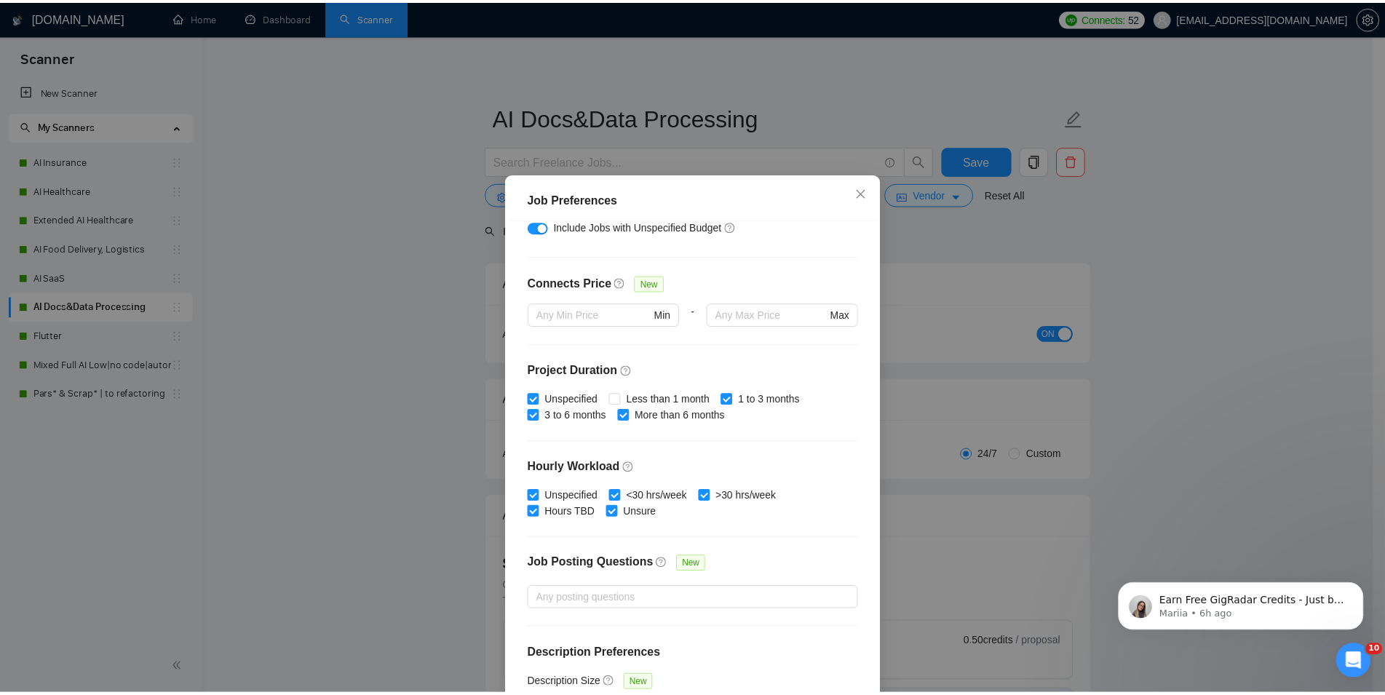
scroll to position [334, 0]
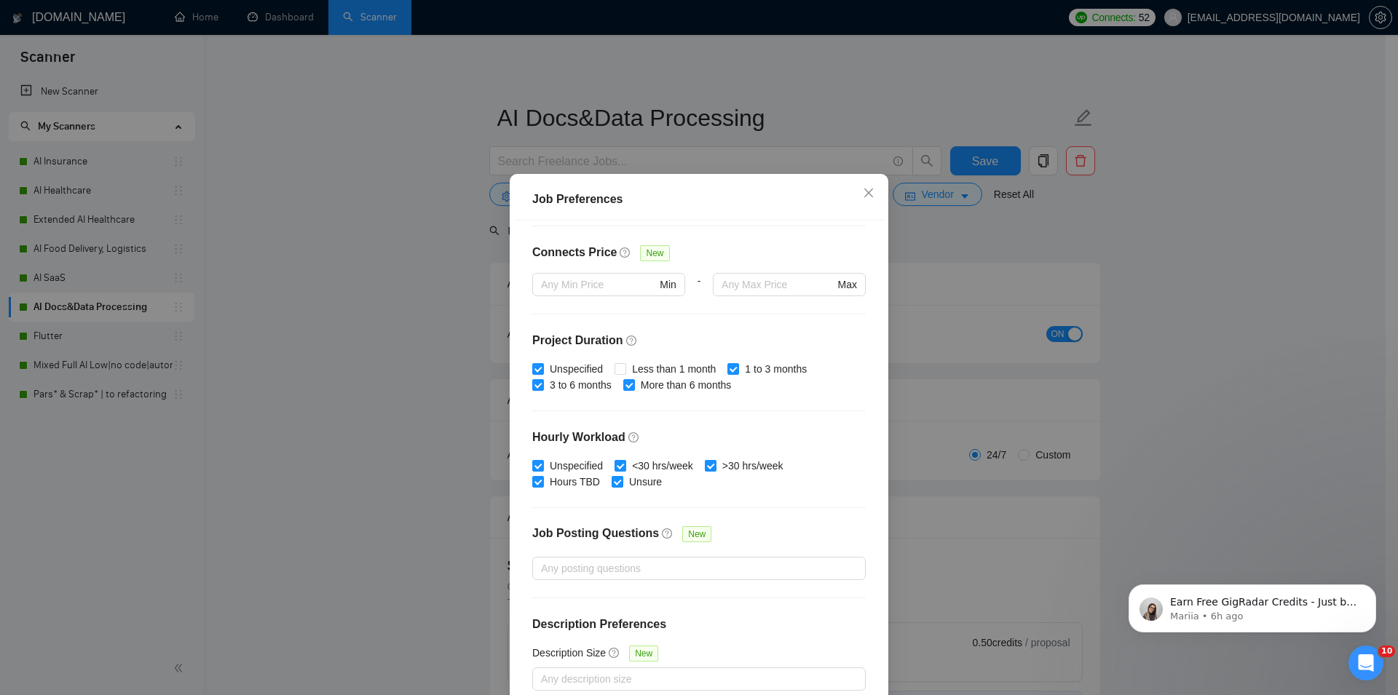
click at [1356, 348] on div "Job Preferences Budget Project Type All Fixed Price Hourly Rate Fixed Price Bud…" at bounding box center [699, 347] width 1398 height 695
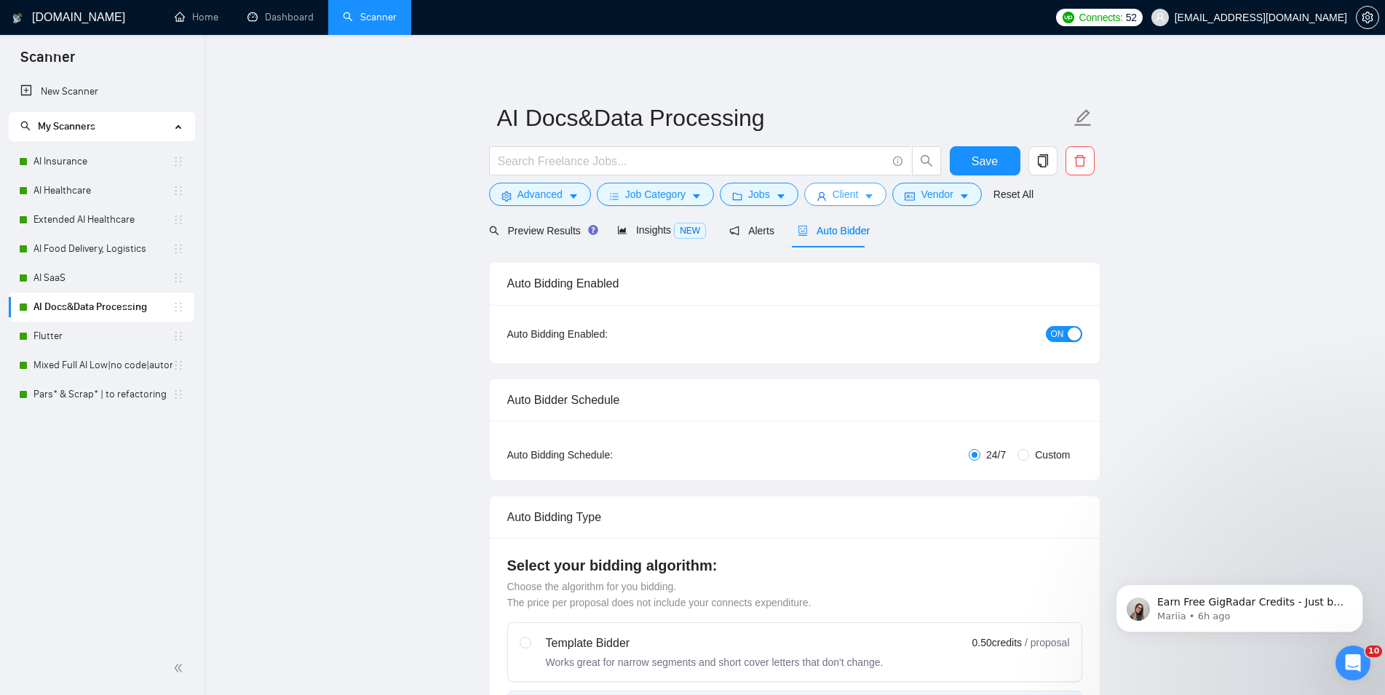
click at [846, 194] on span "Client" at bounding box center [846, 194] width 26 height 16
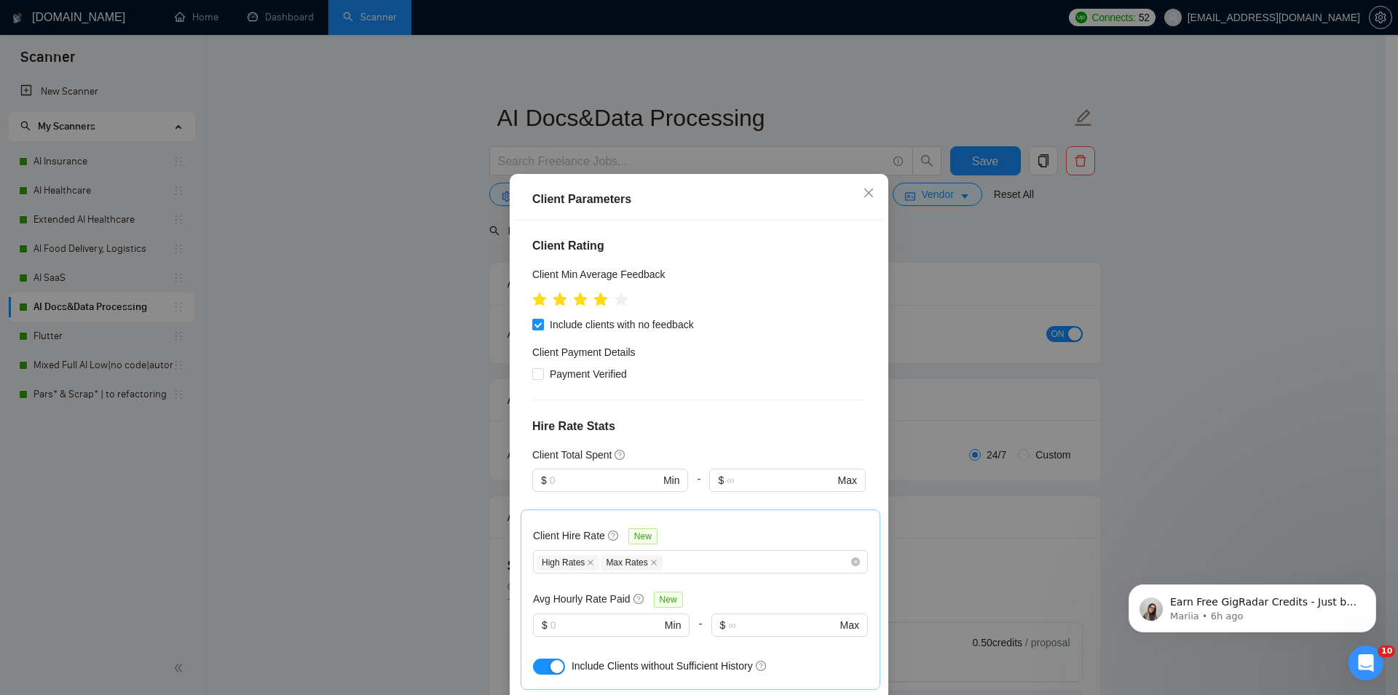
click at [1294, 347] on div "Client Parameters Client Location Include Client Countries [GEOGRAPHIC_DATA] [G…" at bounding box center [699, 347] width 1398 height 695
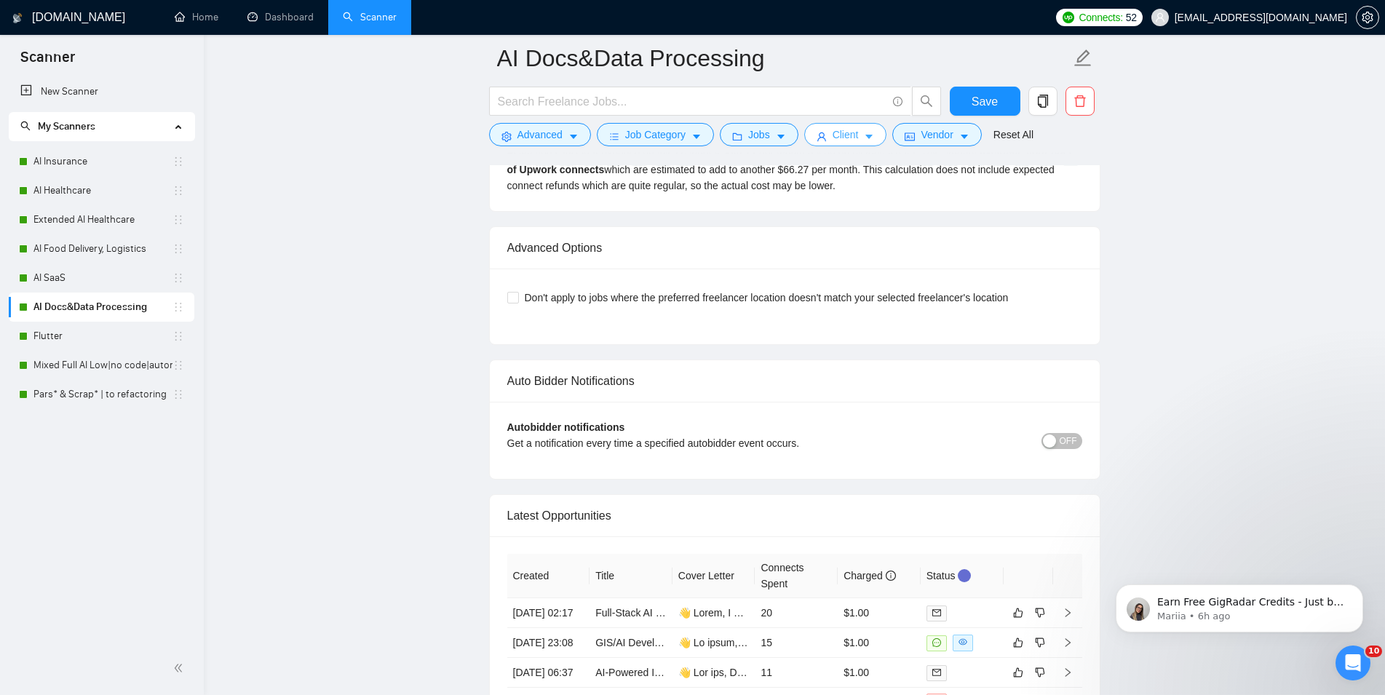
scroll to position [3416, 0]
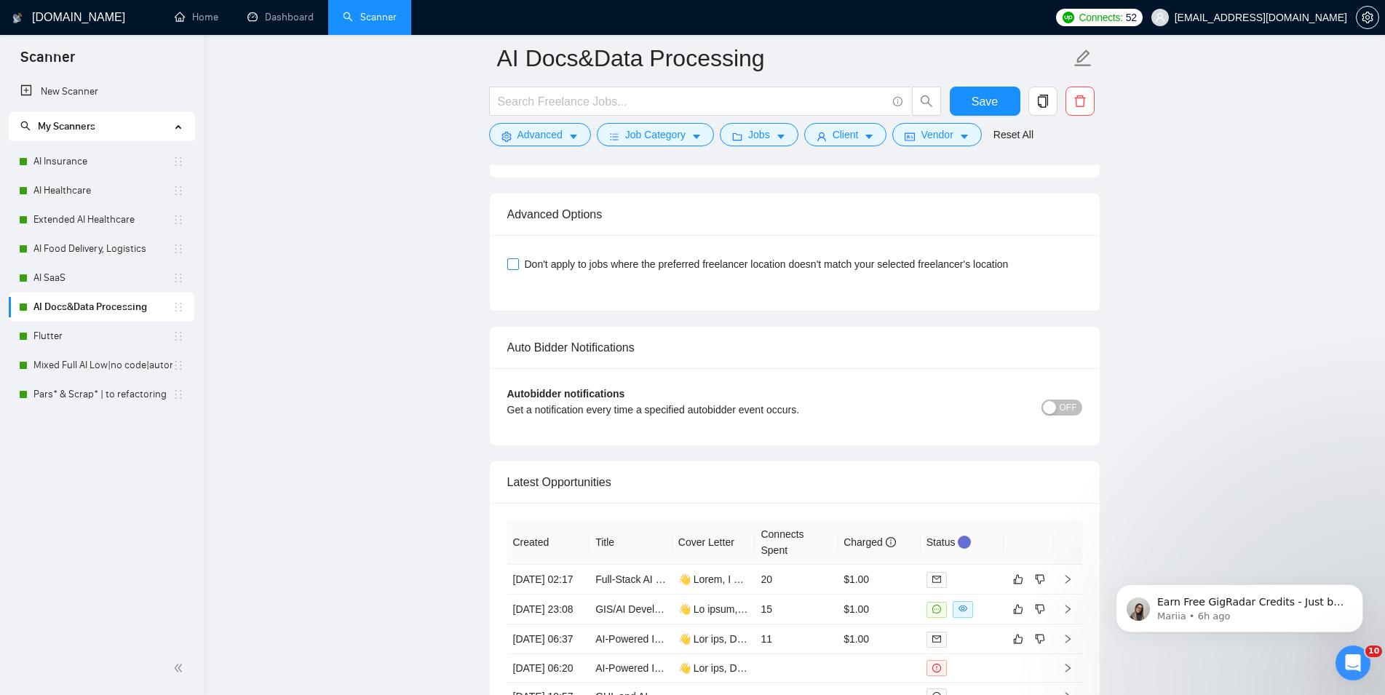
click at [518, 270] on span at bounding box center [513, 264] width 12 height 12
click at [518, 269] on input "Don't apply to jobs where the preferred freelancer location doesn't match your …" at bounding box center [512, 263] width 10 height 10
checkbox input "true"
click at [981, 99] on span "Save" at bounding box center [985, 101] width 26 height 18
click at [122, 331] on link "Flutter" at bounding box center [102, 336] width 139 height 29
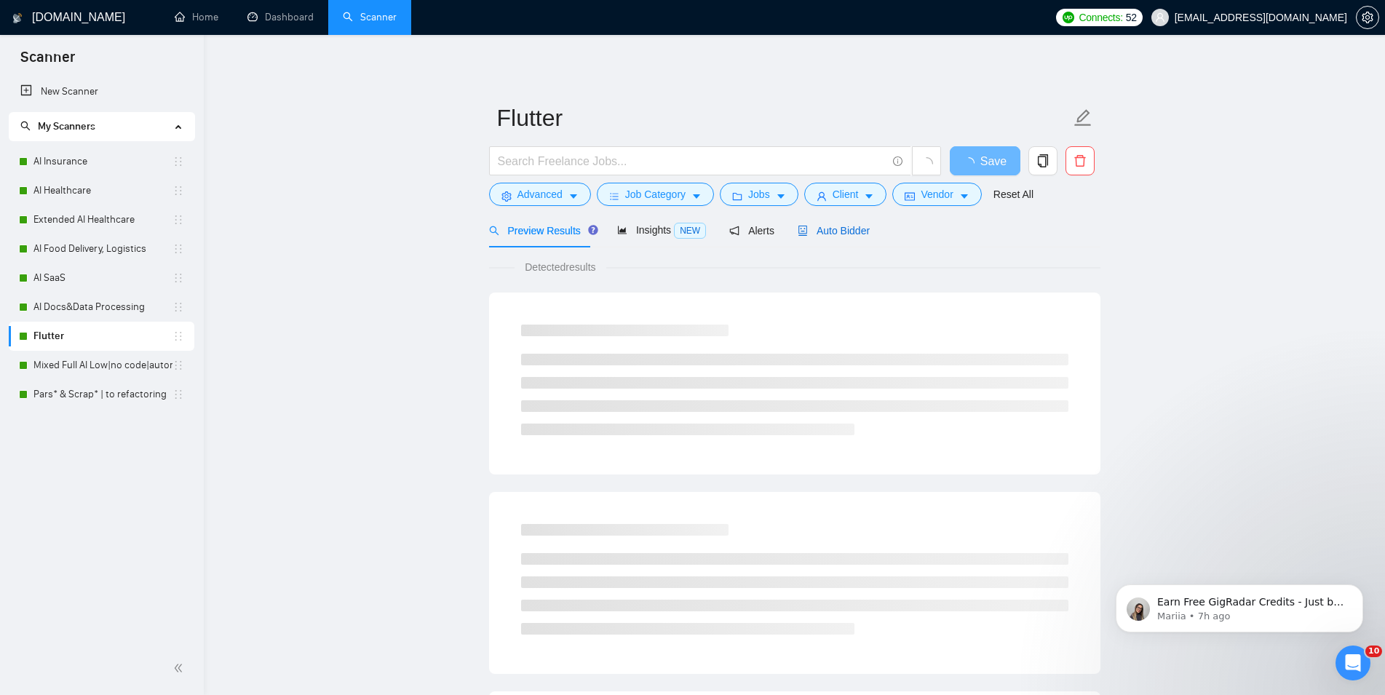
click at [830, 236] on span "Auto Bidder" at bounding box center [834, 231] width 72 height 12
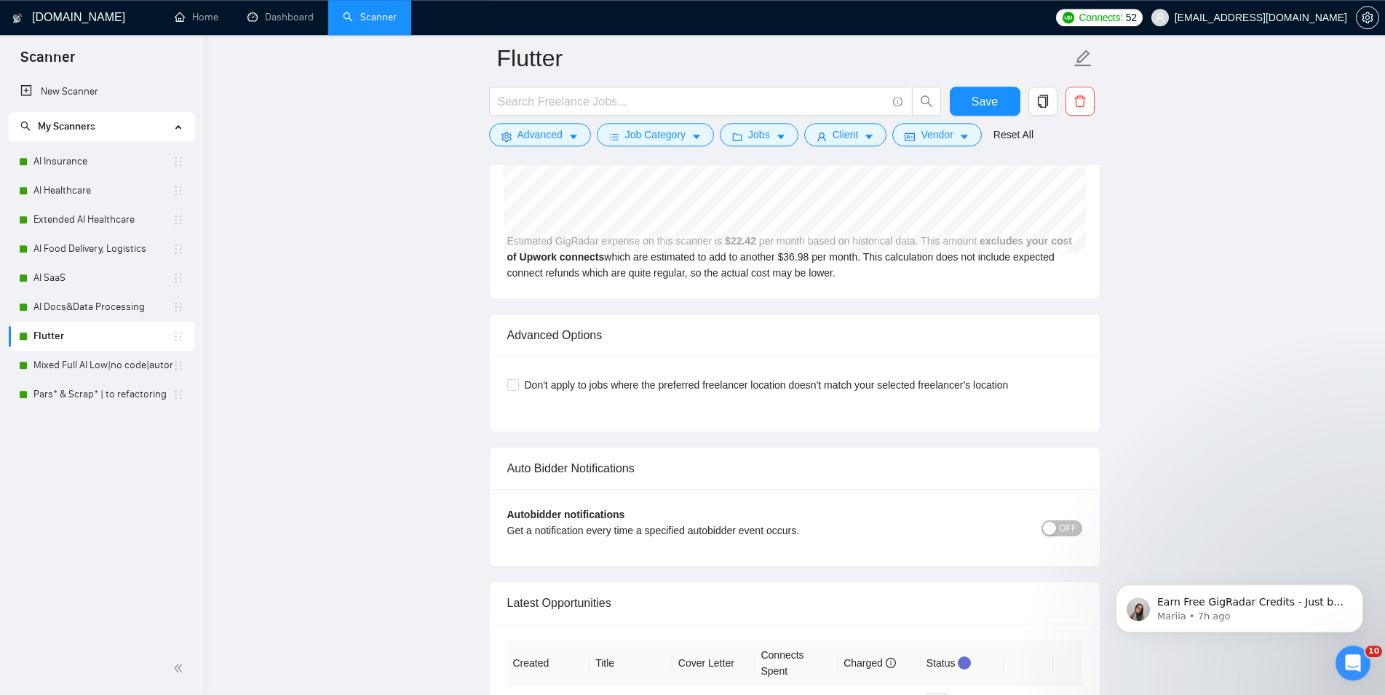
scroll to position [3342, 0]
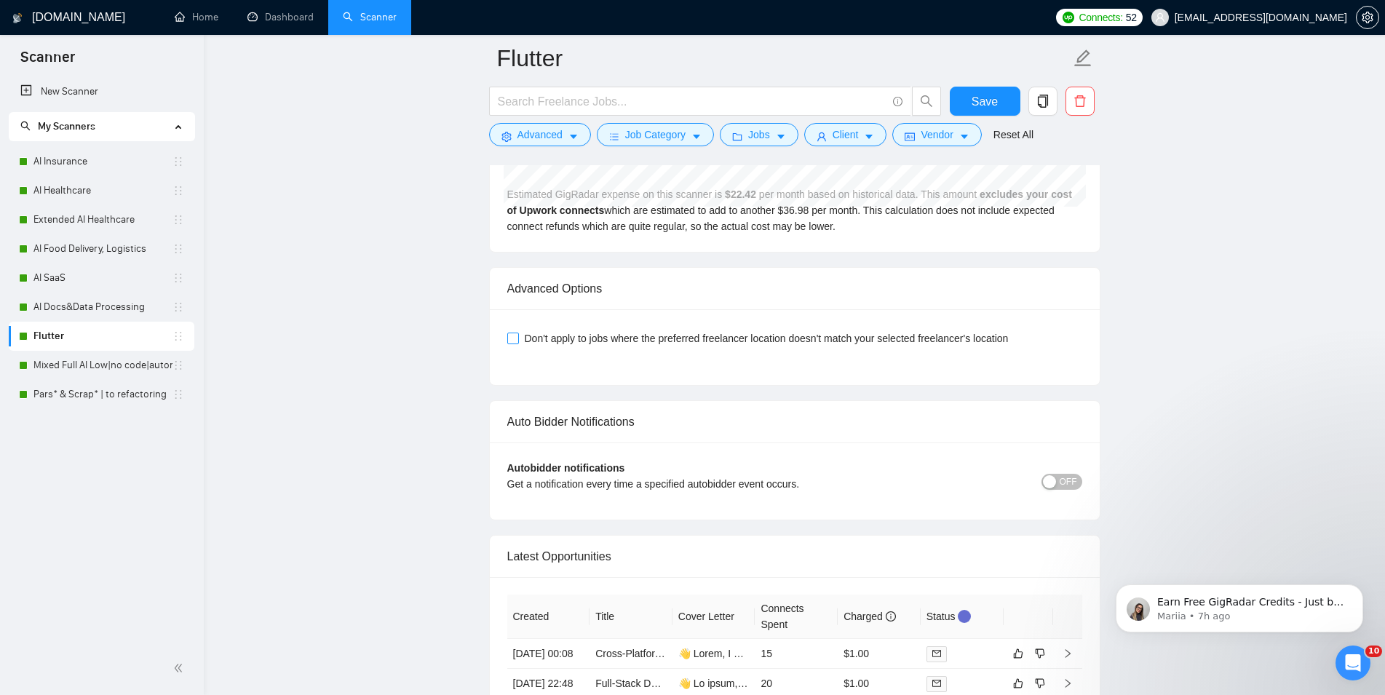
click at [887, 331] on span "Don't apply to jobs where the preferred freelancer location doesn't match your …" at bounding box center [767, 339] width 496 height 16
click at [518, 333] on input "Don't apply to jobs where the preferred freelancer location doesn't match your …" at bounding box center [512, 338] width 10 height 10
checkbox input "true"
click at [990, 95] on span "Save" at bounding box center [985, 101] width 26 height 18
click at [137, 367] on link "Mixed Full AI Low|no code|automations" at bounding box center [102, 365] width 139 height 29
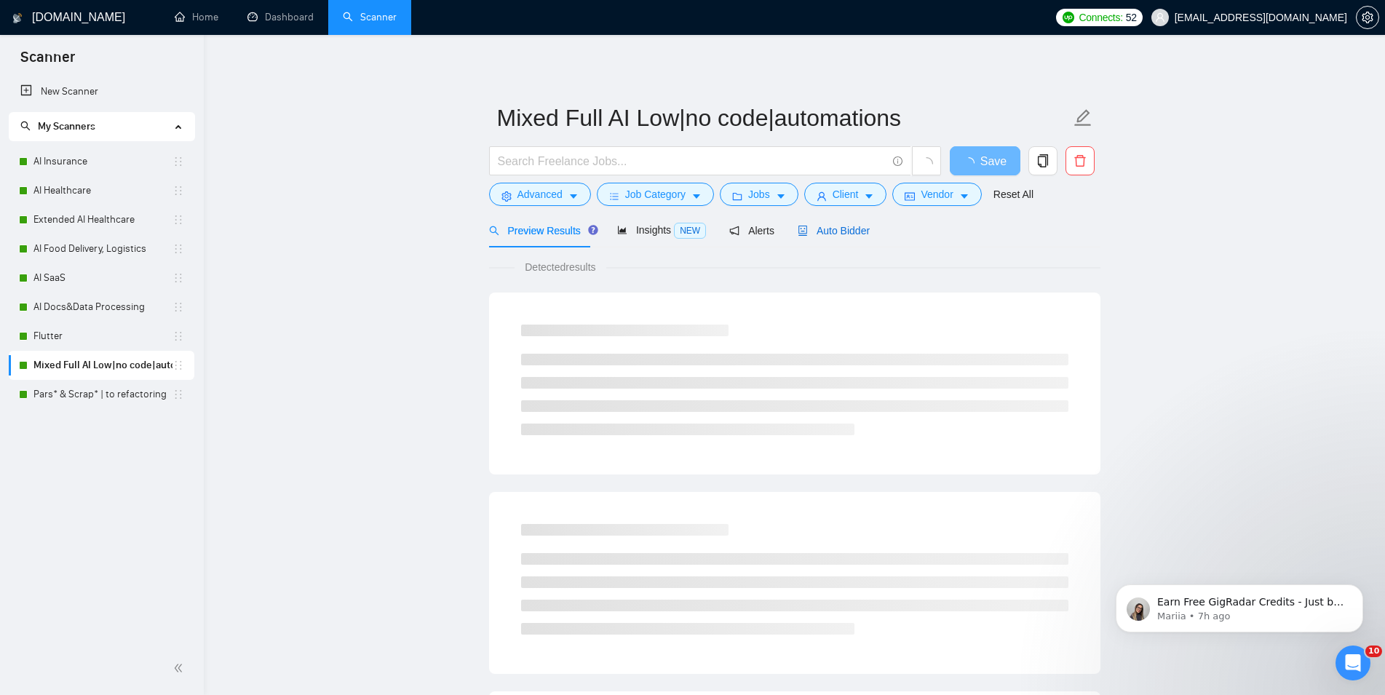
click at [840, 229] on span "Auto Bidder" at bounding box center [834, 231] width 72 height 12
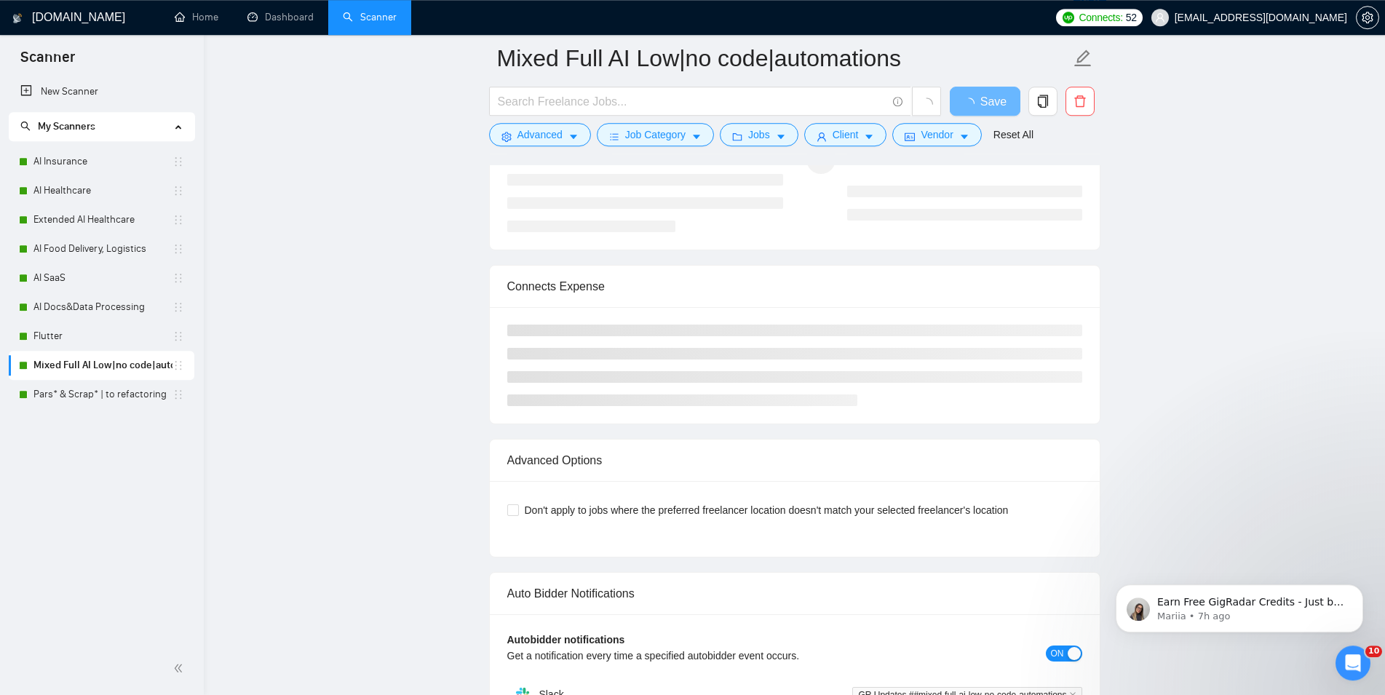
scroll to position [2970, 0]
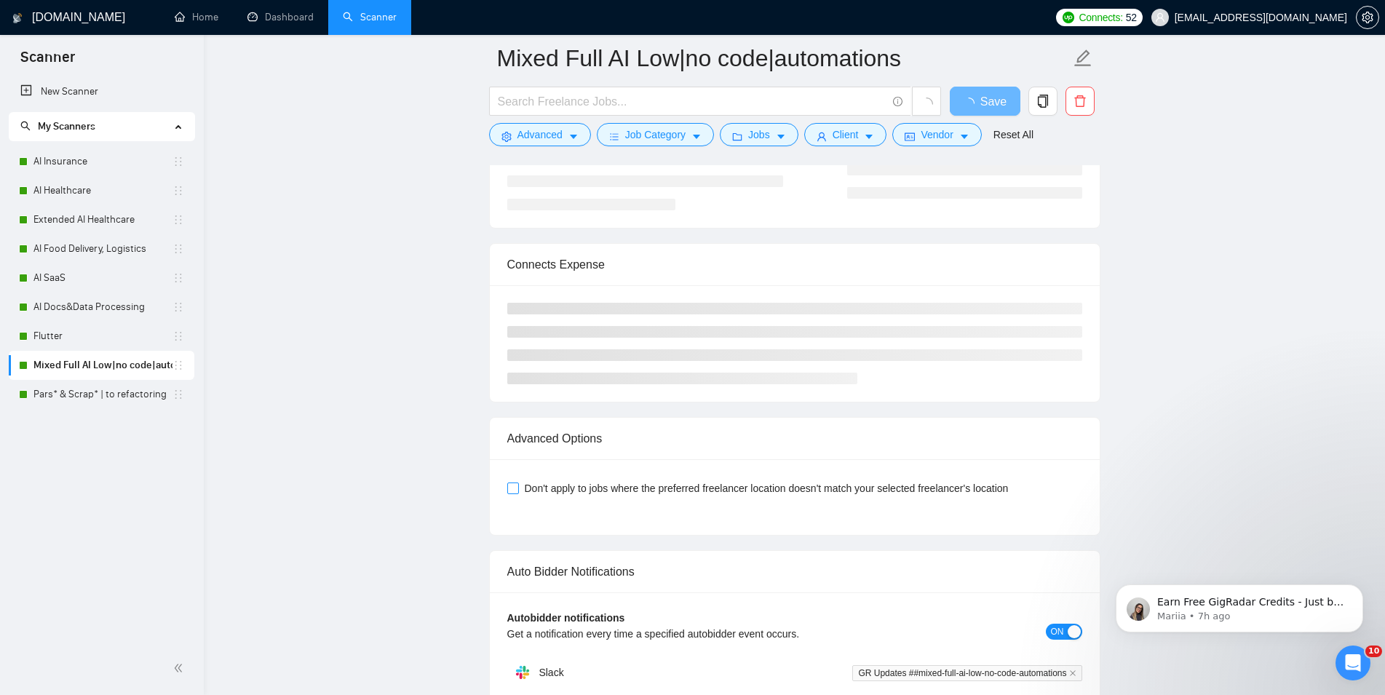
click at [715, 491] on span "Don't apply to jobs where the preferred freelancer location doesn't match your …" at bounding box center [767, 489] width 496 height 16
click at [518, 491] on input "Don't apply to jobs where the preferred freelancer location doesn't match your …" at bounding box center [512, 488] width 10 height 10
checkbox input "true"
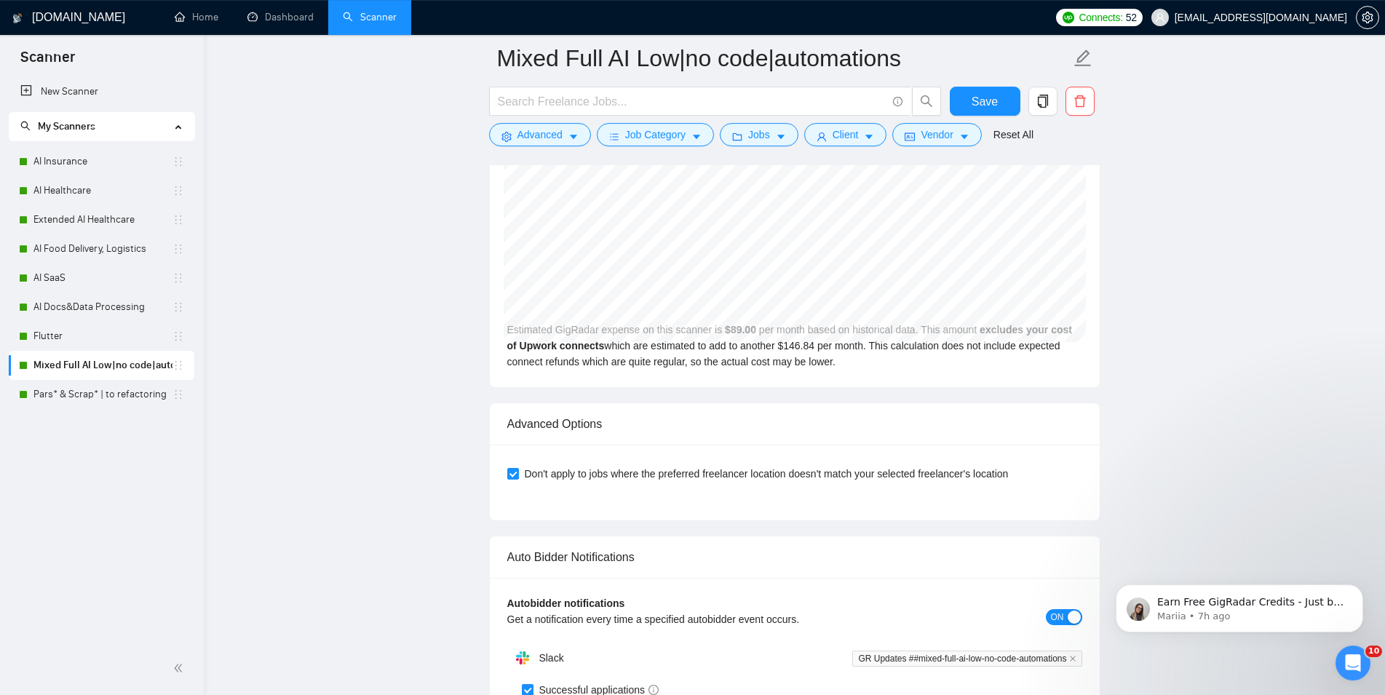
scroll to position [3193, 0]
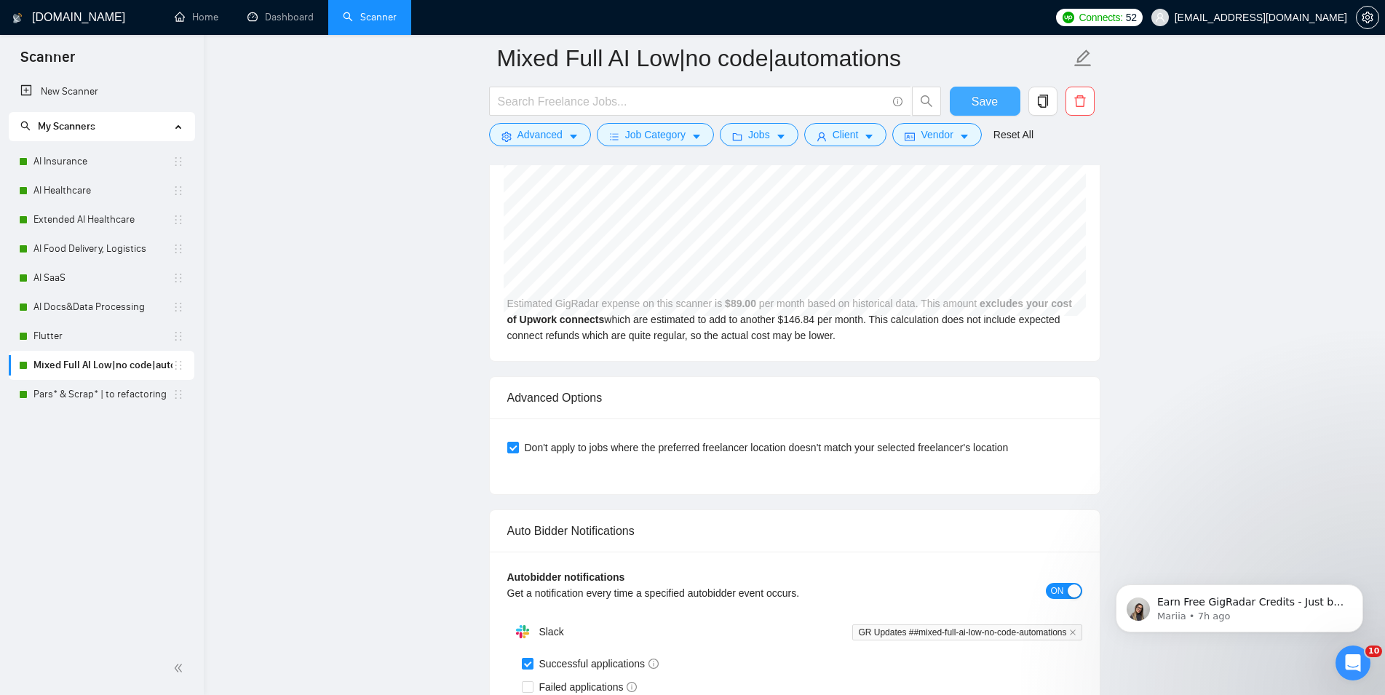
click at [990, 90] on button "Save" at bounding box center [985, 101] width 71 height 29
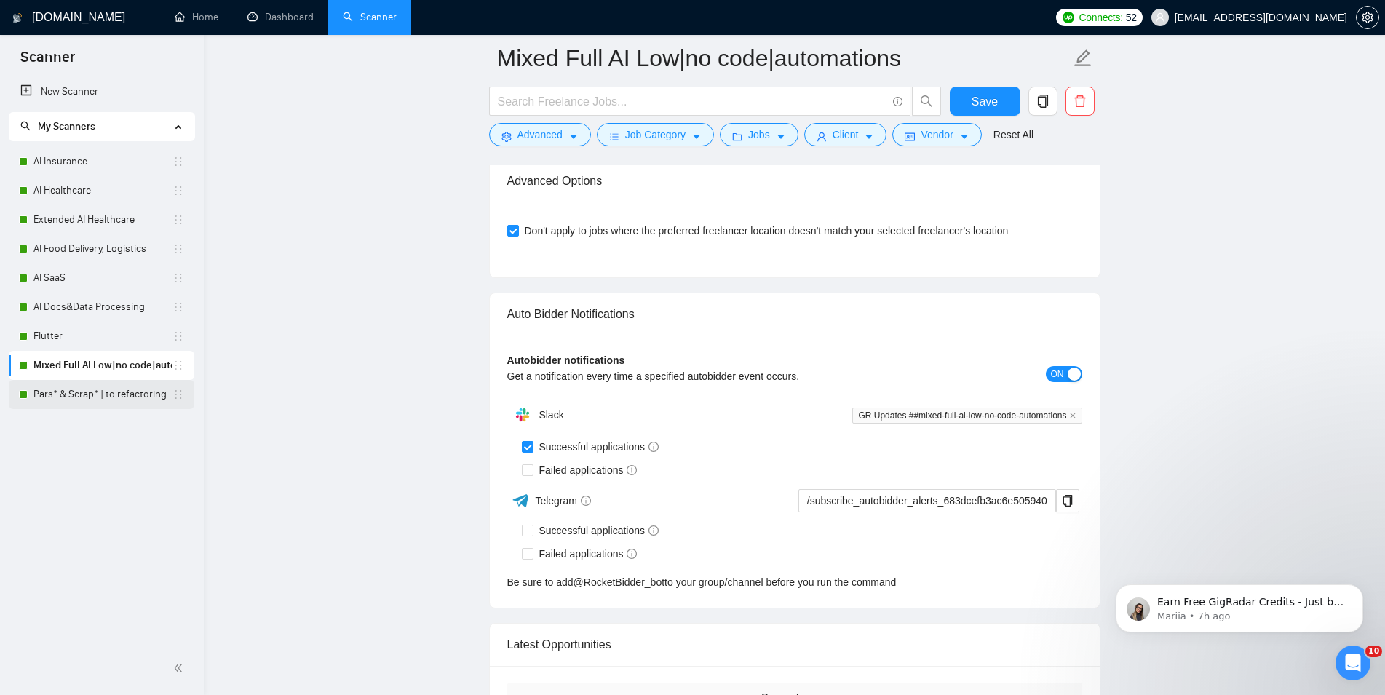
click at [76, 386] on link "Pars* & Scrap* | to refactoring" at bounding box center [102, 394] width 139 height 29
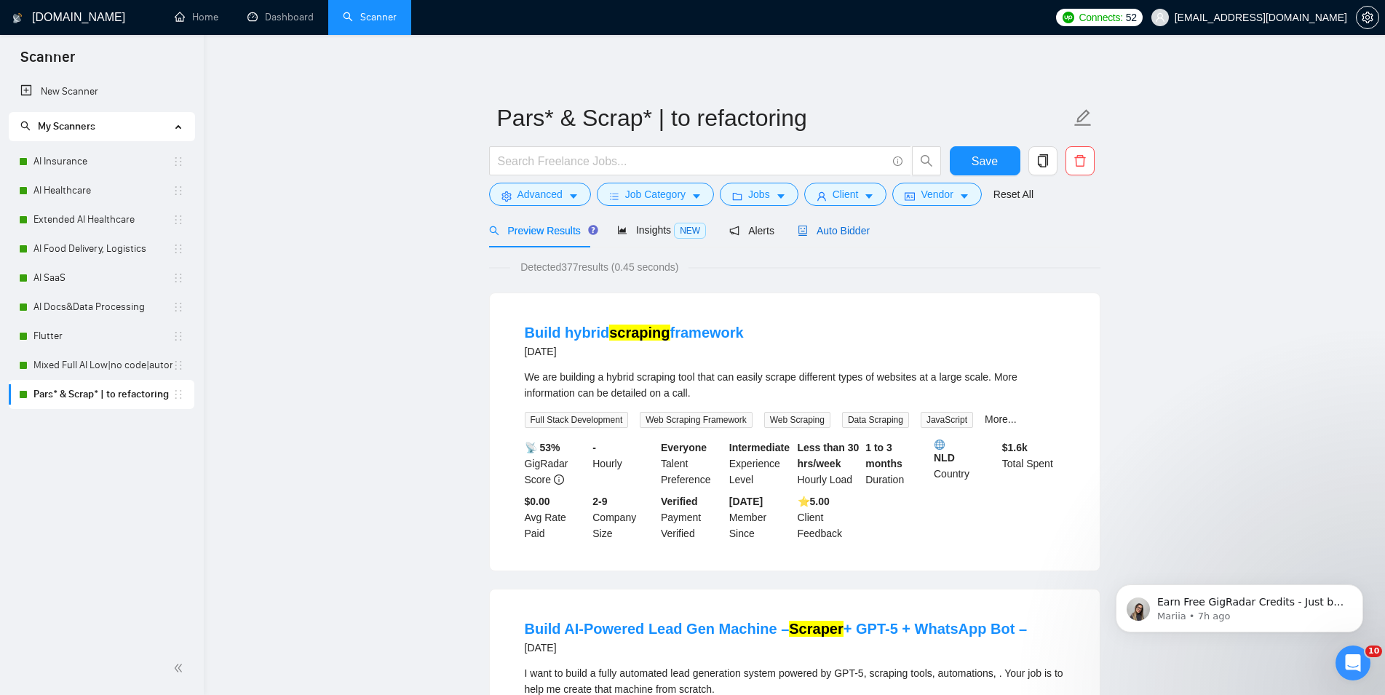
click at [839, 233] on span "Auto Bidder" at bounding box center [834, 231] width 72 height 12
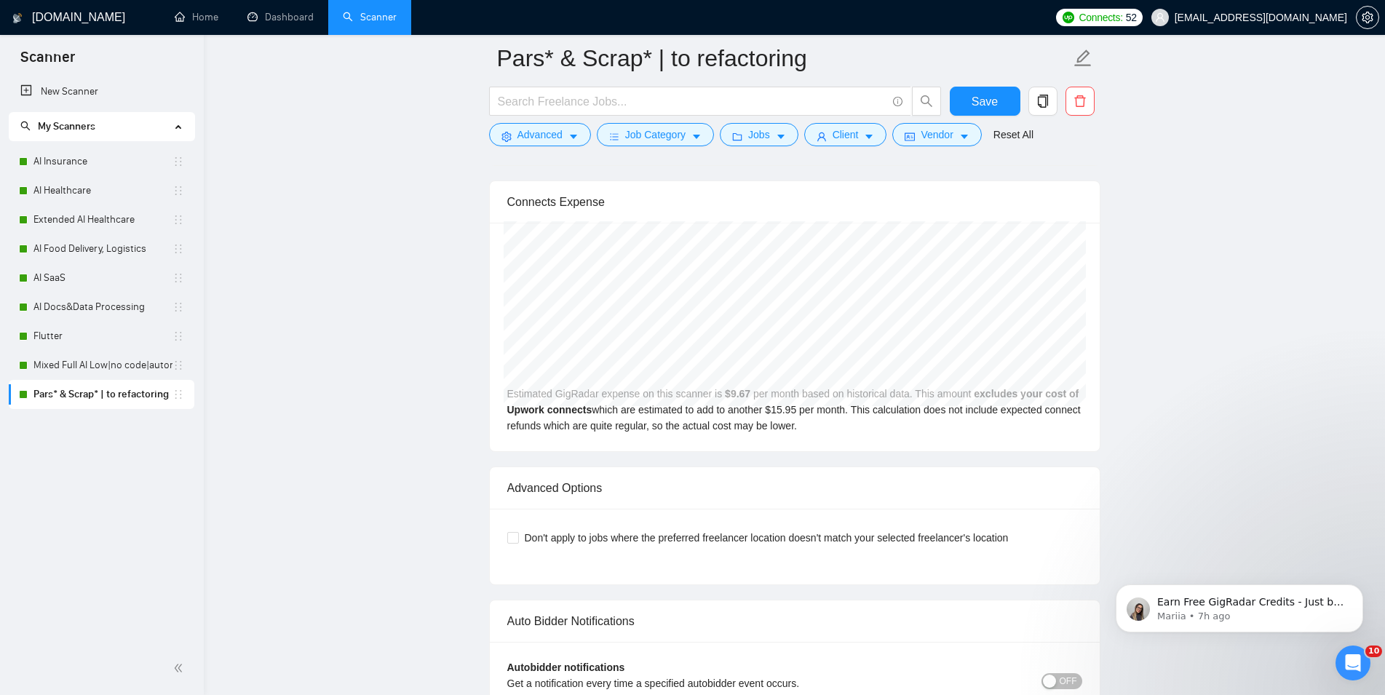
scroll to position [3416, 0]
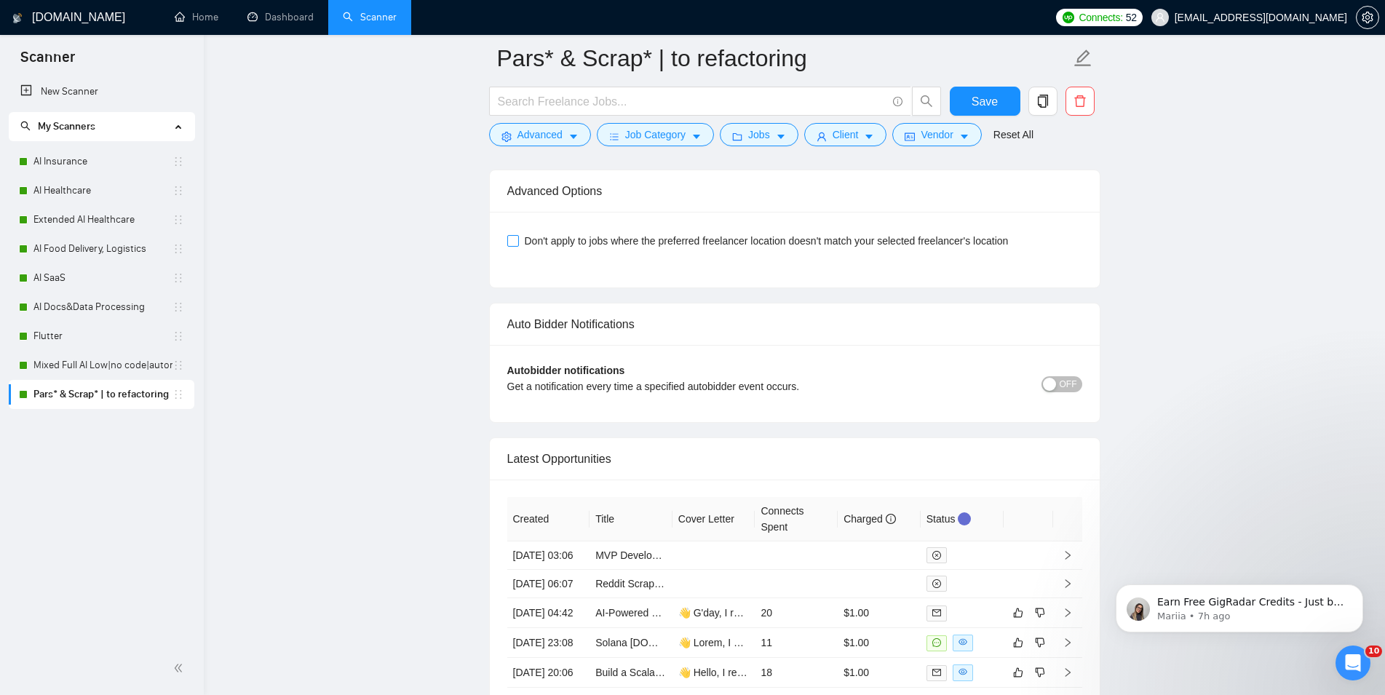
click at [842, 248] on span "Don't apply to jobs where the preferred freelancer location doesn't match your …" at bounding box center [767, 241] width 496 height 16
click at [518, 245] on input "Don't apply to jobs where the preferred freelancer location doesn't match your …" at bounding box center [512, 240] width 10 height 10
checkbox input "true"
click at [982, 100] on span "Save" at bounding box center [985, 101] width 26 height 18
click at [289, 11] on link "Dashboard" at bounding box center [281, 17] width 66 height 12
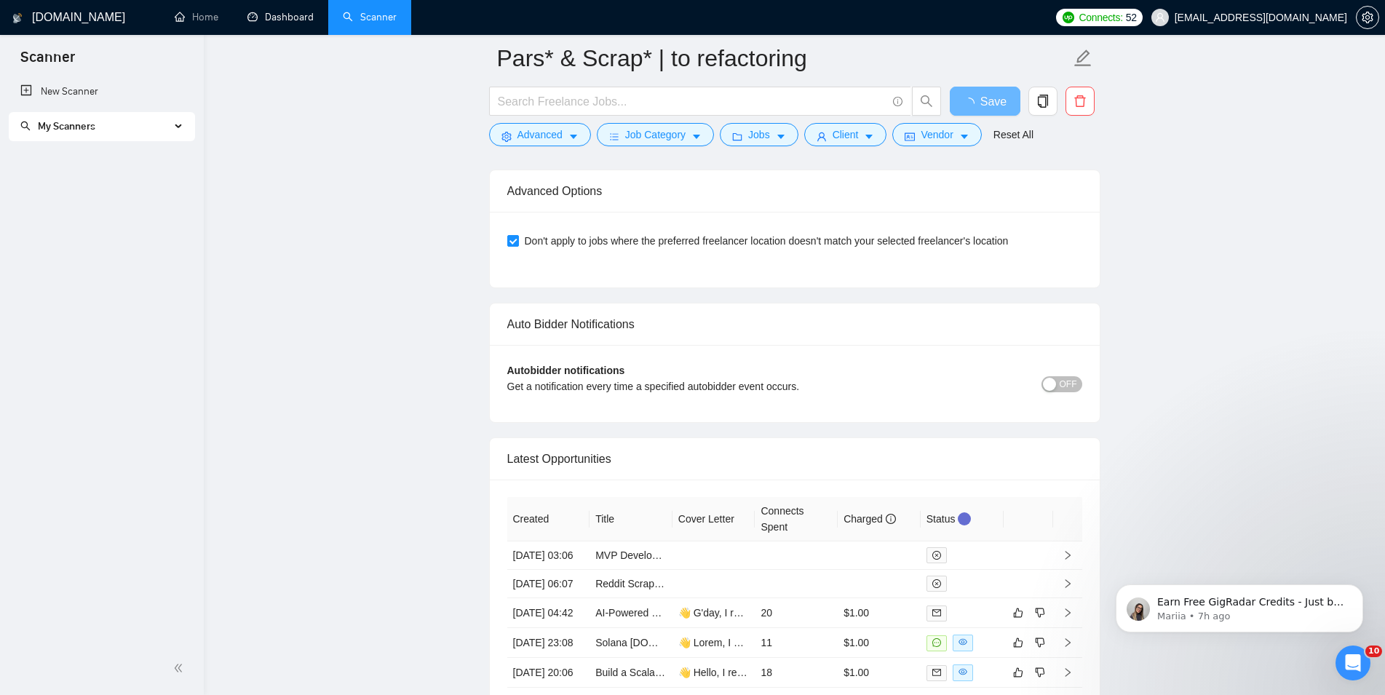
scroll to position [177, 0]
